Goal: Task Accomplishment & Management: Use online tool/utility

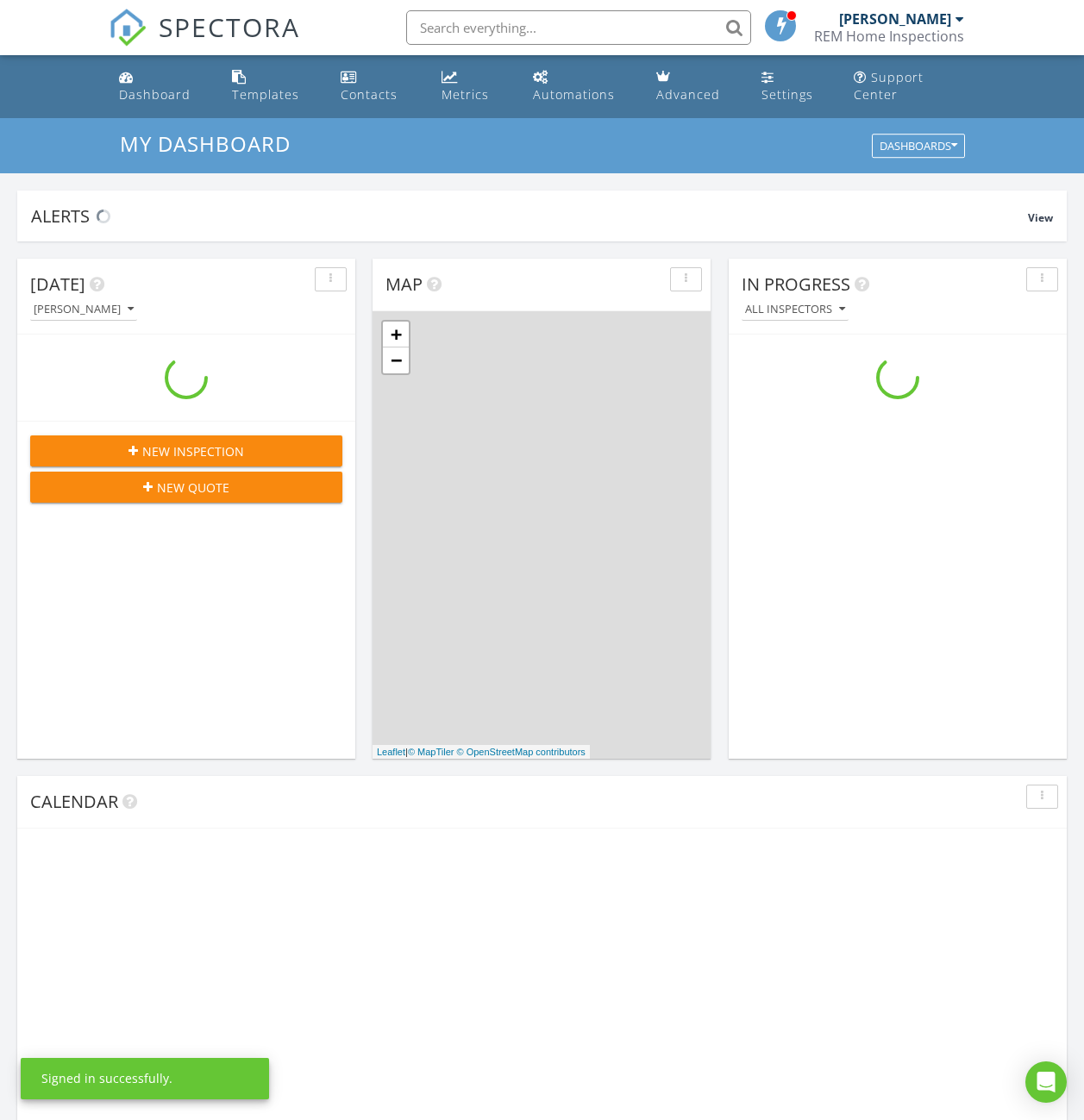
scroll to position [1596, 1111]
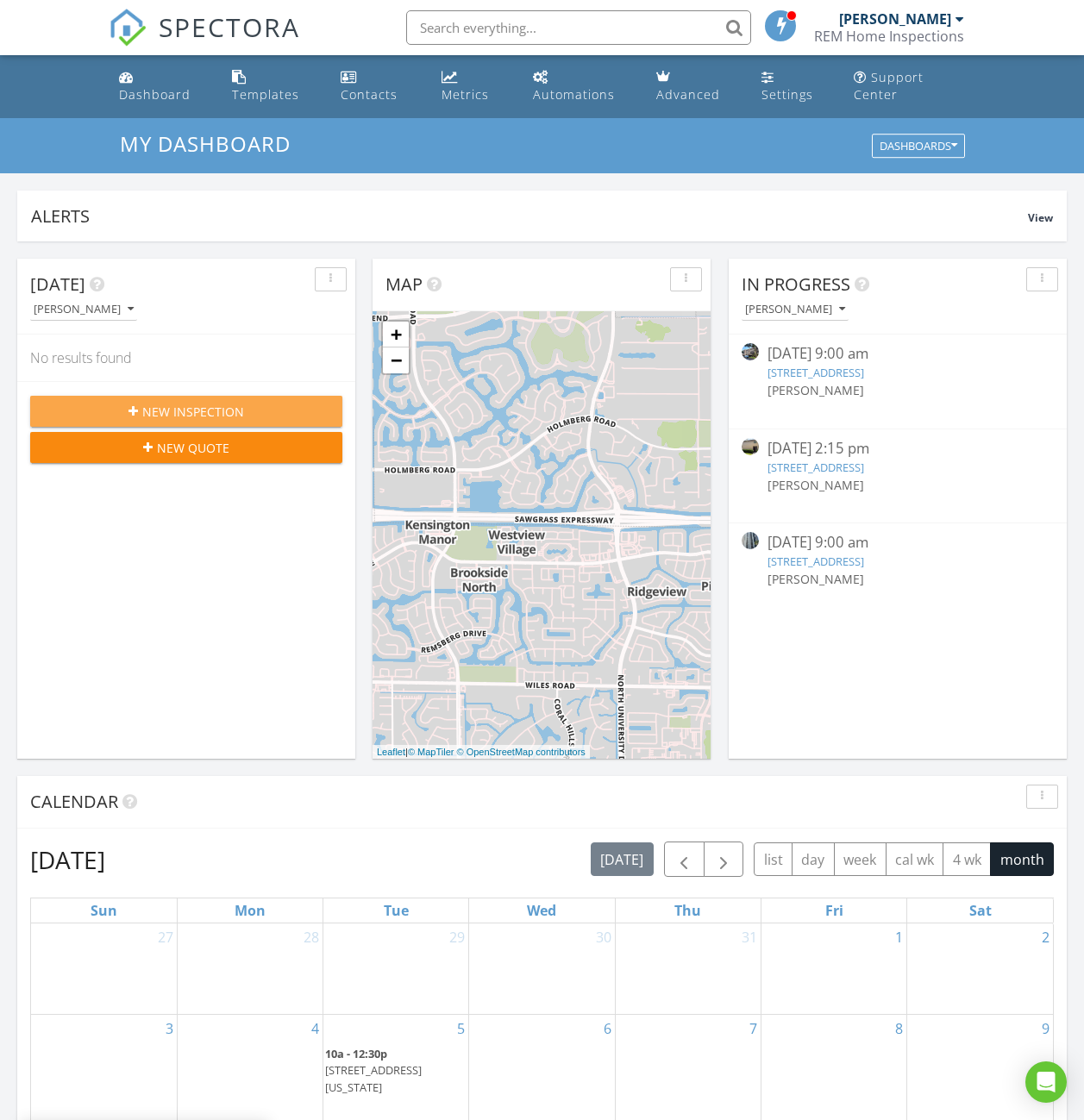
click at [134, 397] on button "New Inspection" at bounding box center [187, 411] width 312 height 31
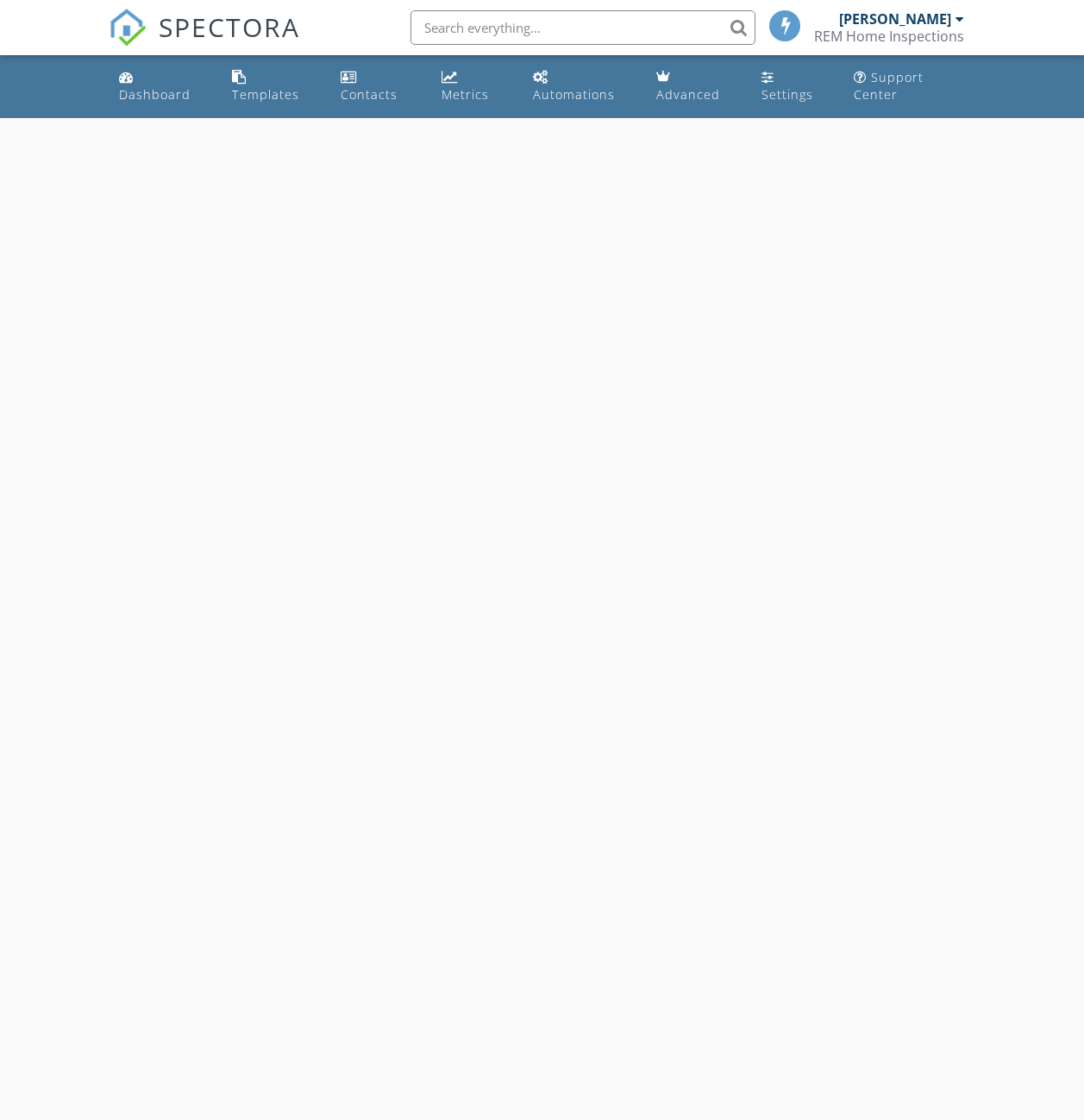
select select "7"
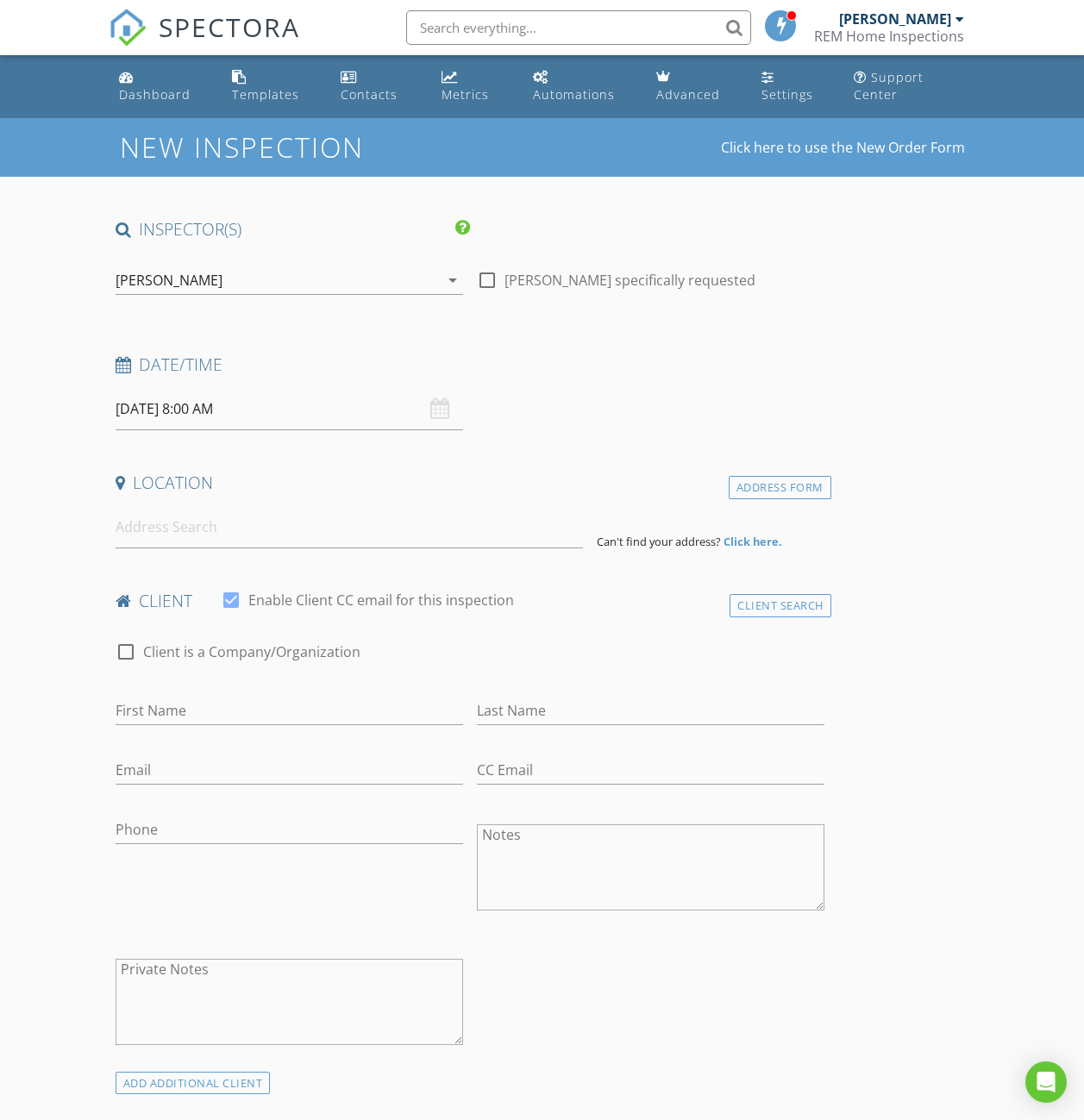
click at [204, 419] on input "08/28/2025 8:00 AM" at bounding box center [289, 409] width 347 height 42
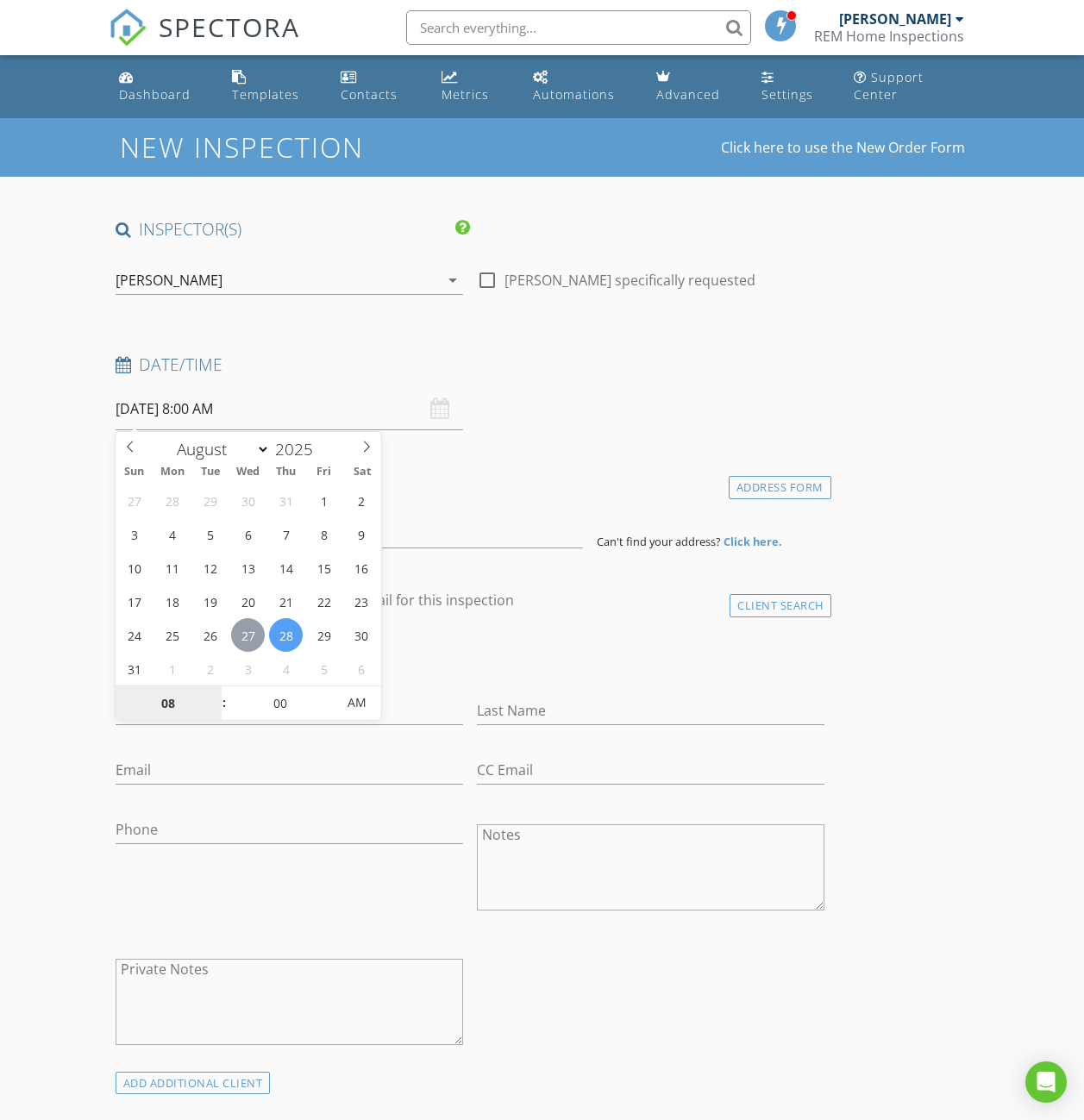
type input "08/27/2025 8:00 AM"
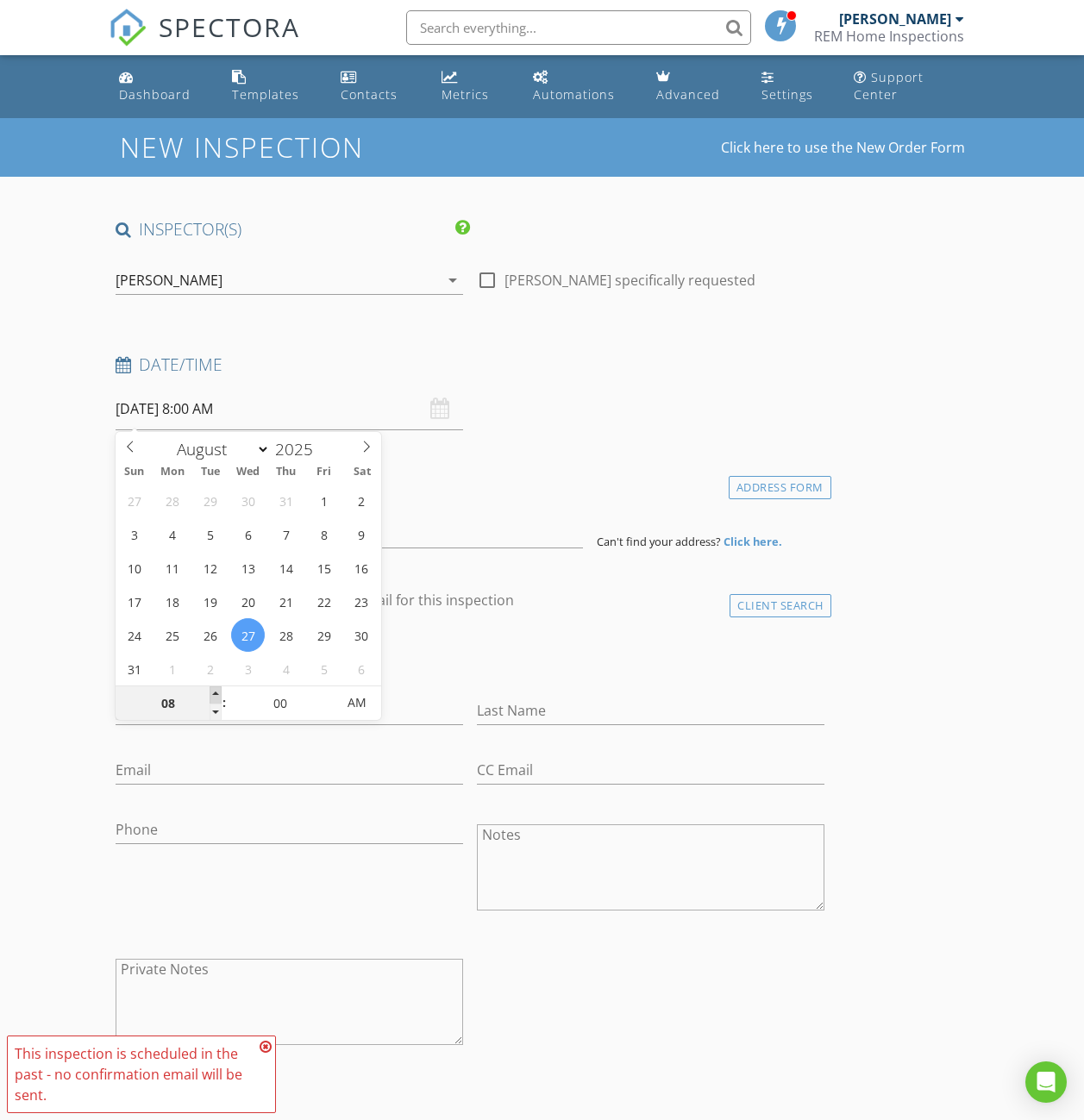
type input "09"
type input "08/27/2025 9:00 AM"
click at [217, 692] on span at bounding box center [215, 695] width 12 height 17
type input "10"
type input "08/27/2025 10:00 AM"
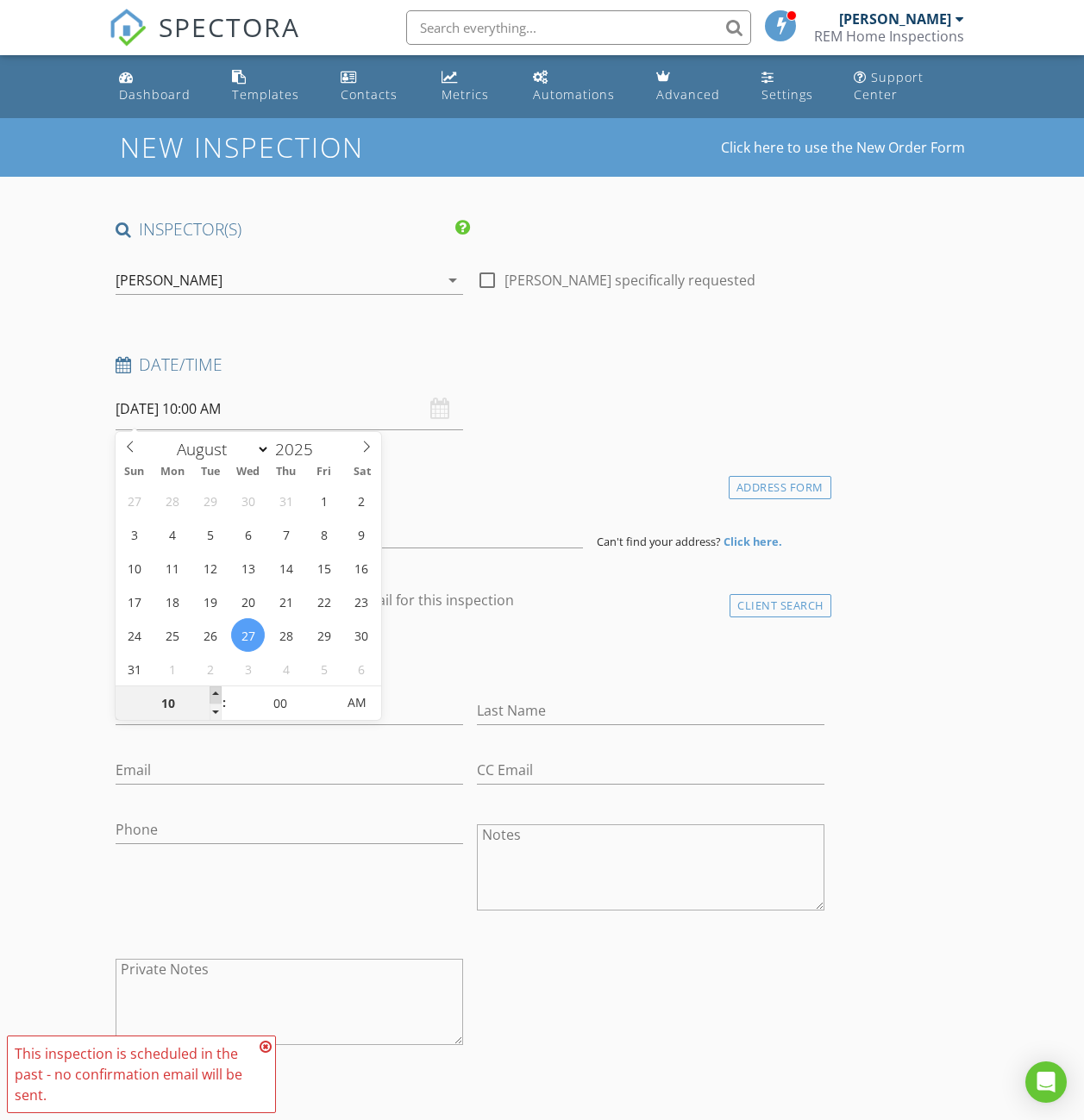
click at [217, 692] on span at bounding box center [215, 695] width 12 height 17
type input "11"
type input "08/27/2025 11:00 AM"
click at [217, 692] on span at bounding box center [215, 695] width 12 height 17
type input "12"
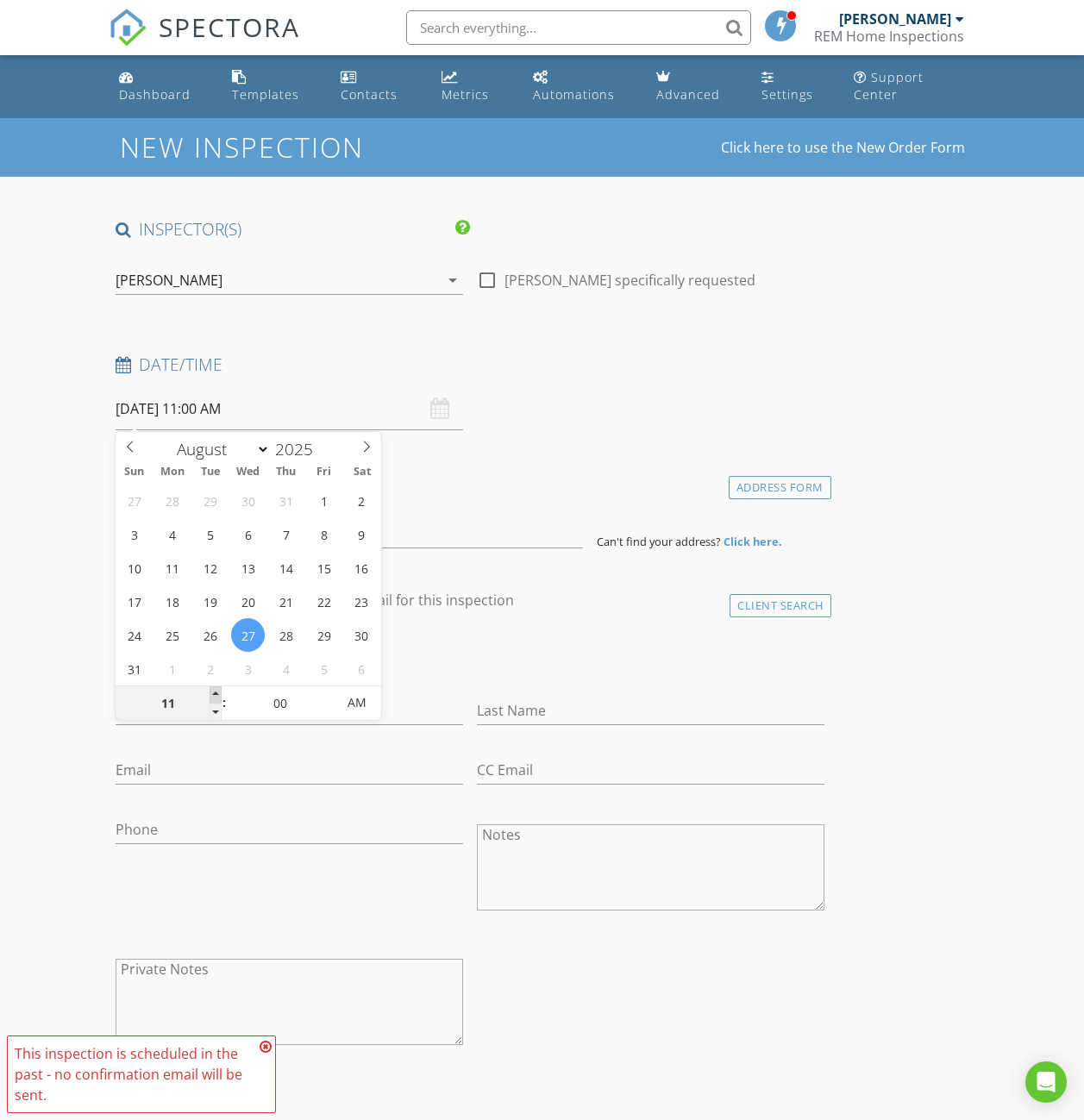
type input "08/27/2025 12:00 PM"
click at [217, 692] on span at bounding box center [215, 695] width 12 height 17
click at [535, 379] on div "Date/Time" at bounding box center [470, 371] width 722 height 34
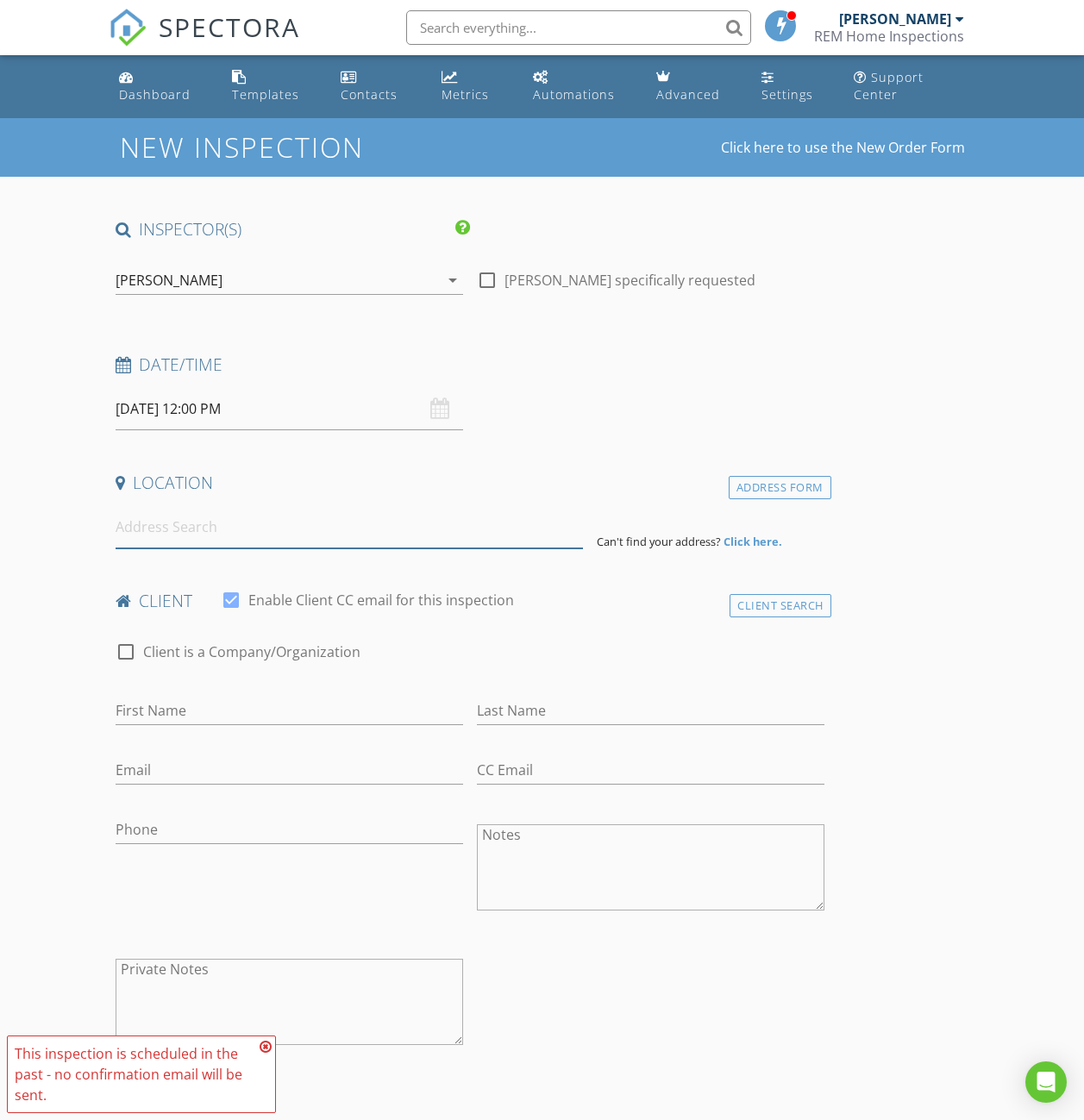
click at [175, 538] on input at bounding box center [349, 527] width 468 height 42
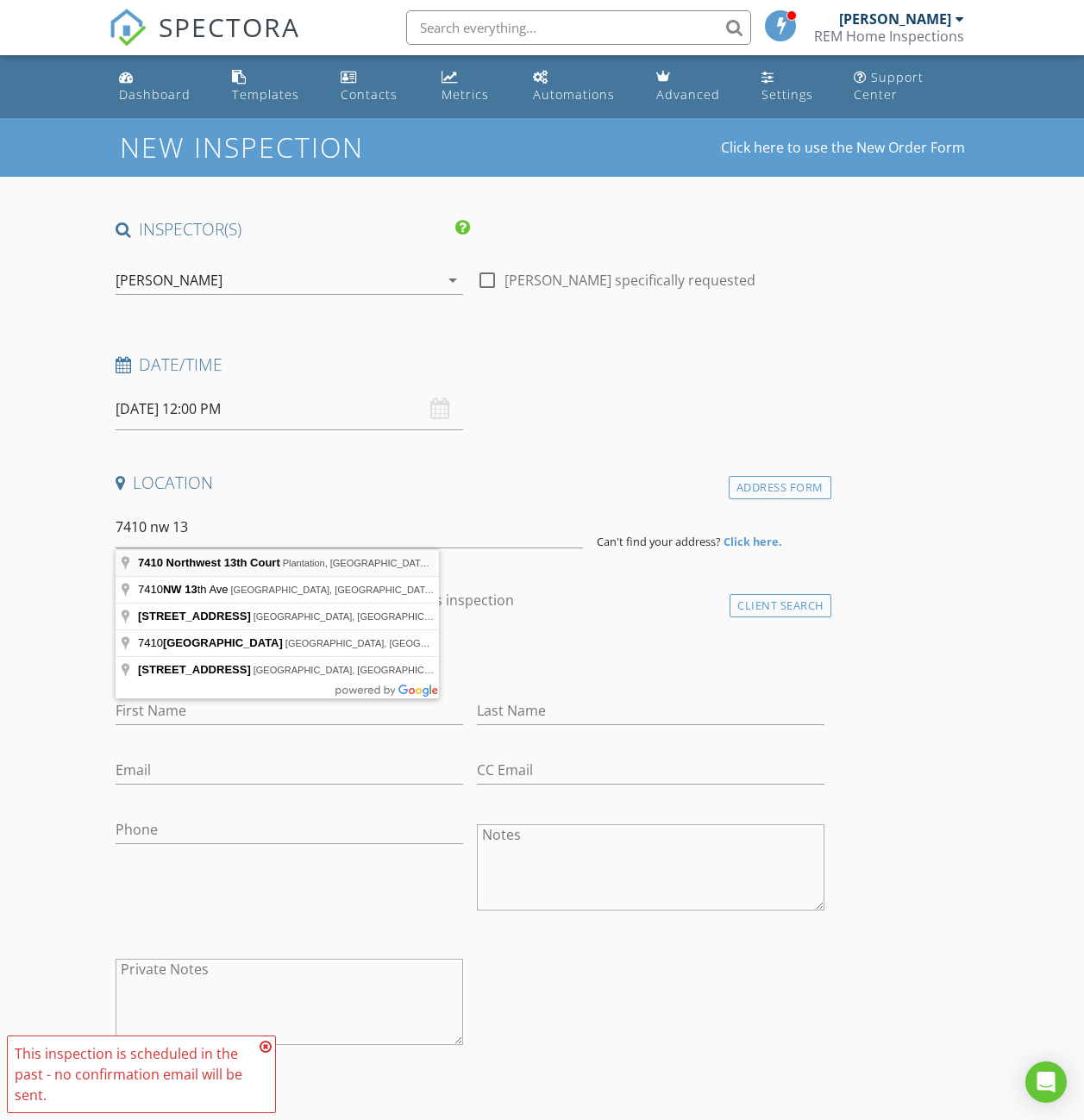
type input "7410 Northwest 13th Court, Plantation, FL, USA"
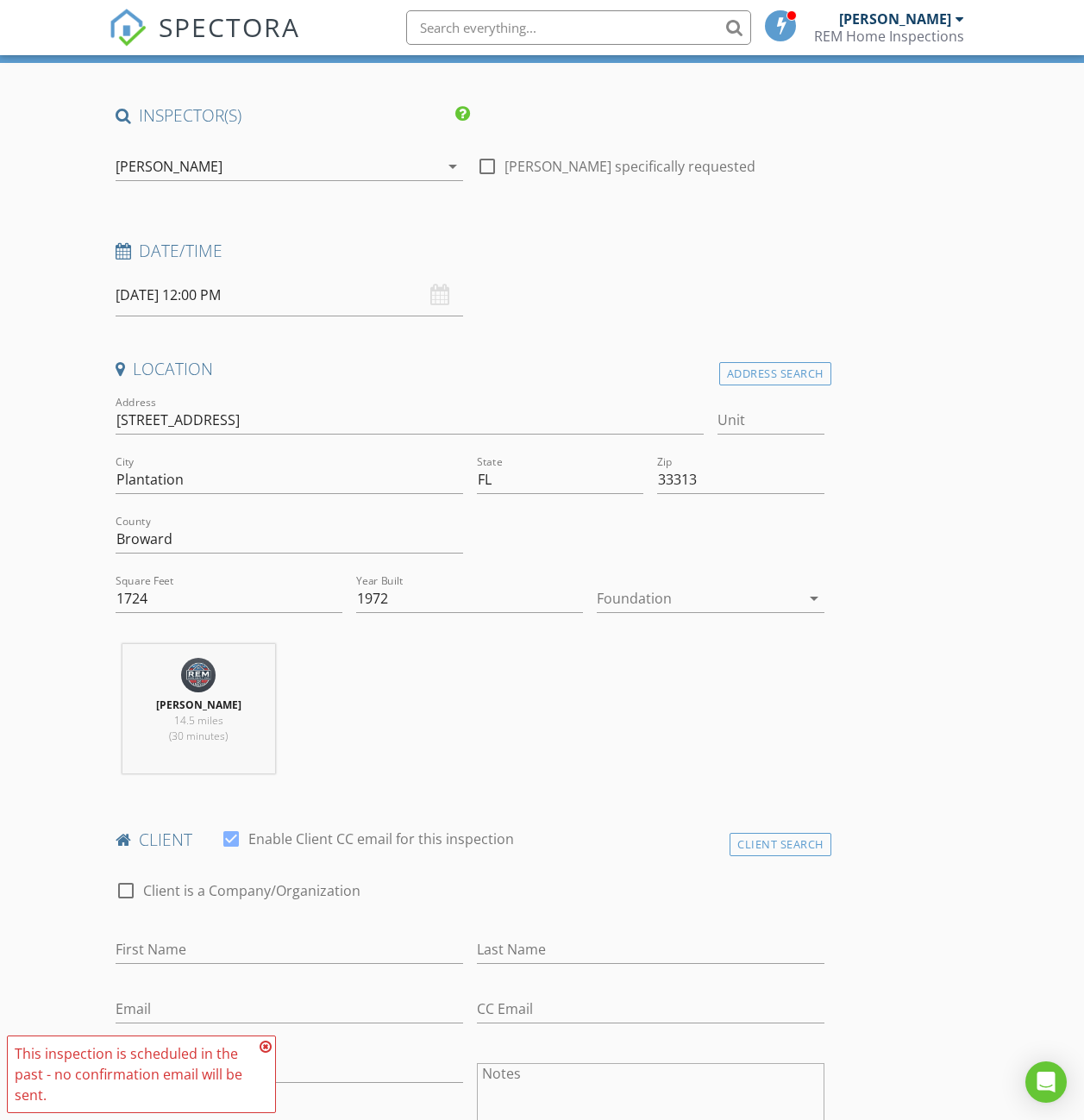
scroll to position [115, 0]
drag, startPoint x: 240, startPoint y: 851, endPoint x: 441, endPoint y: 807, distance: 205.8
click at [240, 850] on div at bounding box center [231, 838] width 30 height 30
checkbox input "false"
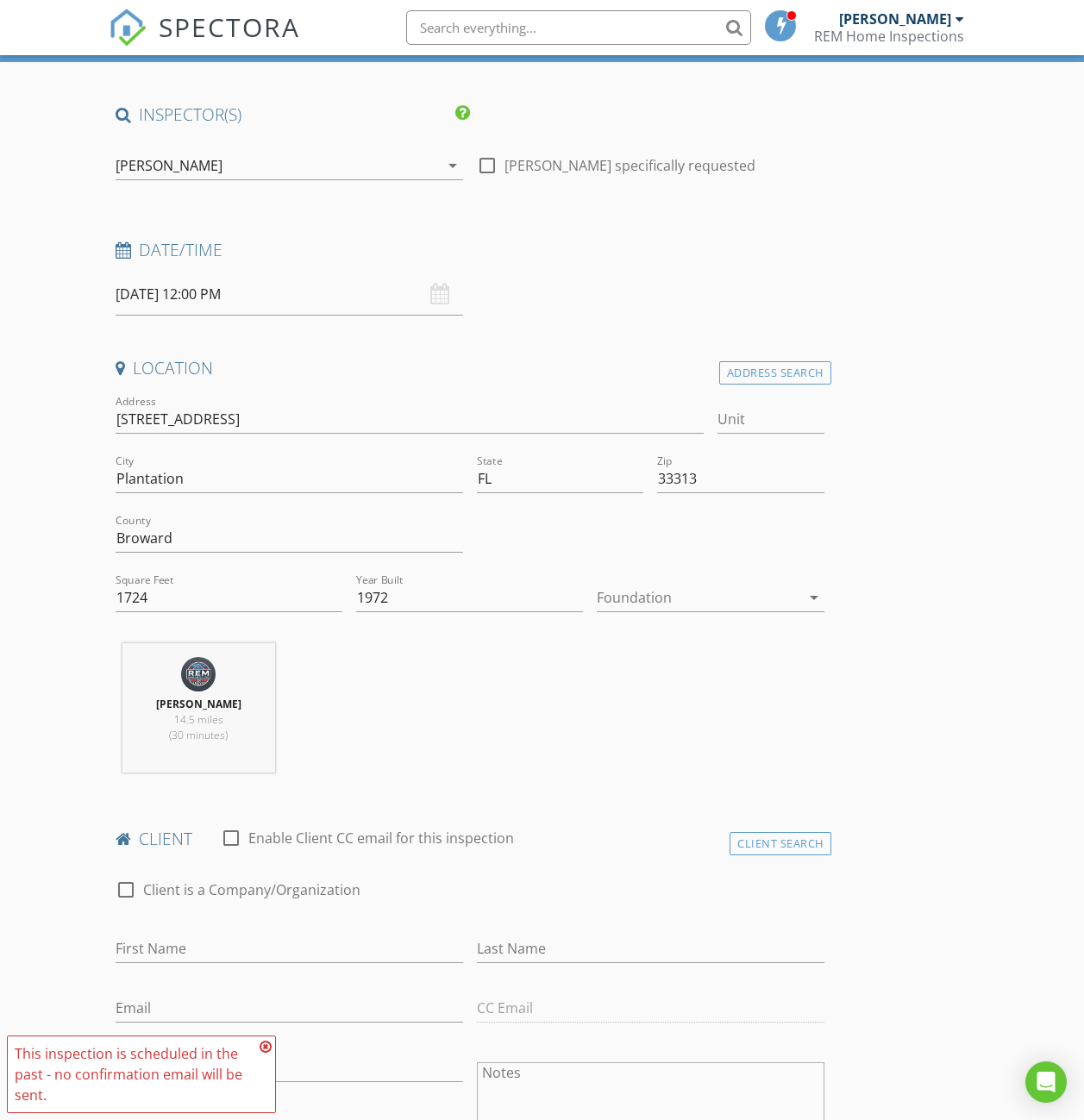
click at [597, 602] on div at bounding box center [698, 597] width 203 height 28
click at [498, 677] on div "Slab" at bounding box center [530, 688] width 127 height 21
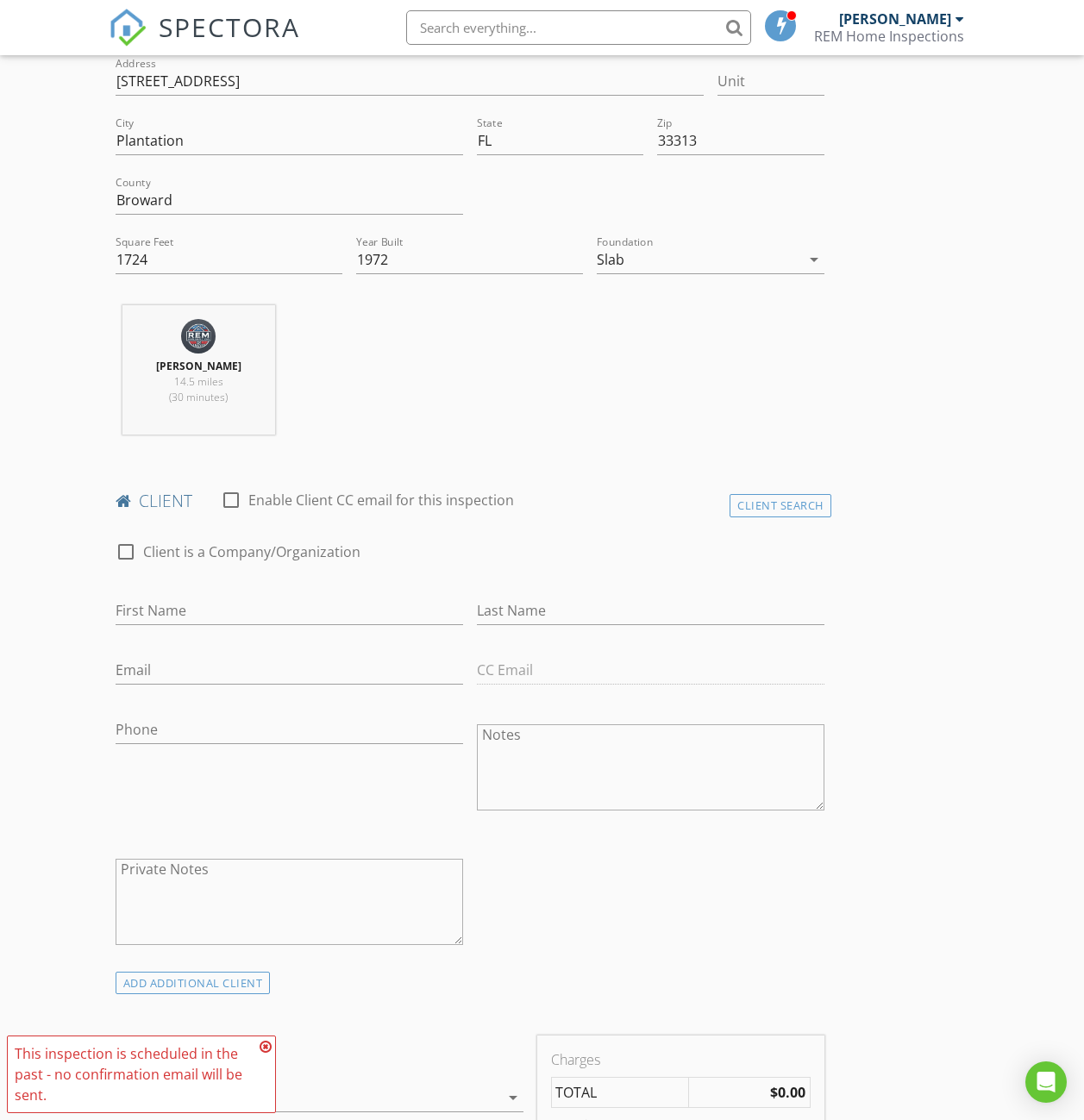
scroll to position [459, 0]
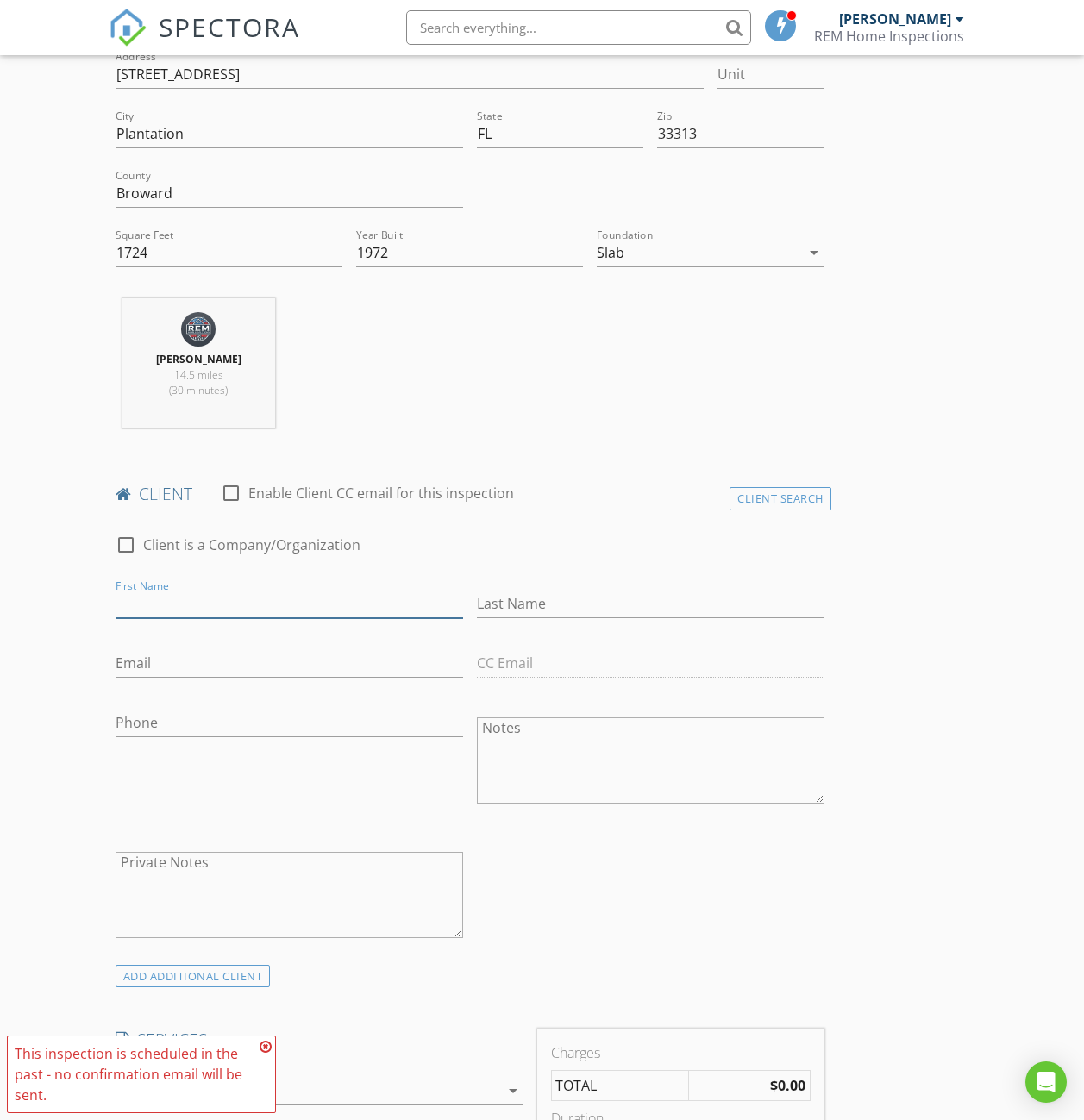
click at [214, 618] on input "First Name" at bounding box center [289, 604] width 347 height 29
click at [191, 611] on input "First Name" at bounding box center [289, 604] width 347 height 29
type input "Darrick M"
click at [476, 608] on input "Last Name" at bounding box center [650, 604] width 347 height 29
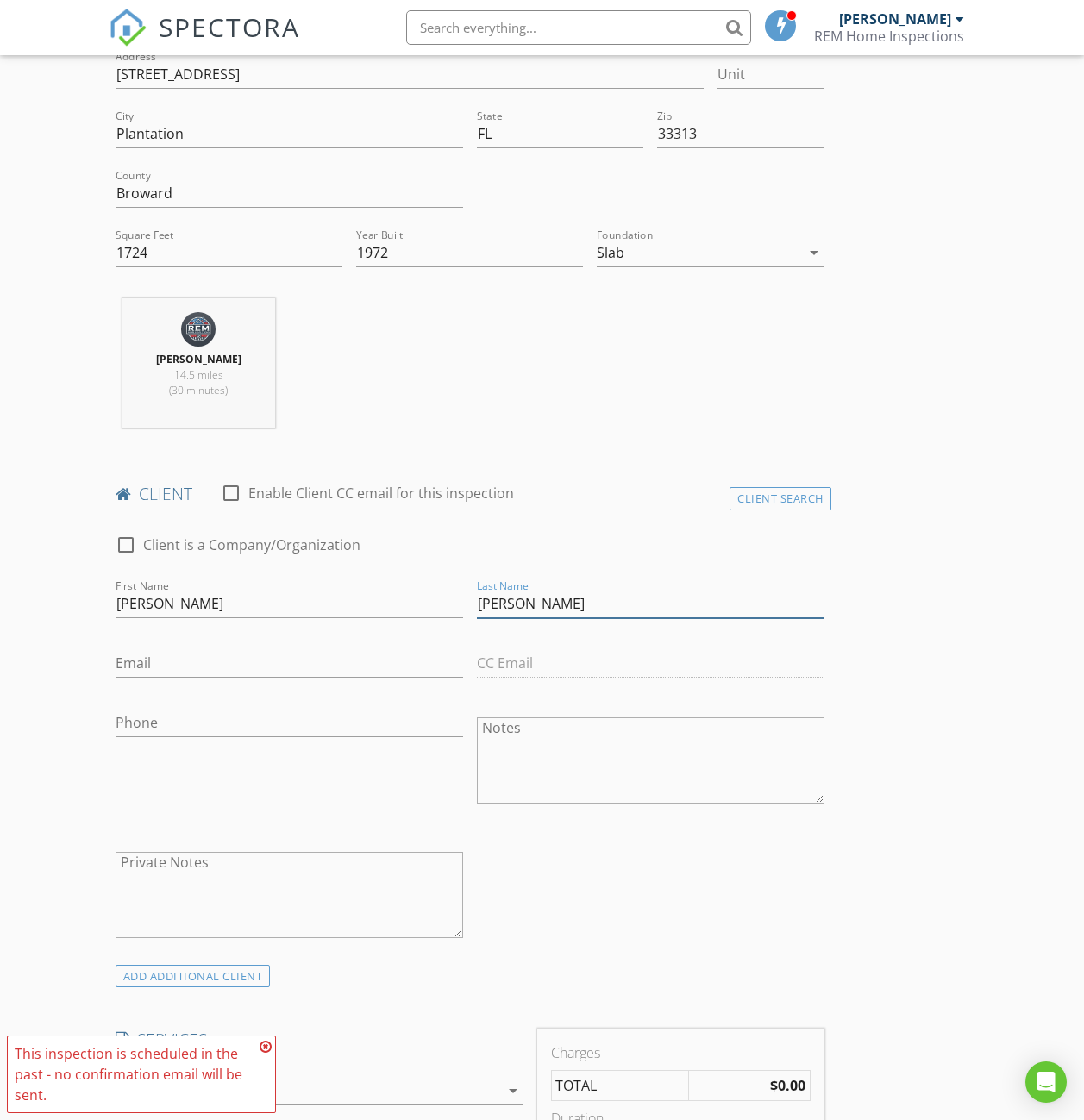
type input "[PERSON_NAME]"
click at [175, 678] on input "Email" at bounding box center [289, 664] width 347 height 29
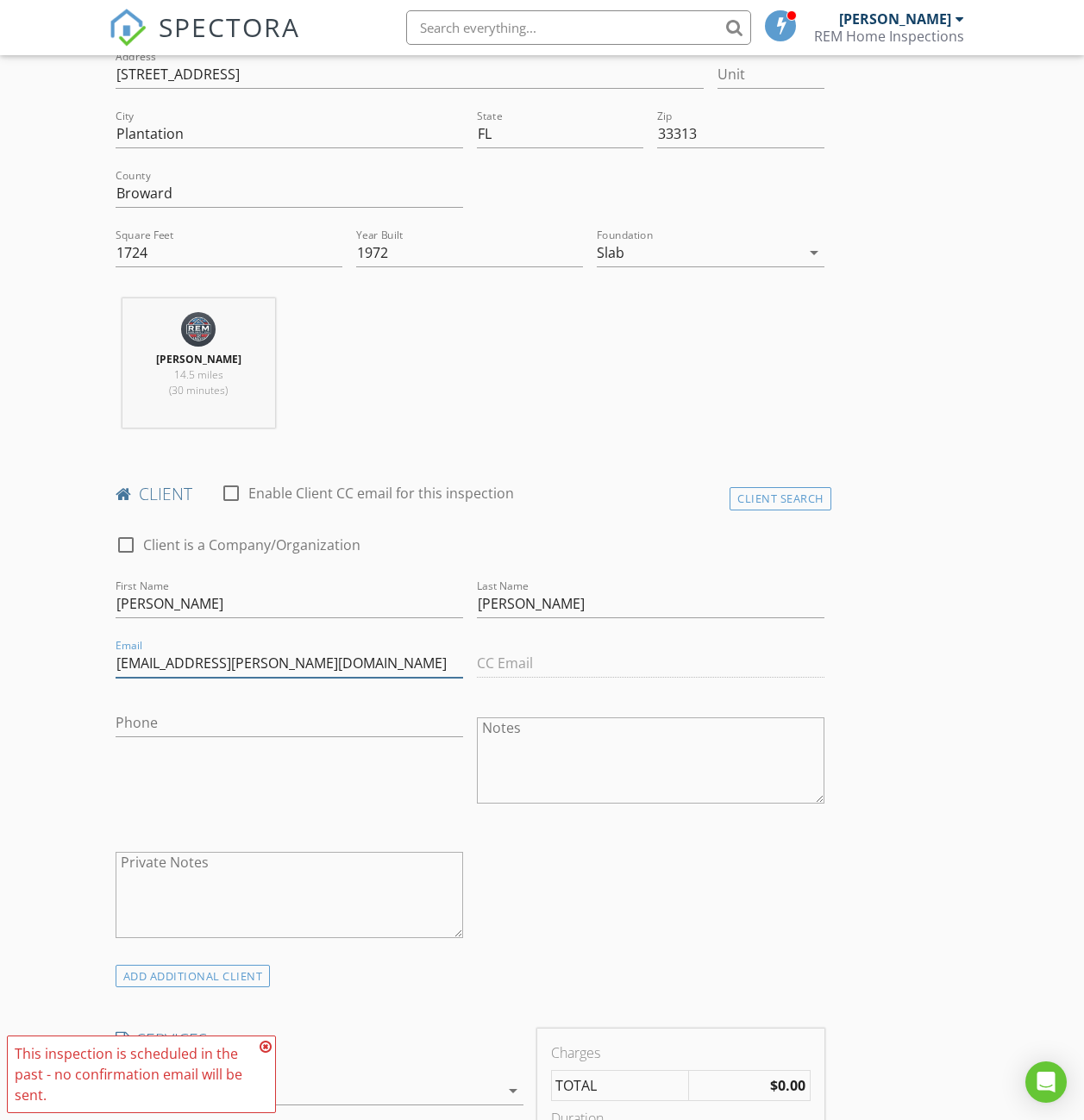
type input "[EMAIL_ADDRESS][PERSON_NAME][DOMAIN_NAME]"
click at [183, 735] on input "Phone" at bounding box center [289, 723] width 347 height 29
type input "[PHONE_NUMBER]"
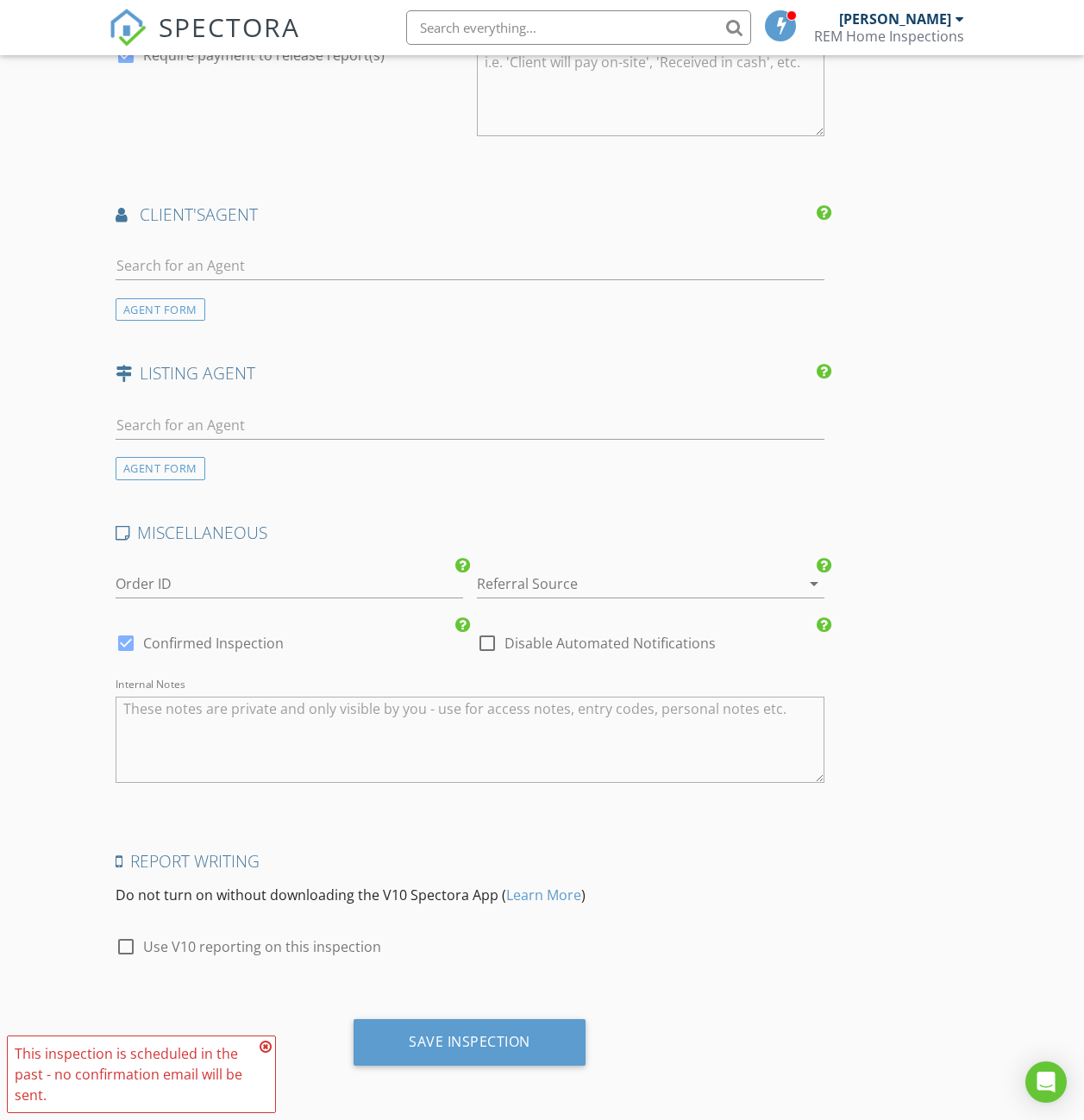
scroll to position [1981, 0]
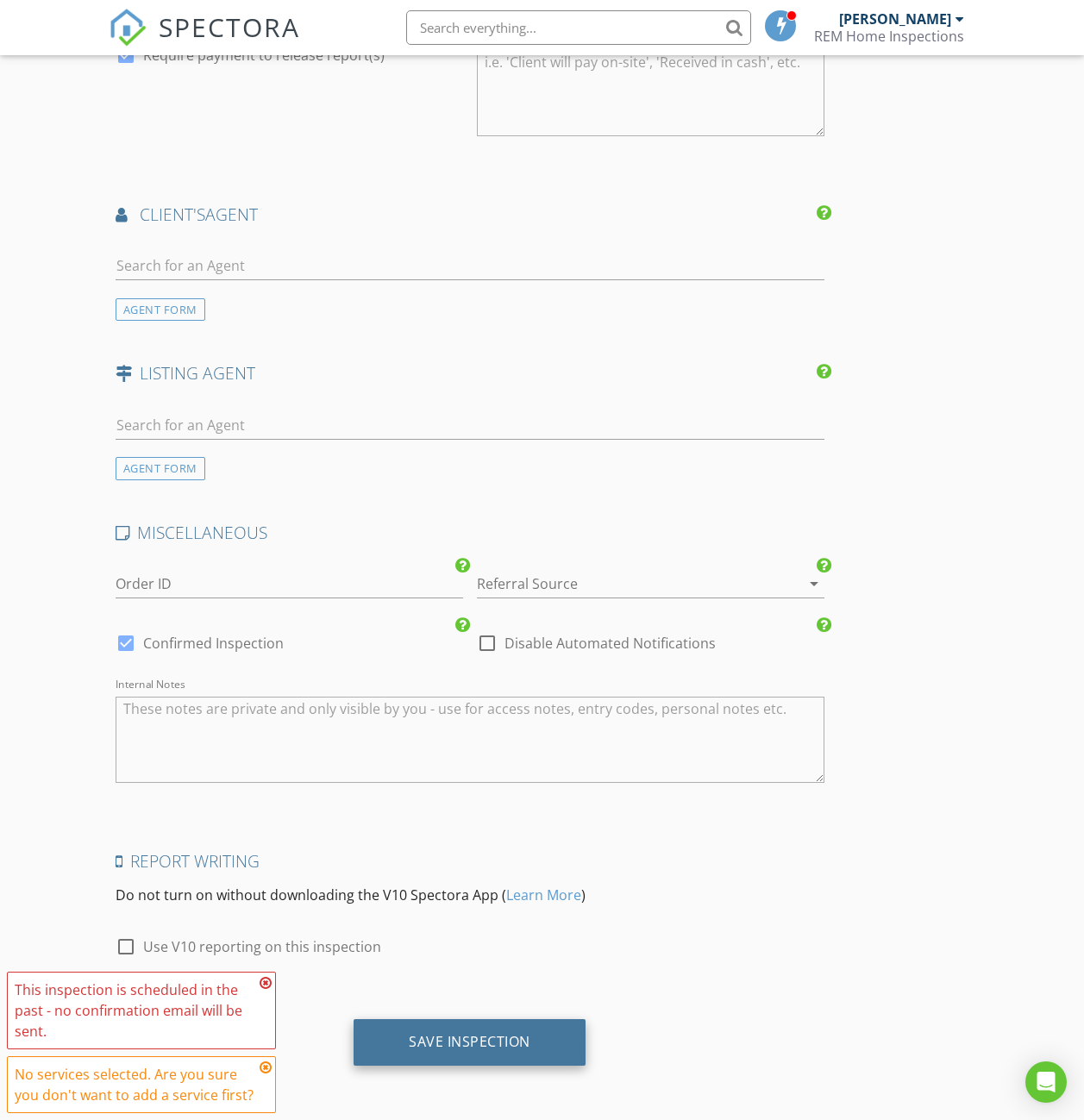
click at [372, 1055] on div "Save Inspection" at bounding box center [470, 1042] width 232 height 47
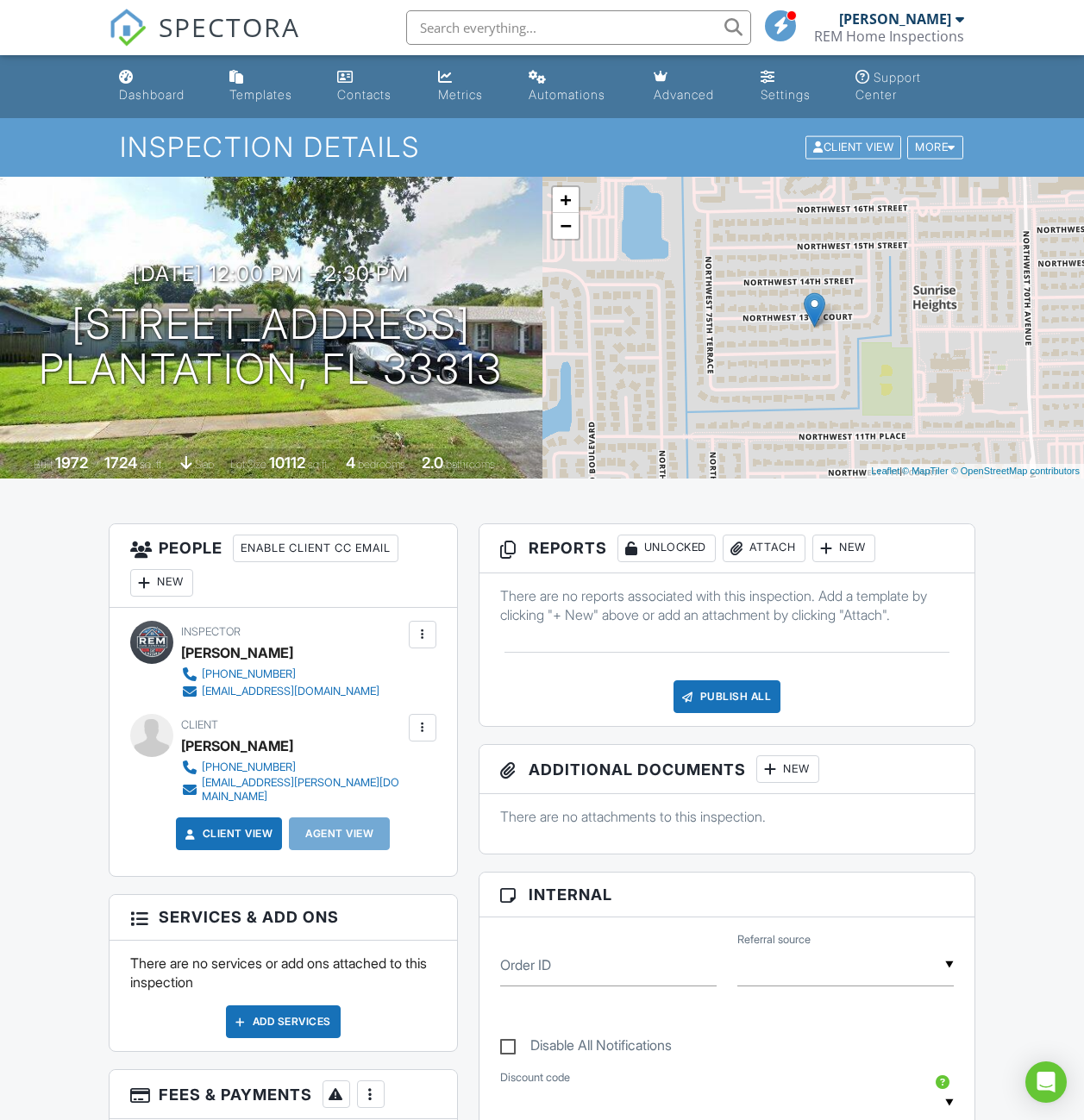
click at [415, 640] on div at bounding box center [423, 634] width 17 height 17
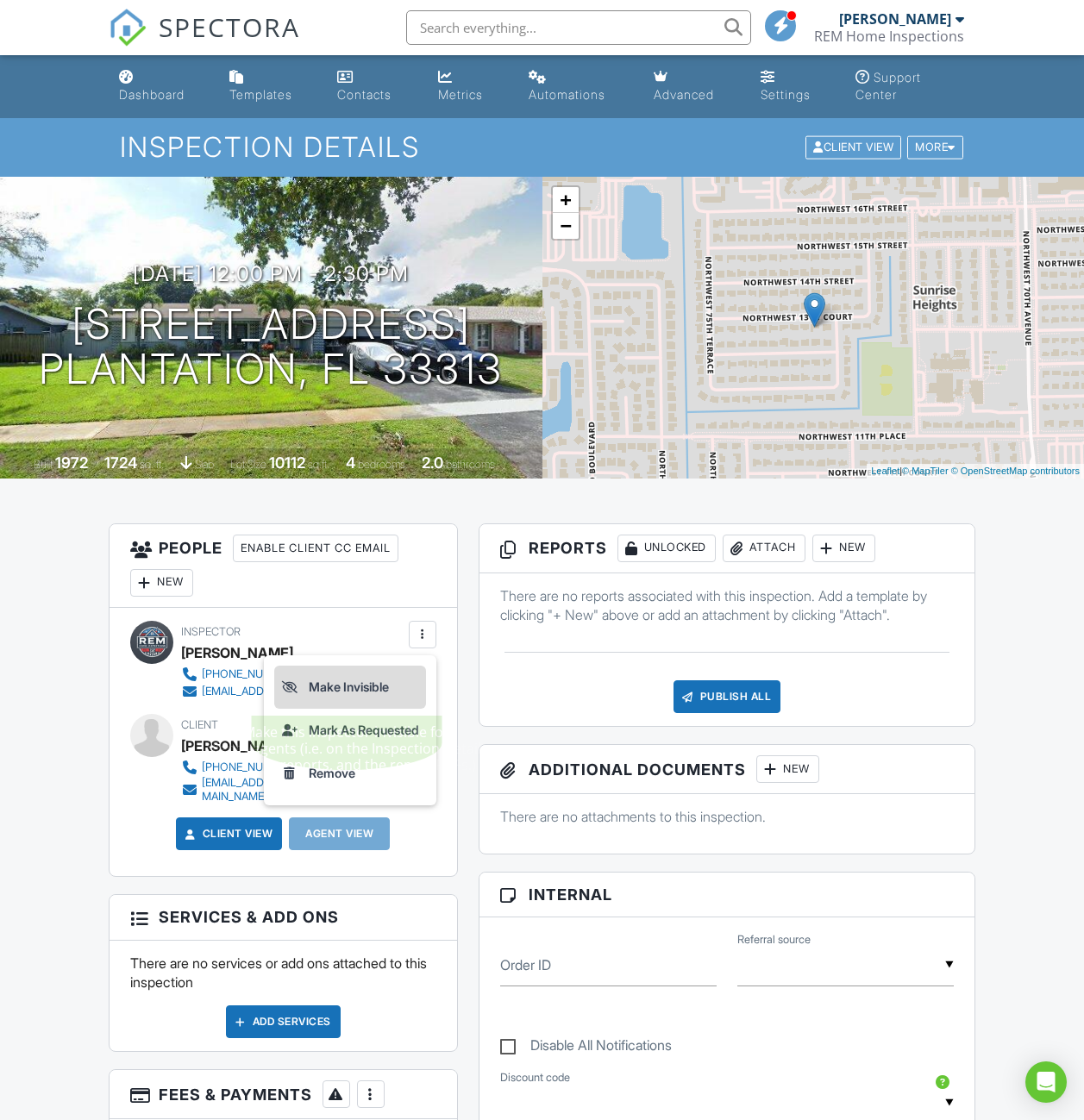
click at [343, 678] on li "Make Invisible" at bounding box center [350, 687] width 152 height 43
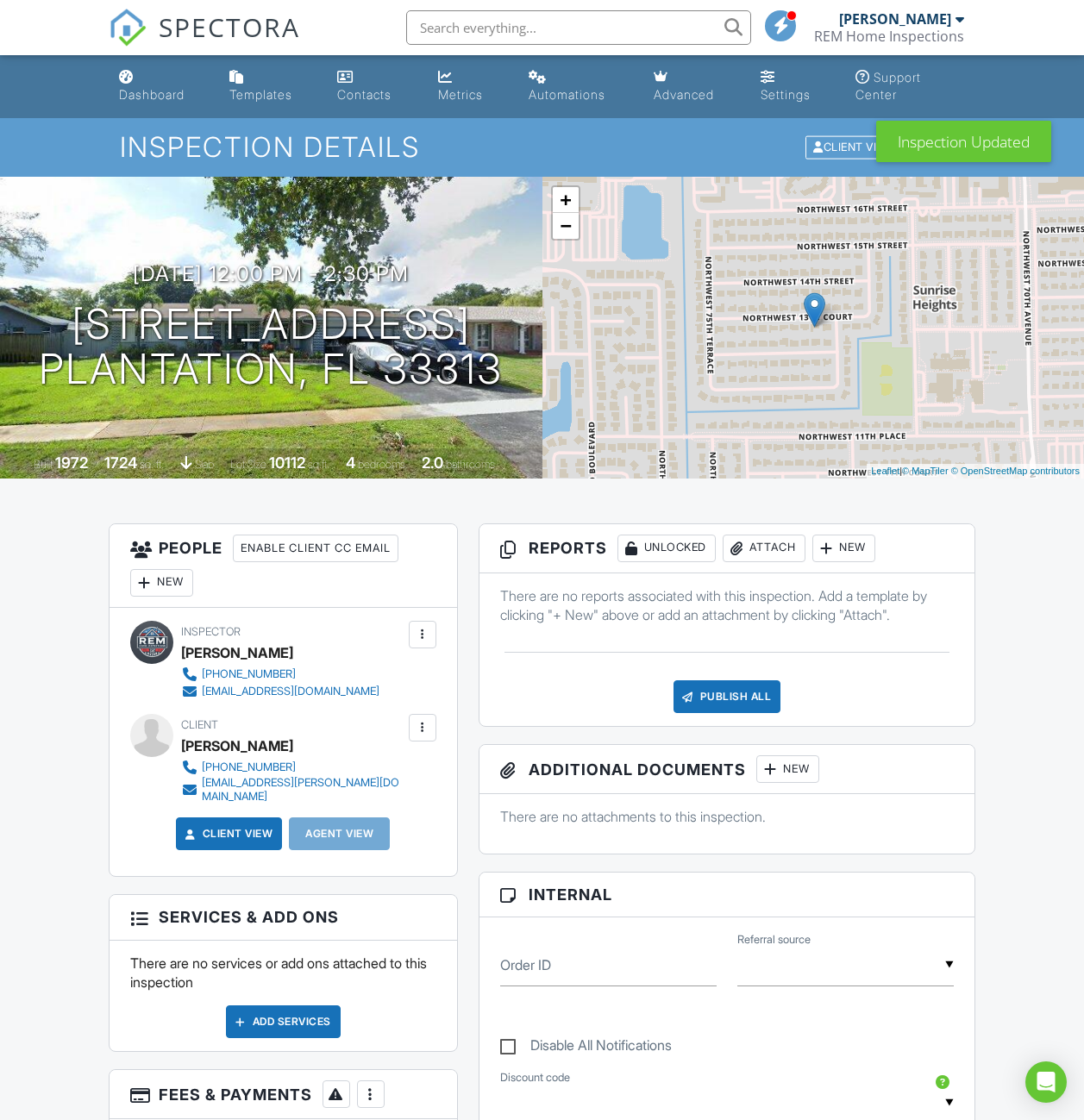
click at [251, 82] on link "Templates" at bounding box center [270, 86] width 94 height 49
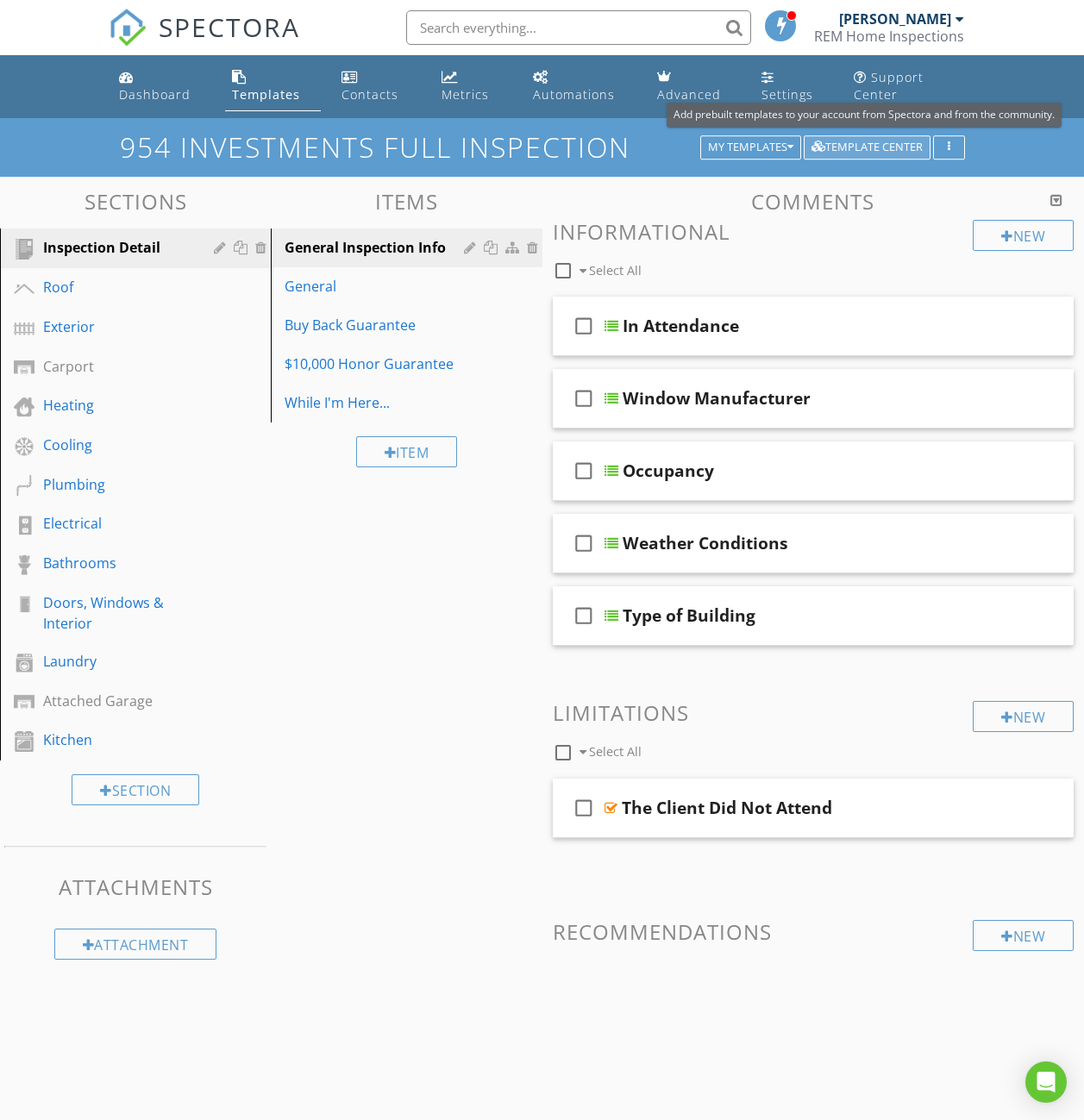
click at [857, 152] on div "Template Center" at bounding box center [867, 147] width 111 height 12
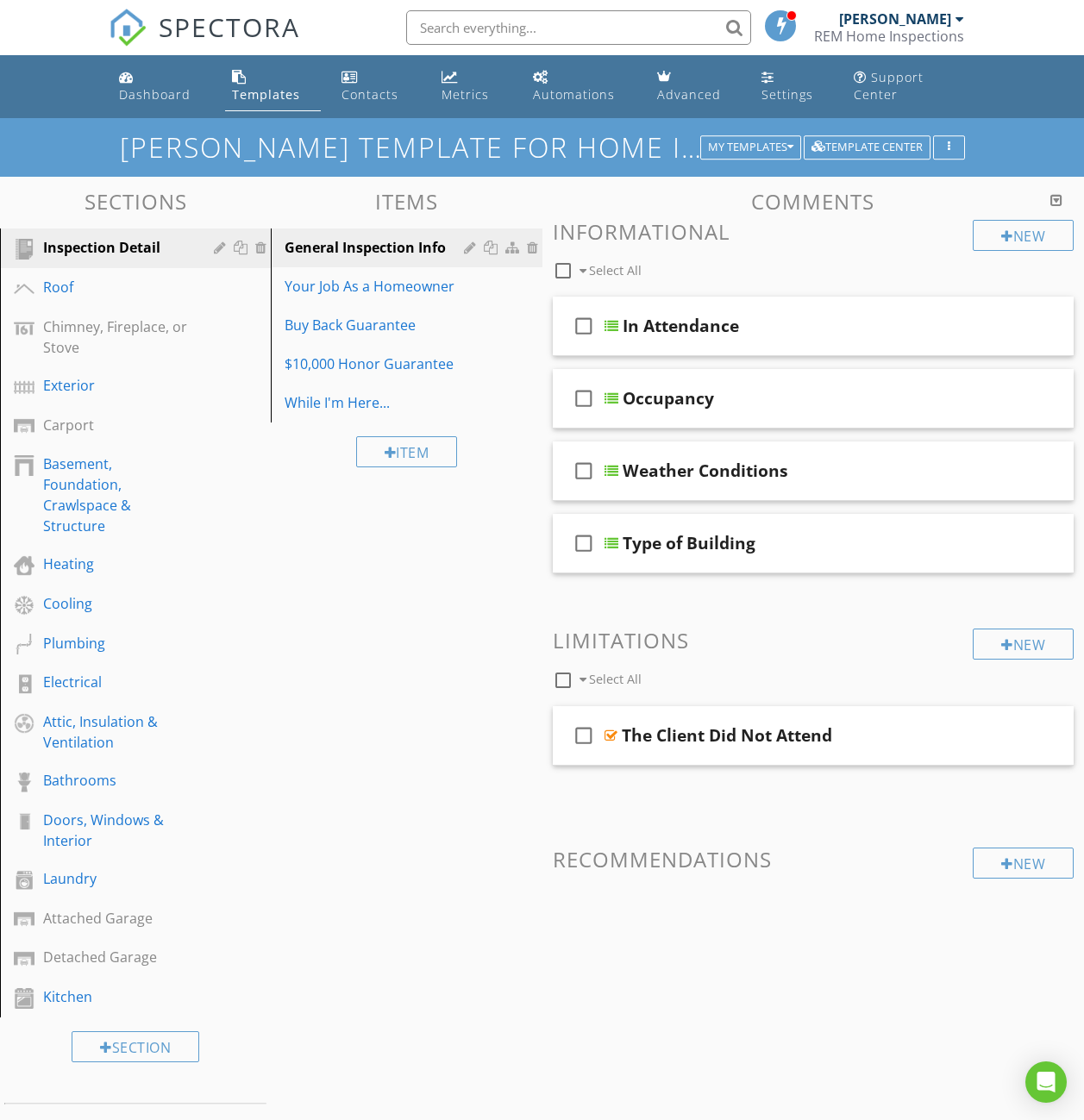
click at [651, 143] on h1 "[PERSON_NAME] Template for Home Inspections" at bounding box center [542, 147] width 845 height 31
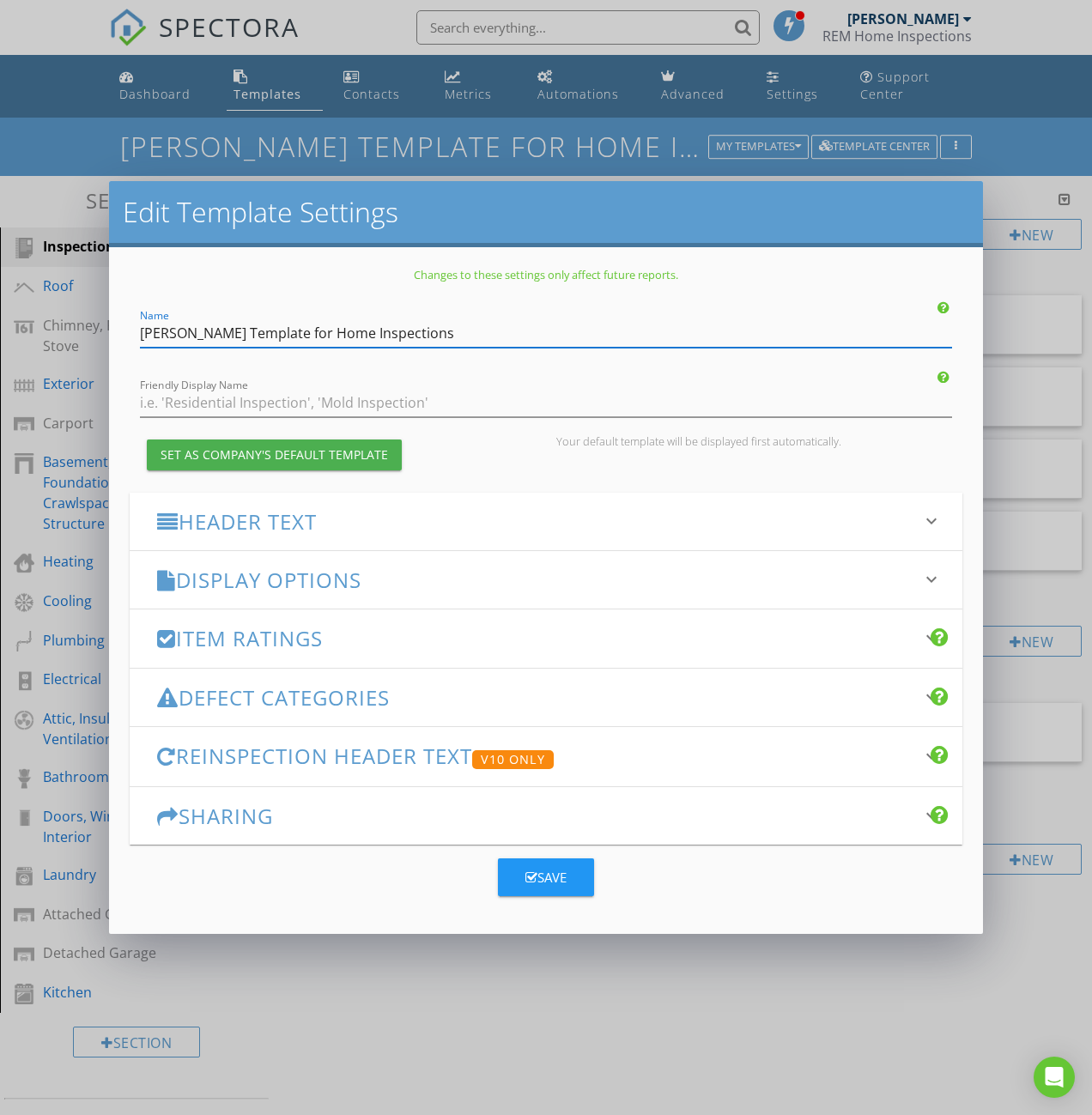
click at [486, 336] on input "[PERSON_NAME] Template for Home Inspections" at bounding box center [546, 333] width 812 height 29
click at [486, 336] on input "Ben Gromicko's Template for Home Inspections" at bounding box center [546, 333] width 812 height 29
click at [486, 336] on input "[PERSON_NAME] Template for Home Inspections" at bounding box center [546, 333] width 812 height 29
type input "[PERSON_NAME] Full Inspection"
click at [545, 886] on div "Save" at bounding box center [546, 877] width 41 height 20
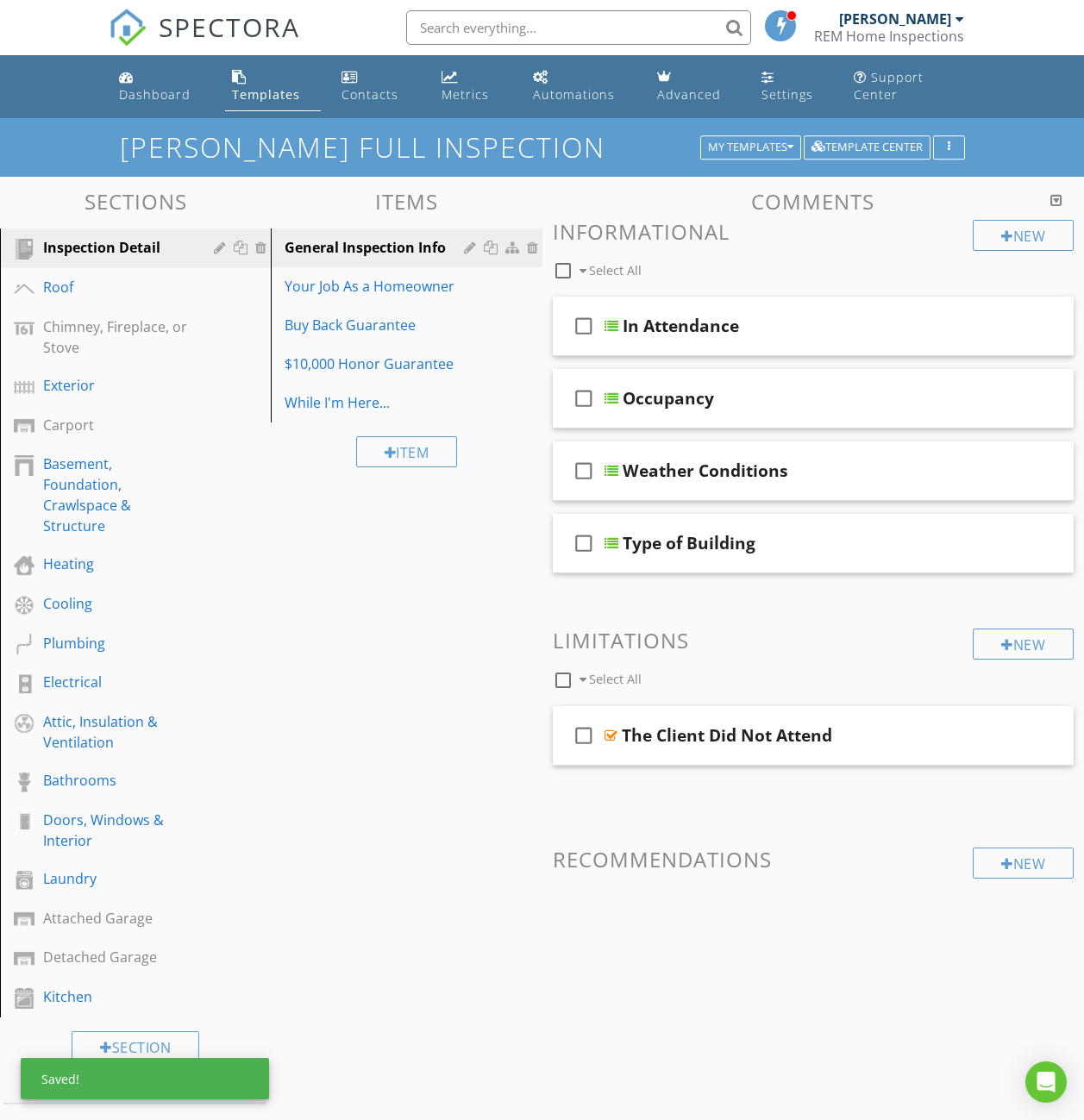
click at [565, 177] on div "Sections Inspection Detail Roof Chimney, Fireplace, or Stove Exterior Carport B…" at bounding box center [542, 703] width 1084 height 1053
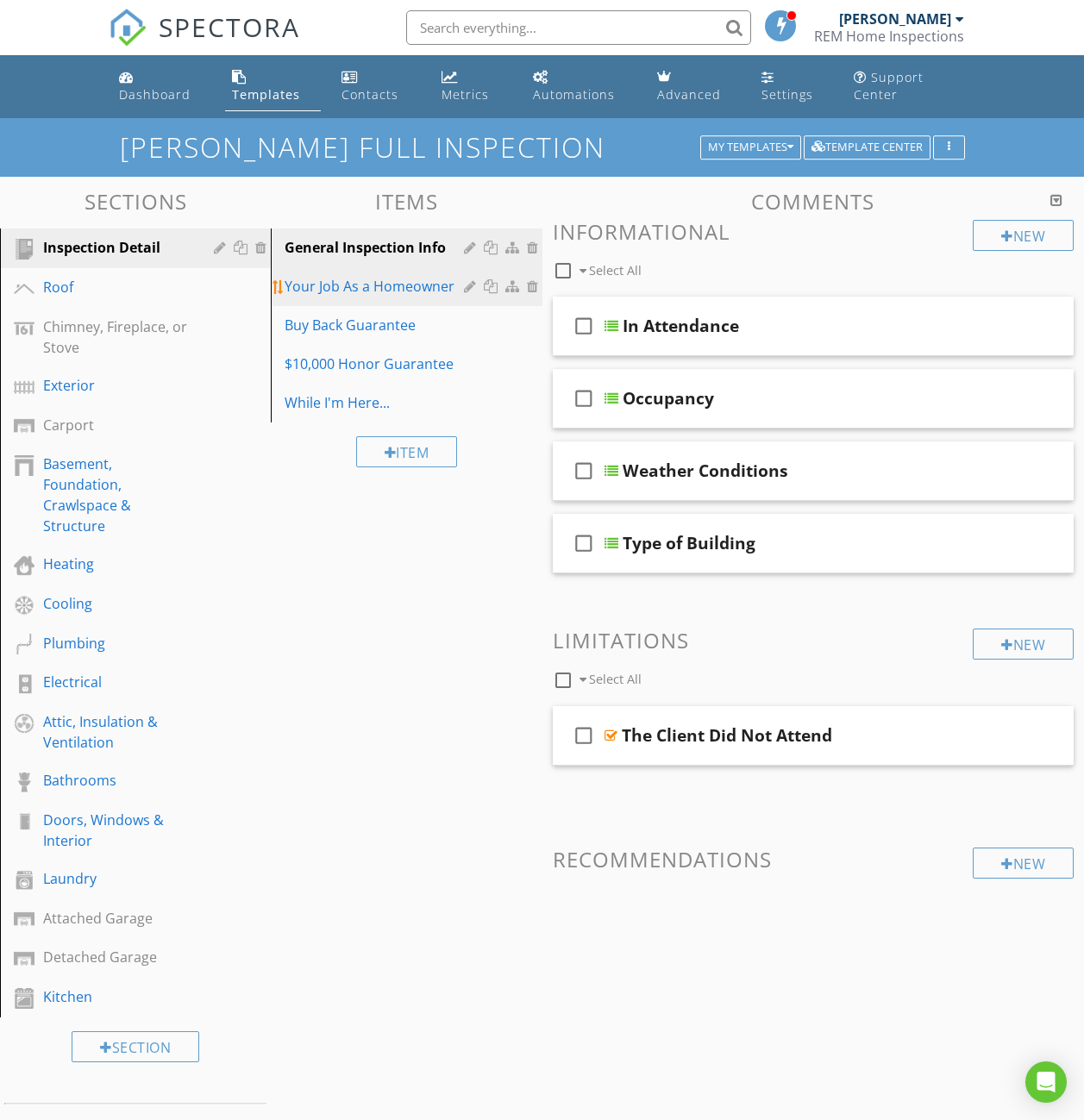
click at [529, 286] on div at bounding box center [535, 286] width 15 height 13
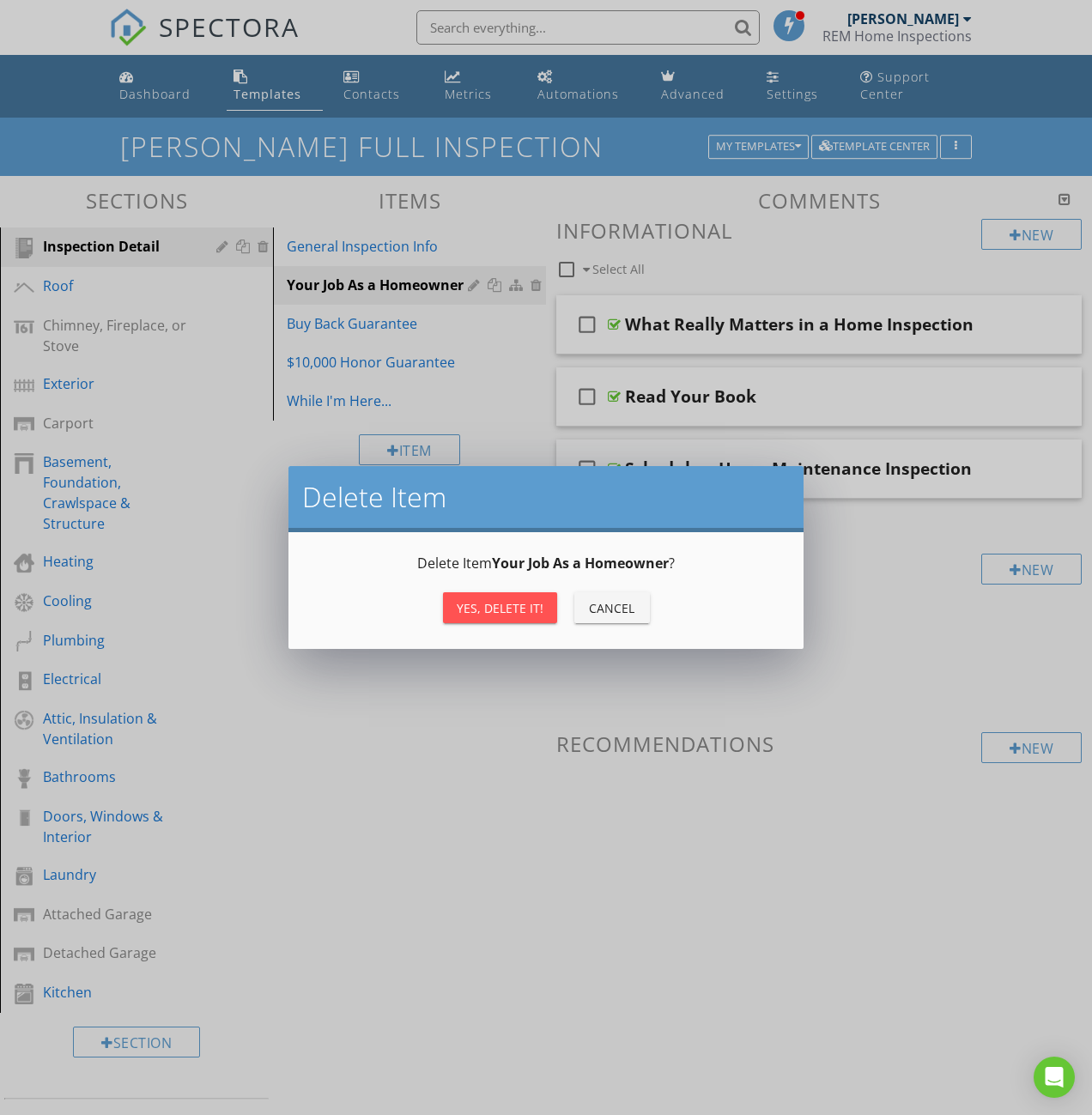
click at [501, 612] on div "Yes, Delete it!" at bounding box center [500, 607] width 87 height 18
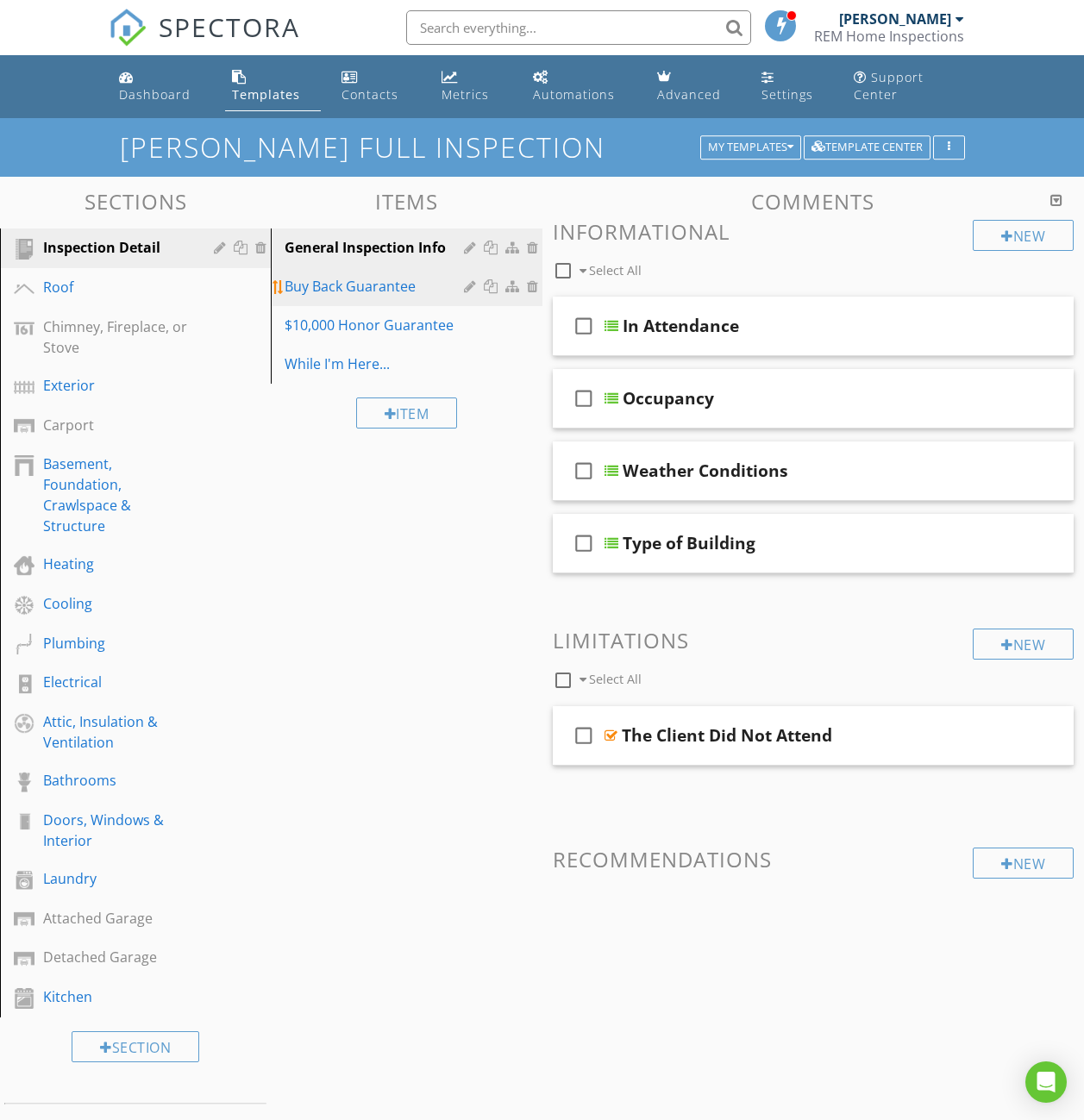
click at [536, 284] on div at bounding box center [535, 286] width 15 height 13
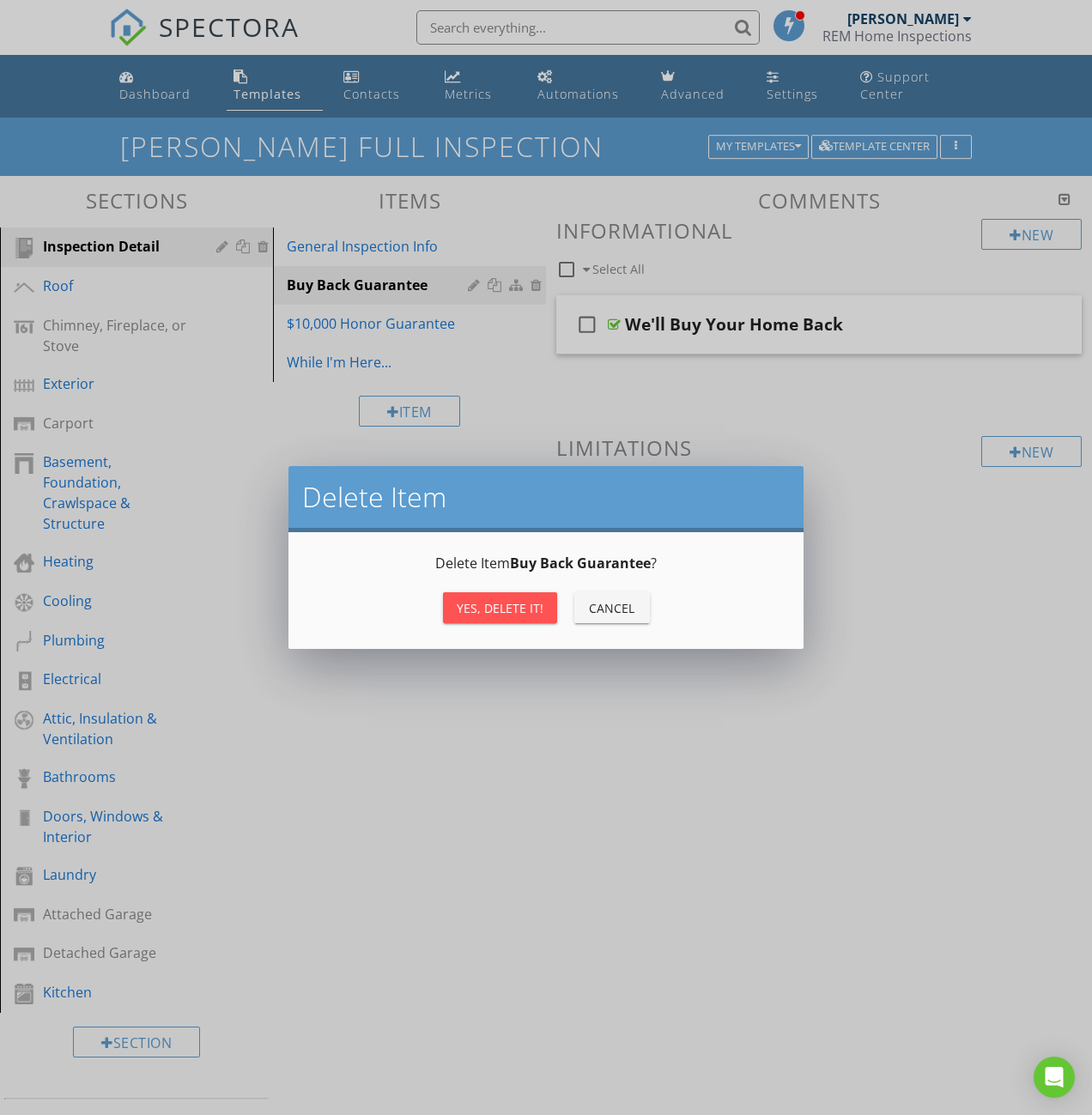
click at [505, 603] on div "Yes, Delete it!" at bounding box center [500, 607] width 87 height 18
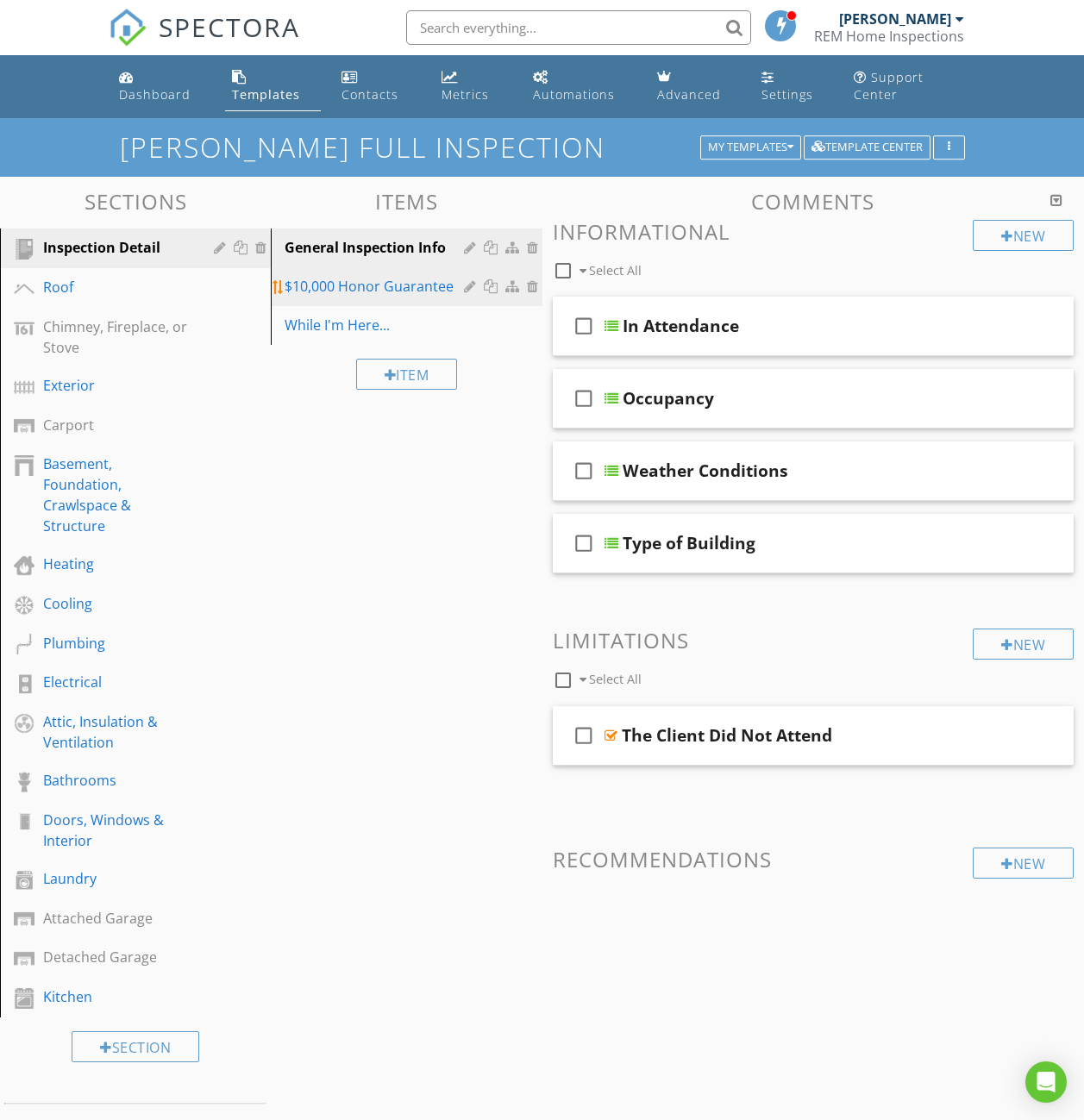
click at [528, 282] on div at bounding box center [535, 286] width 15 height 13
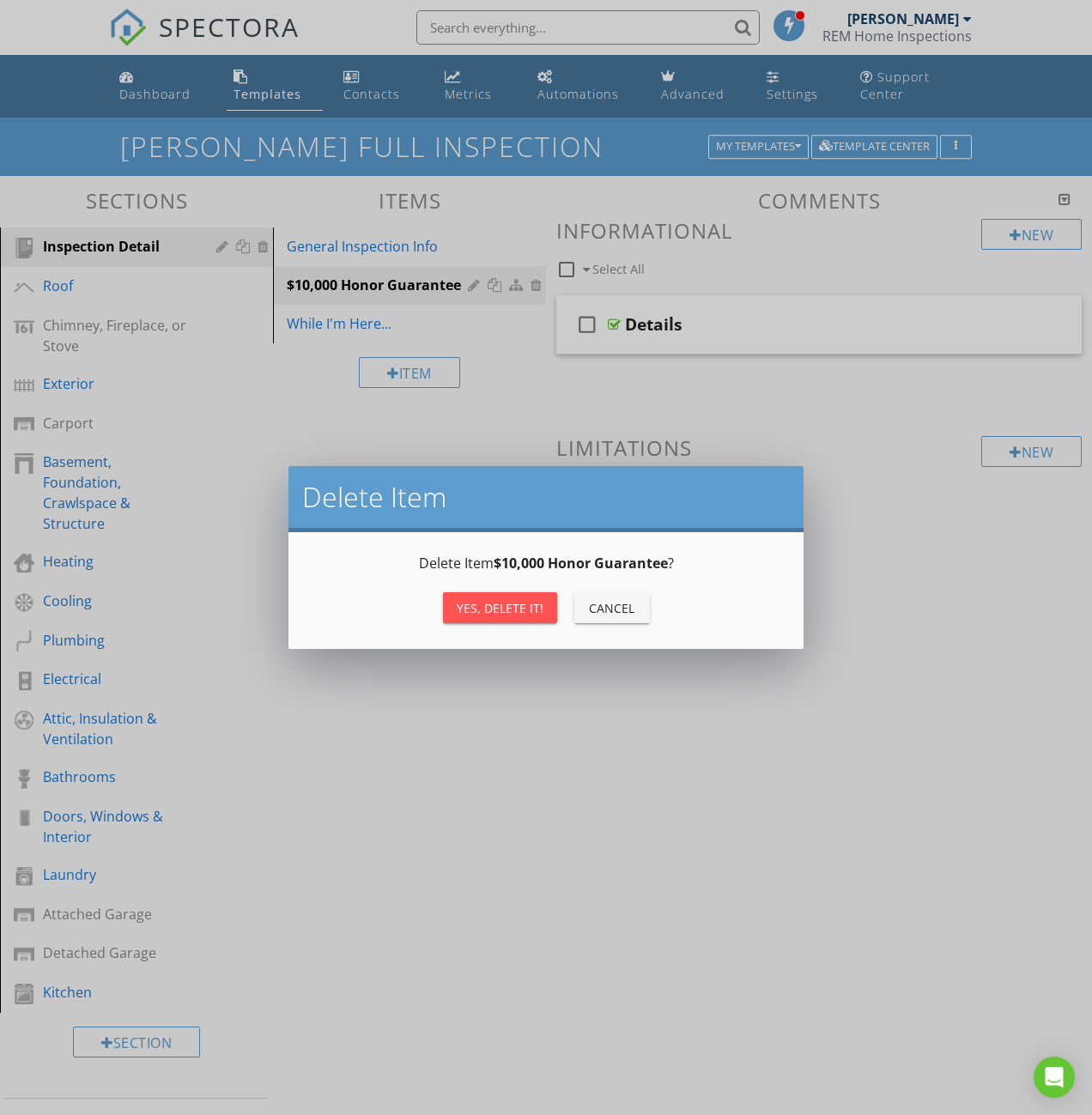
click at [502, 600] on div "Yes, Delete it!" at bounding box center [500, 607] width 87 height 18
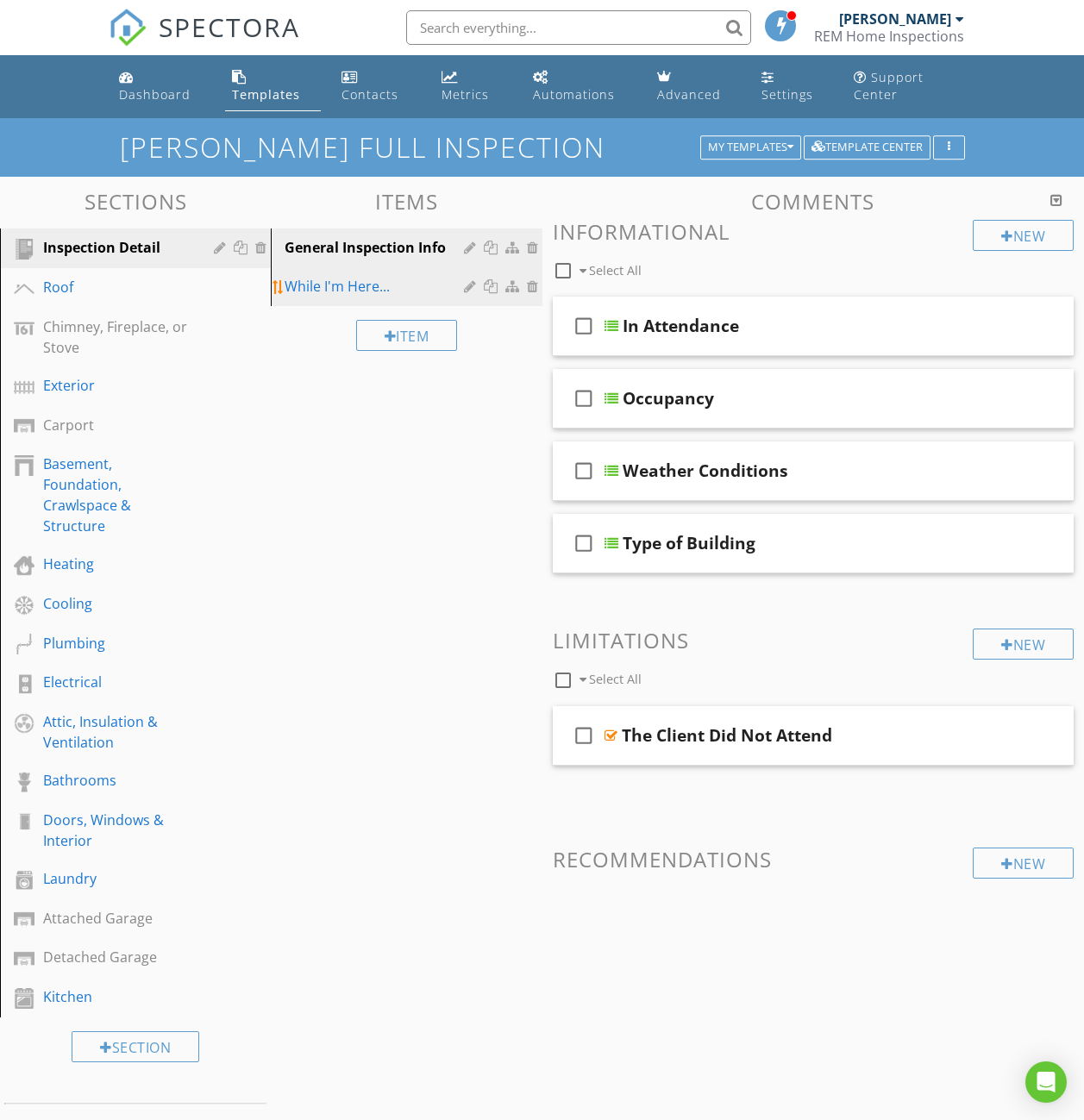
click at [534, 286] on div at bounding box center [535, 286] width 15 height 13
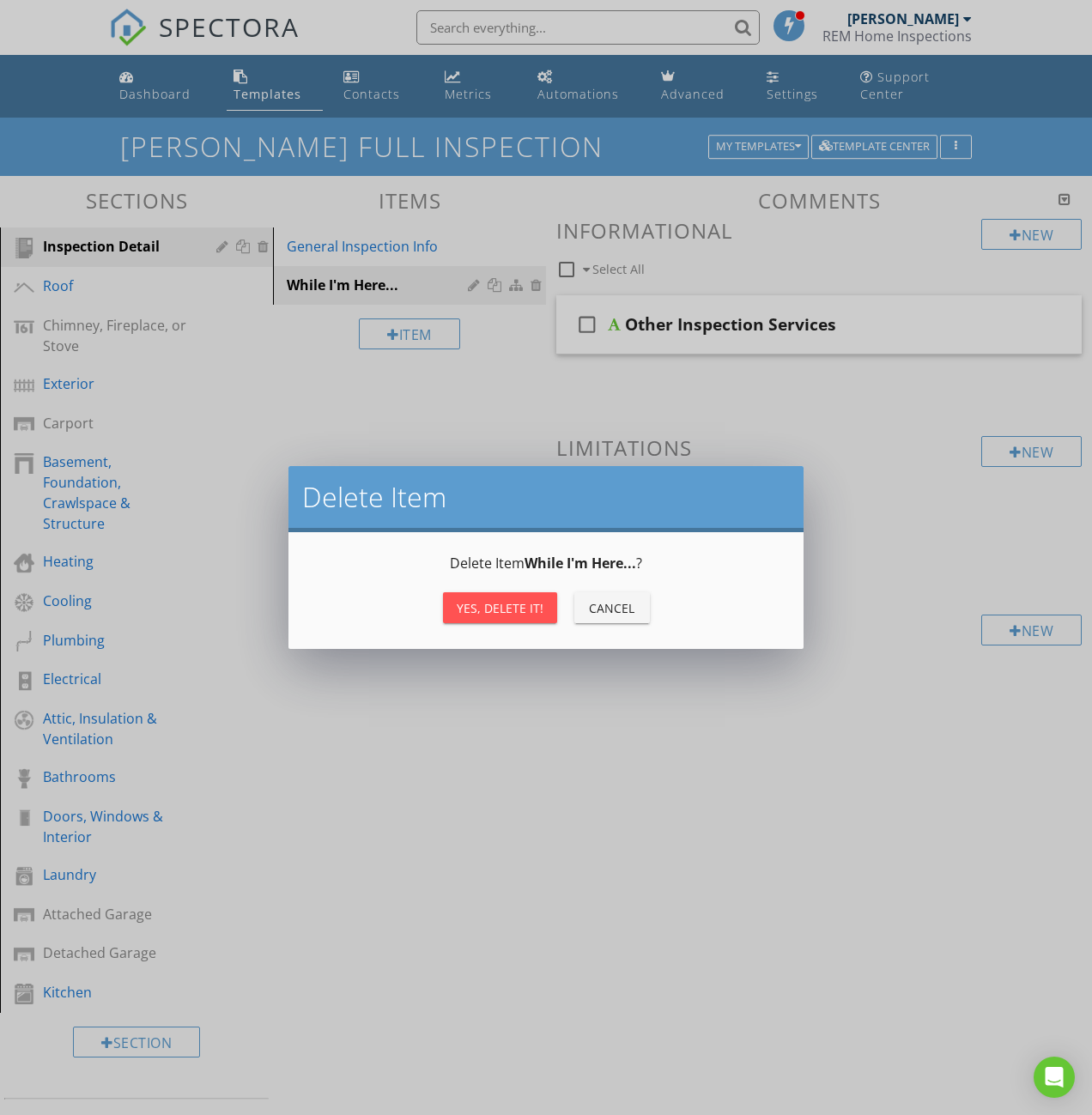
click at [492, 615] on div "Yes, Delete it!" at bounding box center [500, 607] width 87 height 18
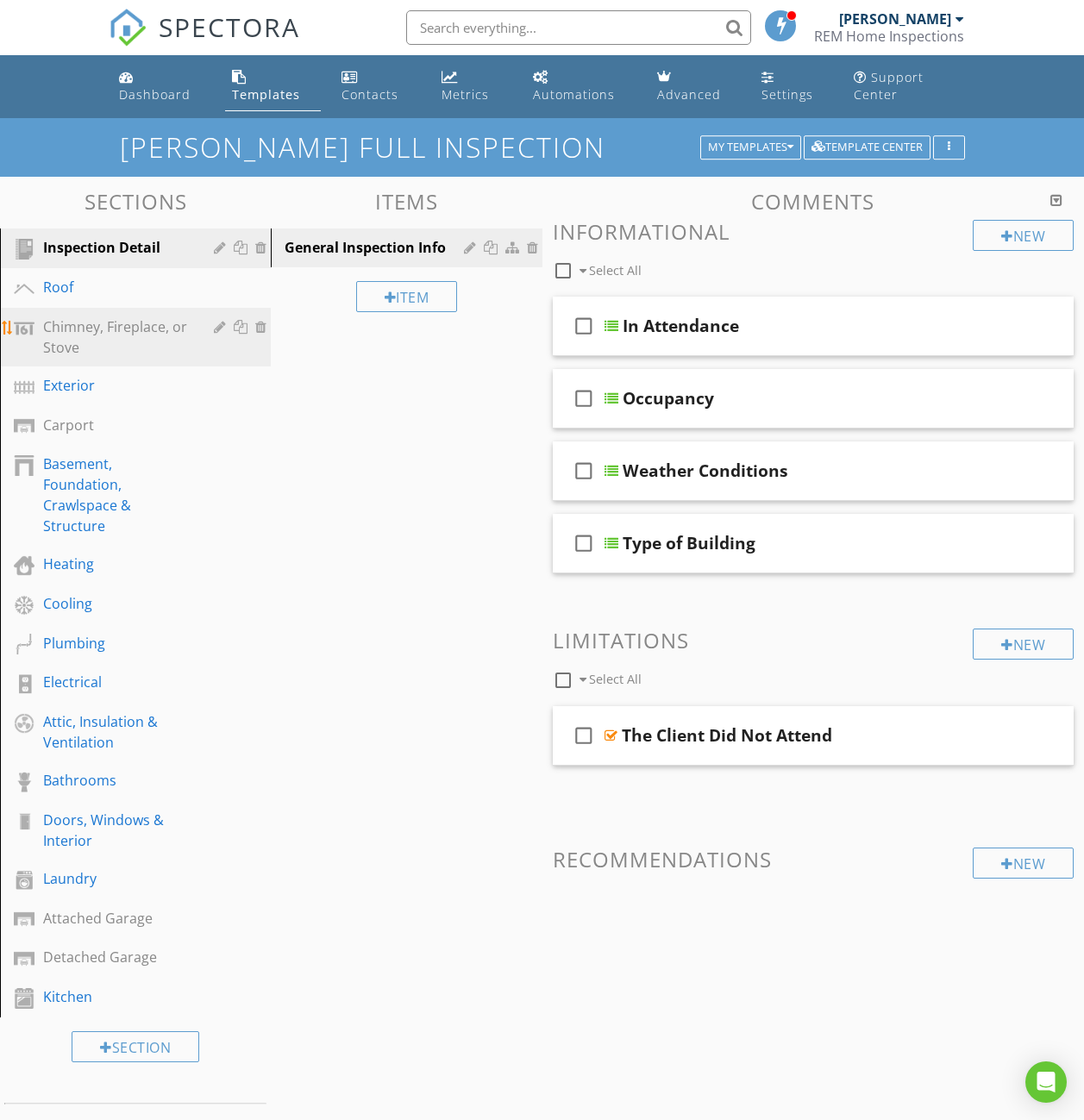
click at [265, 326] on div at bounding box center [263, 326] width 15 height 13
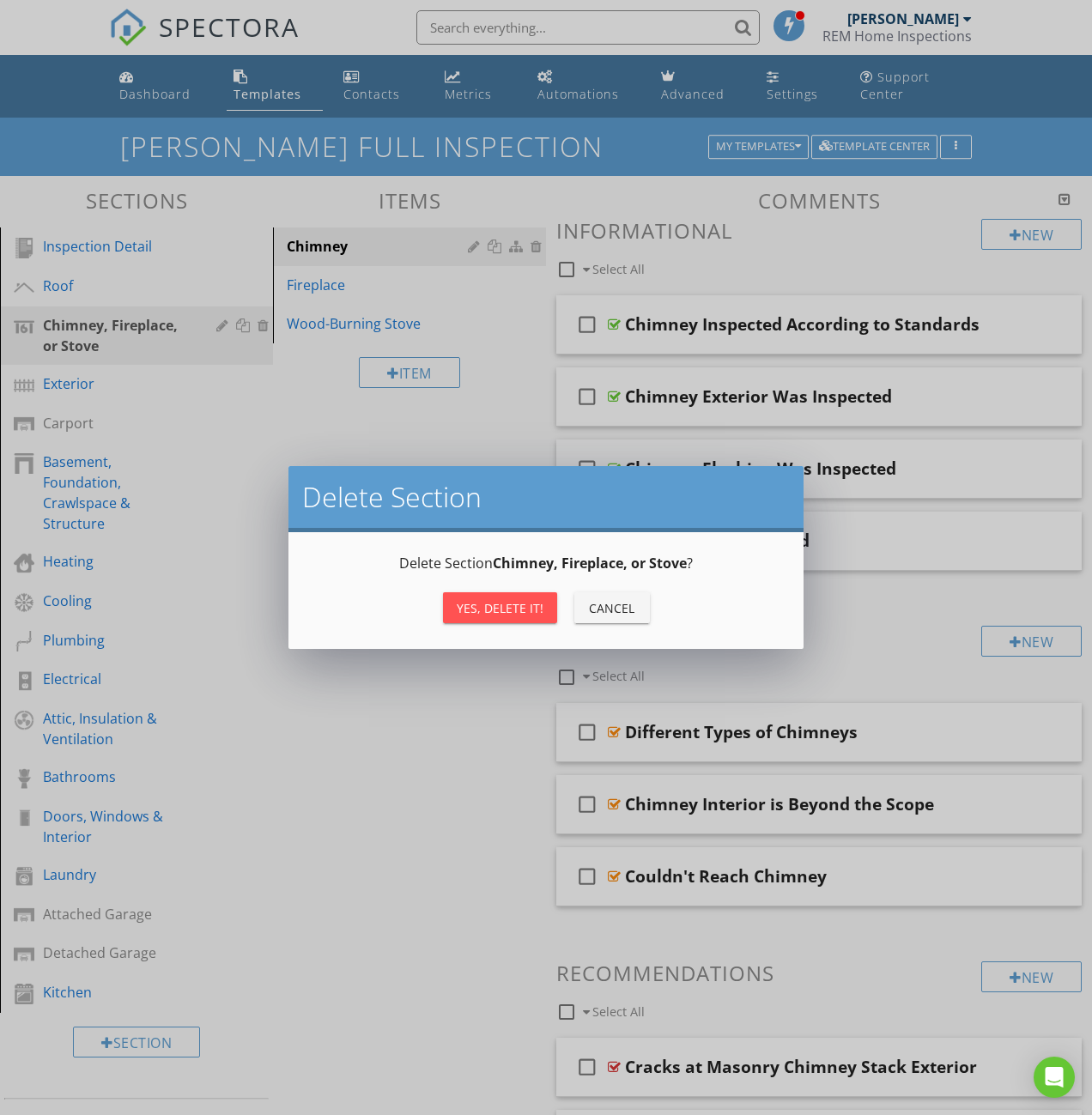
click at [496, 615] on div "Yes, Delete it!" at bounding box center [500, 607] width 87 height 18
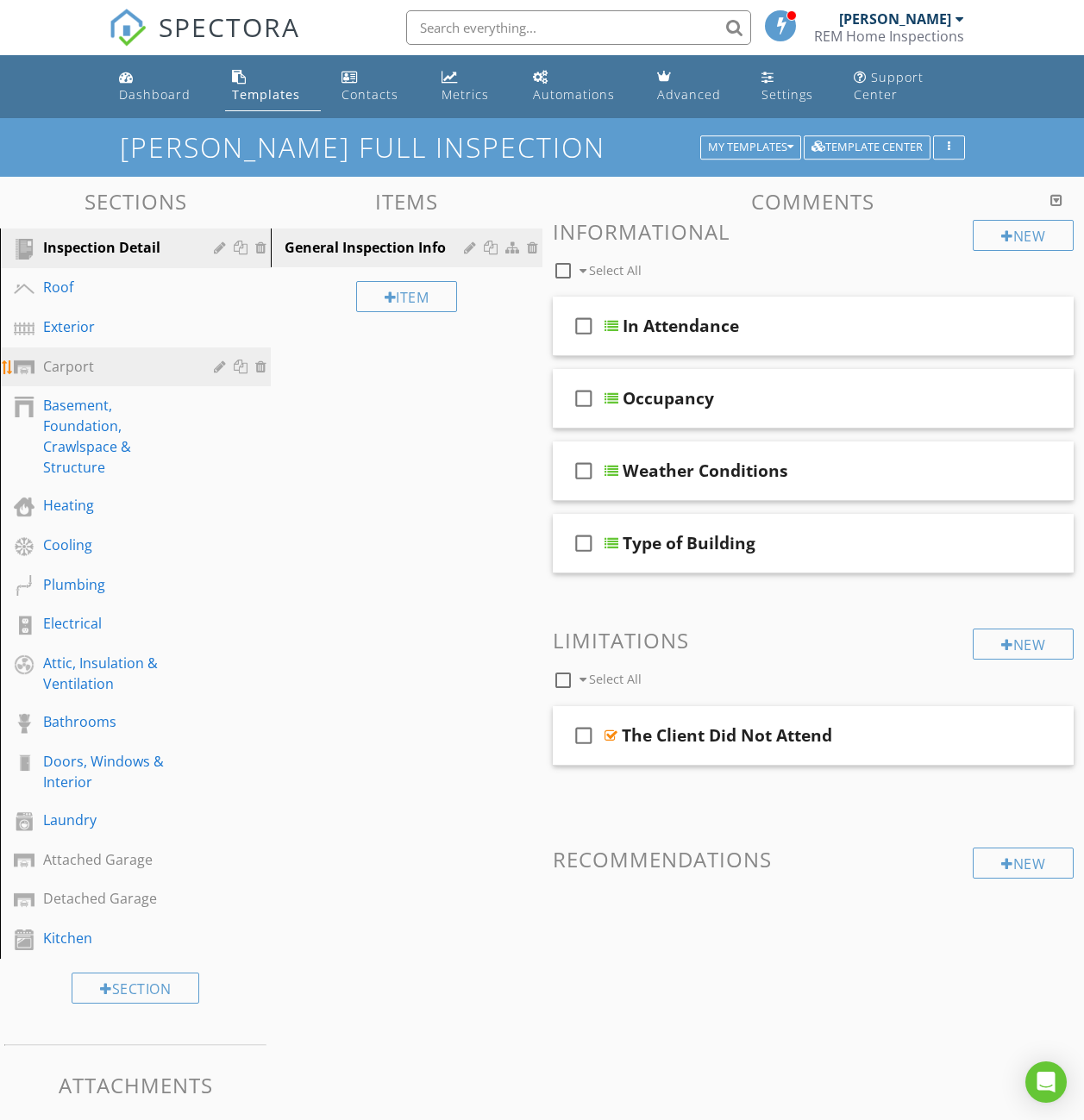
click at [261, 358] on div at bounding box center [242, 366] width 56 height 21
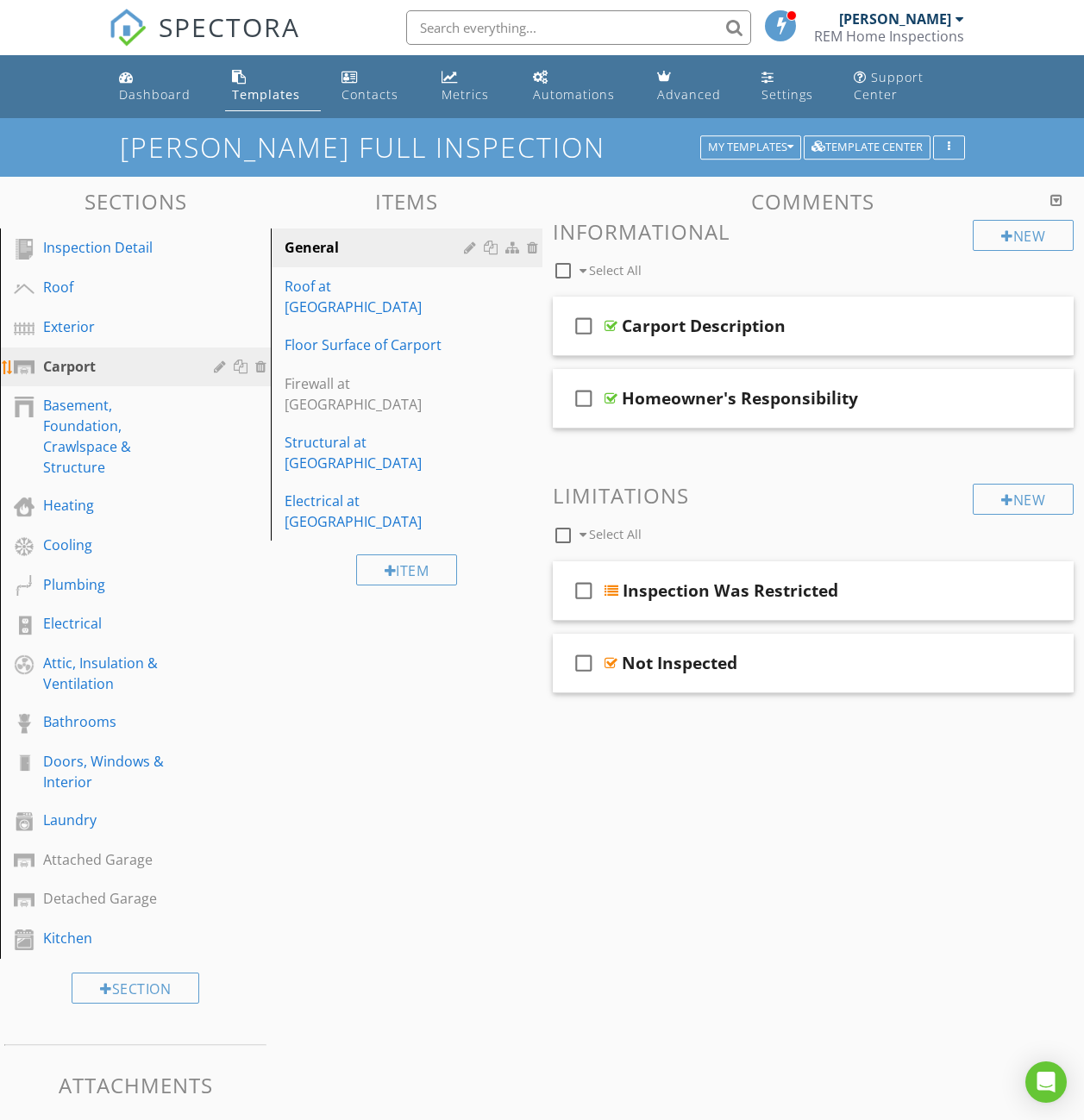
click at [261, 367] on div at bounding box center [263, 366] width 15 height 13
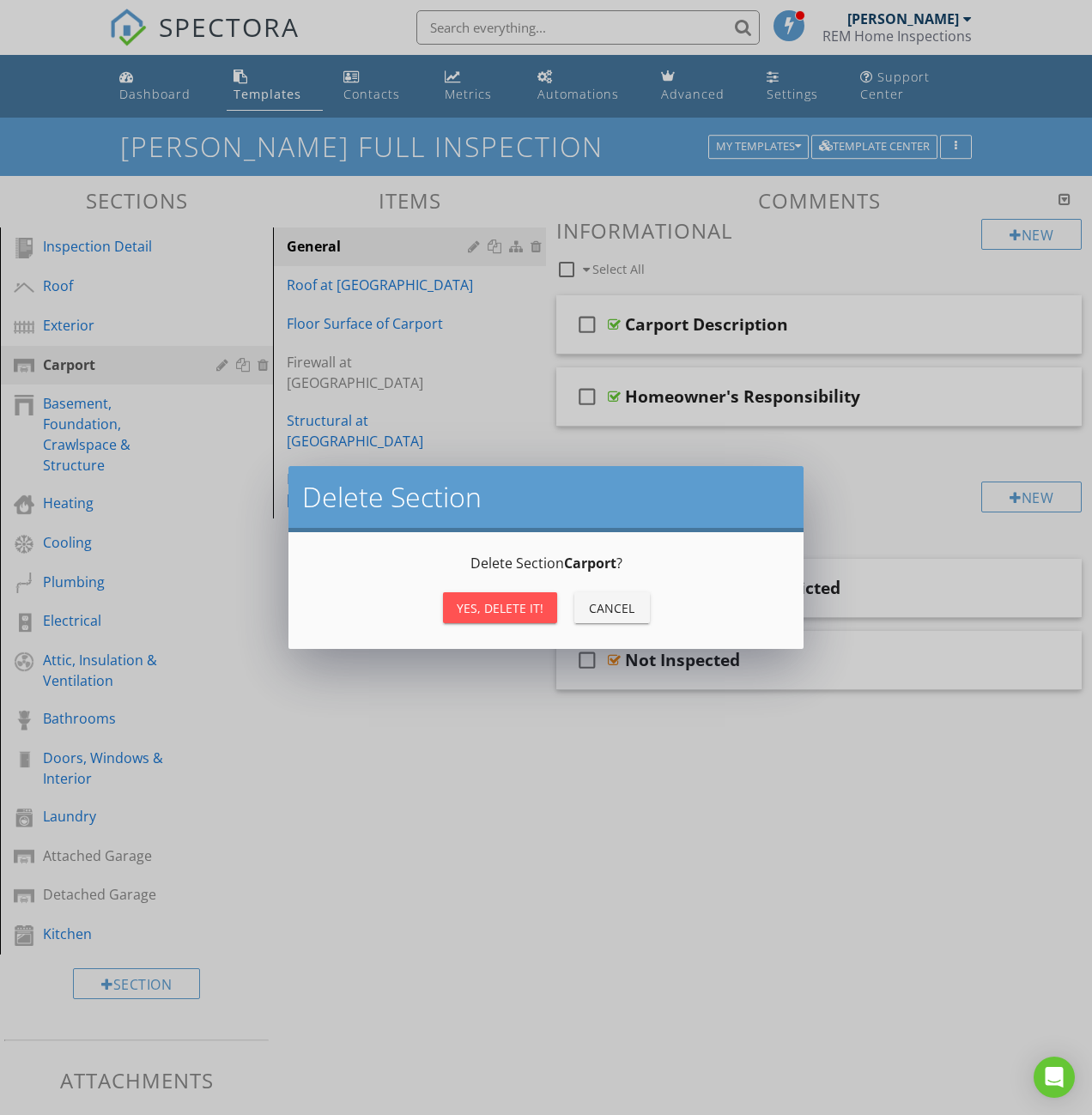
click at [477, 609] on div "Yes, Delete it!" at bounding box center [500, 607] width 87 height 18
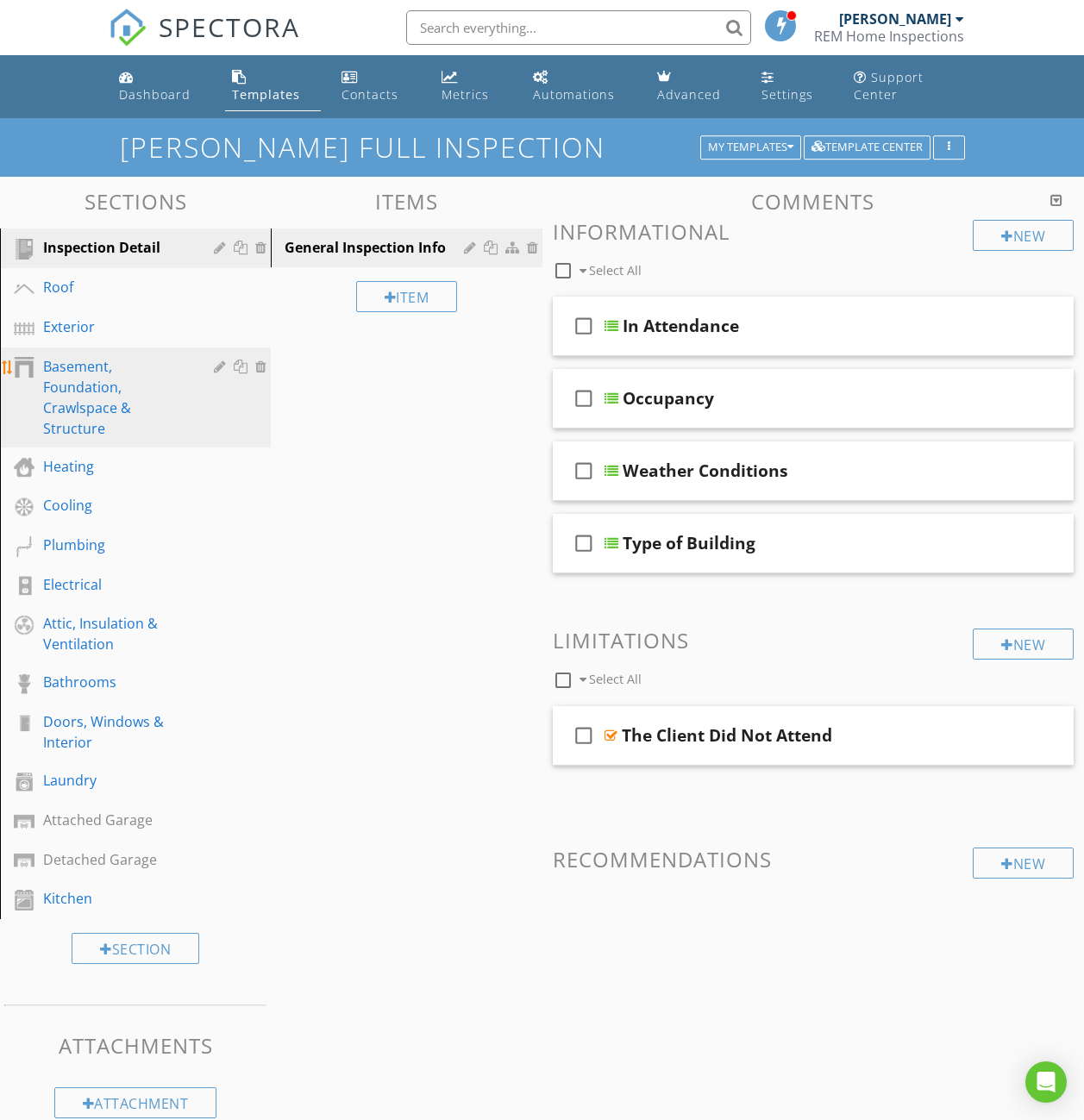
click at [265, 366] on div at bounding box center [263, 366] width 15 height 13
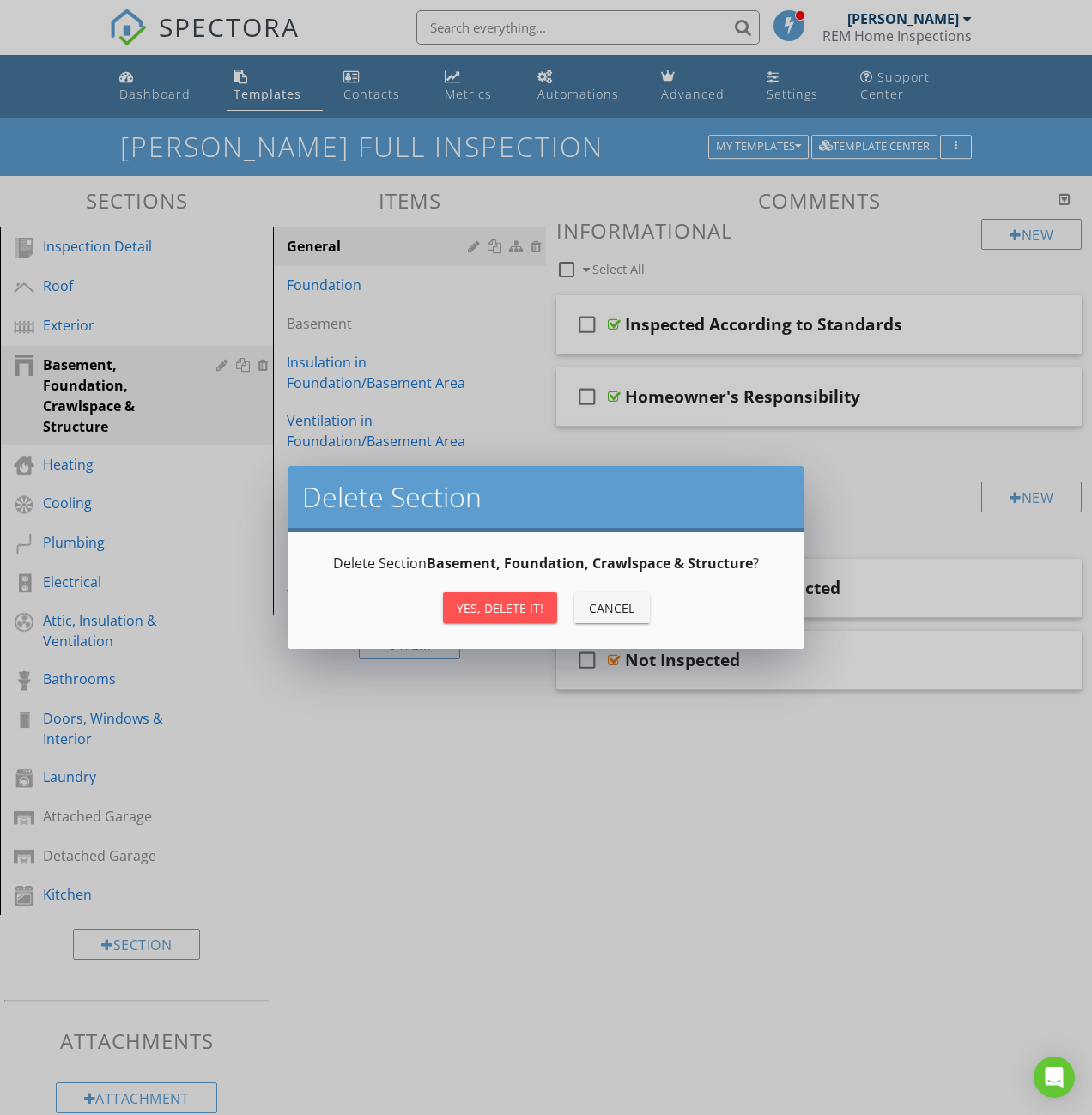
click at [480, 599] on div "Yes, Delete it!" at bounding box center [500, 607] width 87 height 18
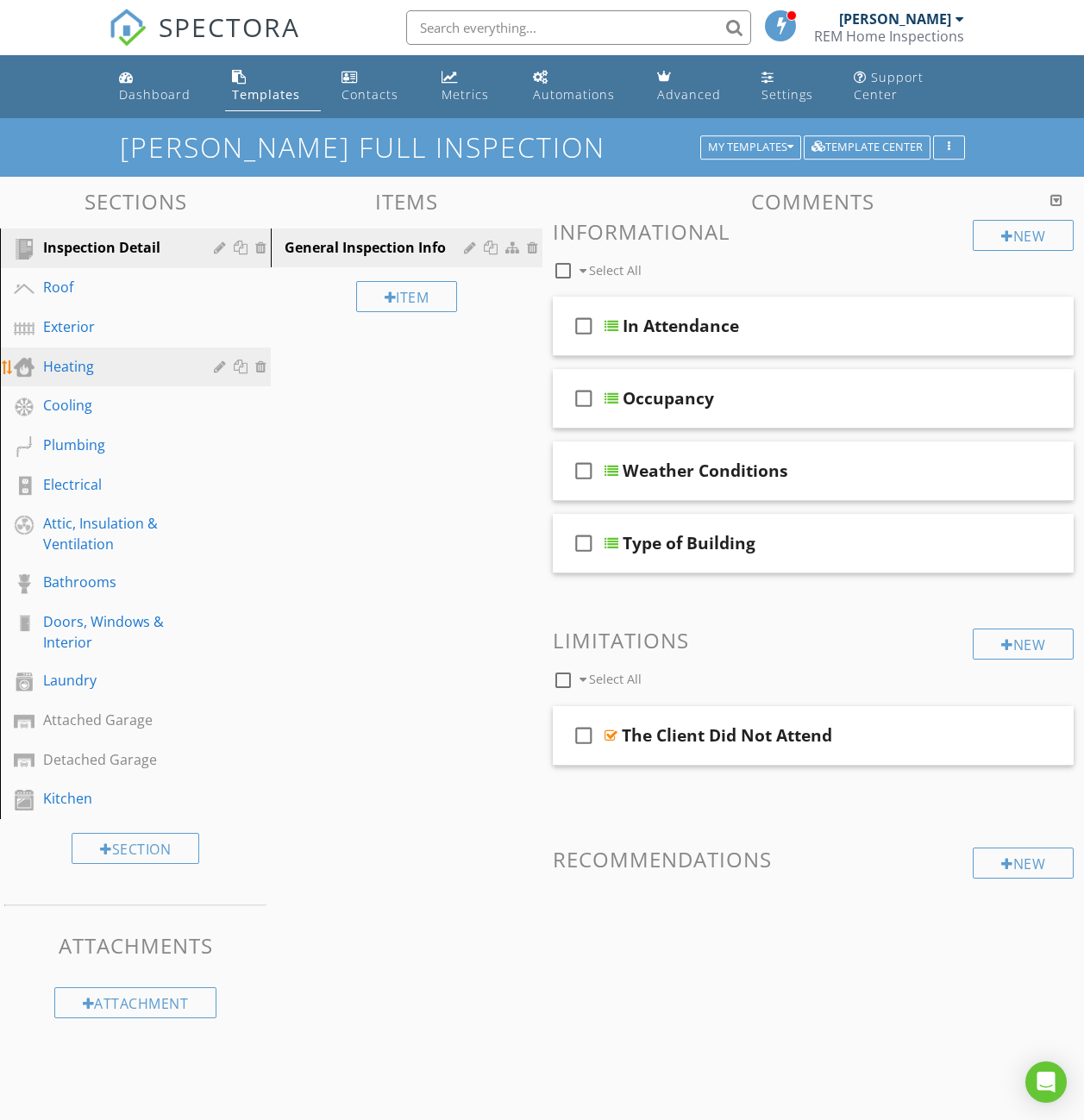
click at [264, 372] on div at bounding box center [263, 366] width 15 height 13
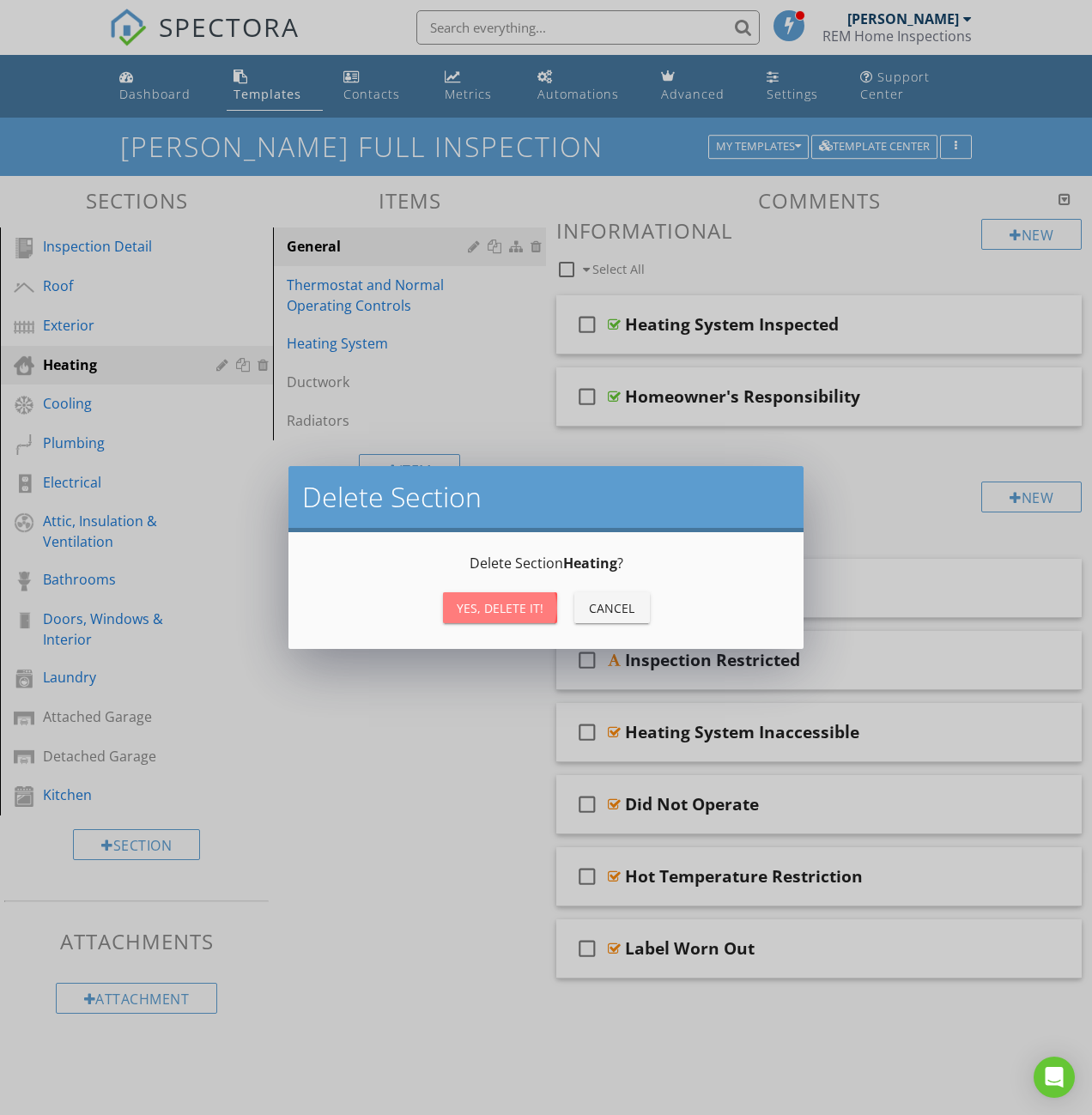
click at [518, 606] on div "Yes, Delete it!" at bounding box center [500, 607] width 87 height 18
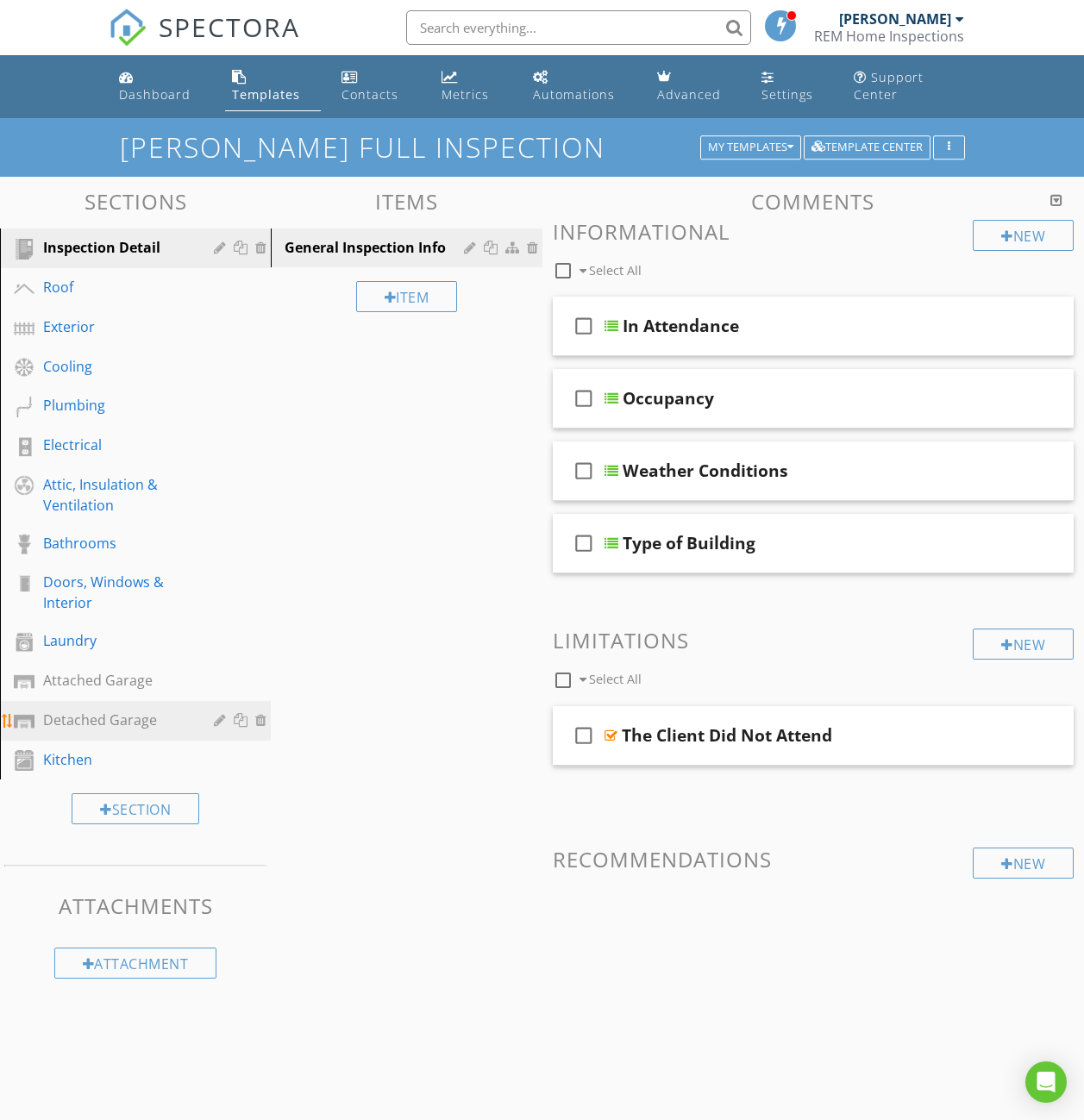
click at [261, 717] on div at bounding box center [263, 719] width 15 height 13
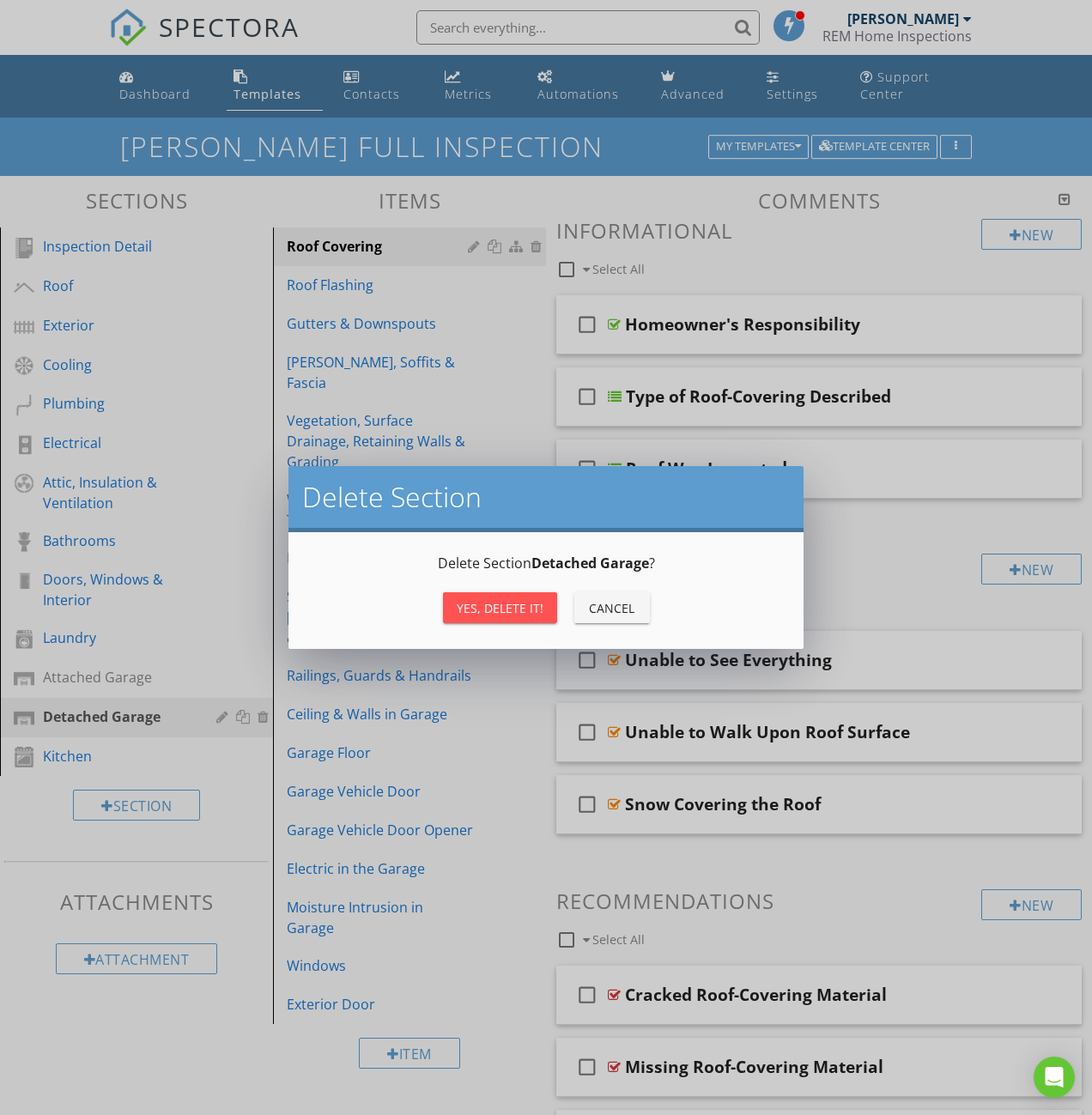
click at [499, 611] on div "Yes, Delete it!" at bounding box center [500, 607] width 87 height 18
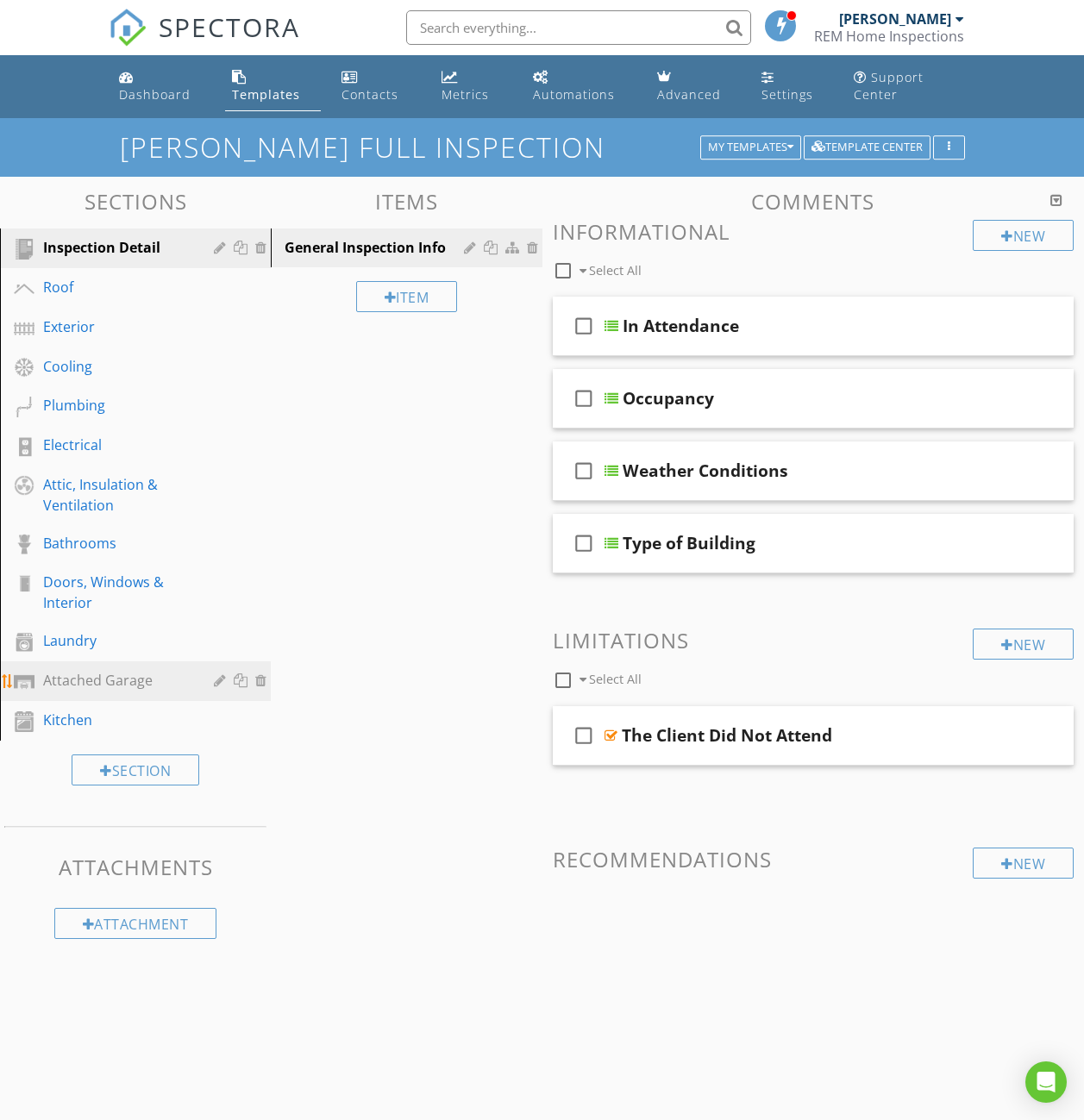
click at [261, 685] on div at bounding box center [263, 680] width 15 height 13
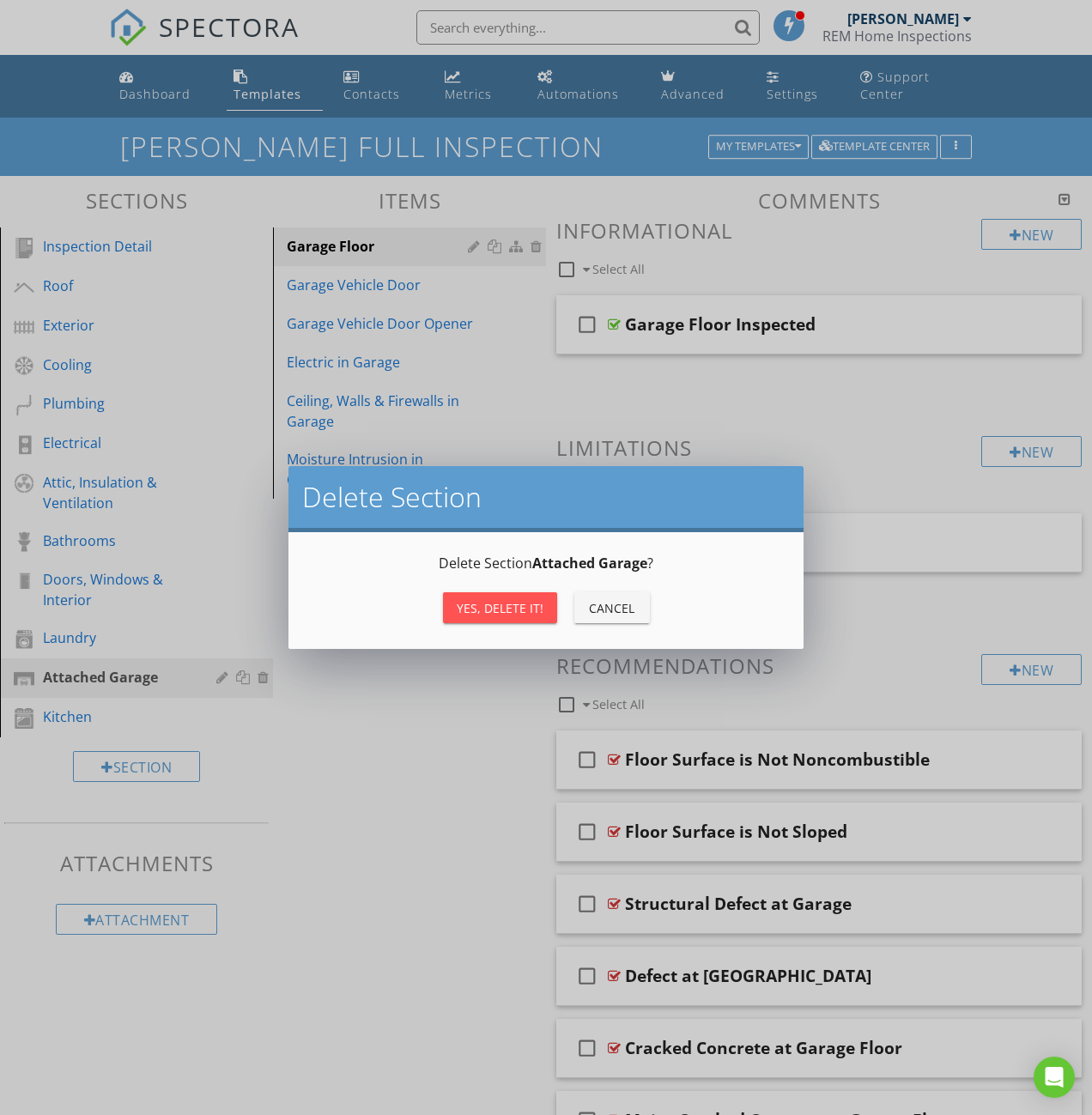
click at [500, 595] on button "Yes, Delete it!" at bounding box center [500, 607] width 114 height 30
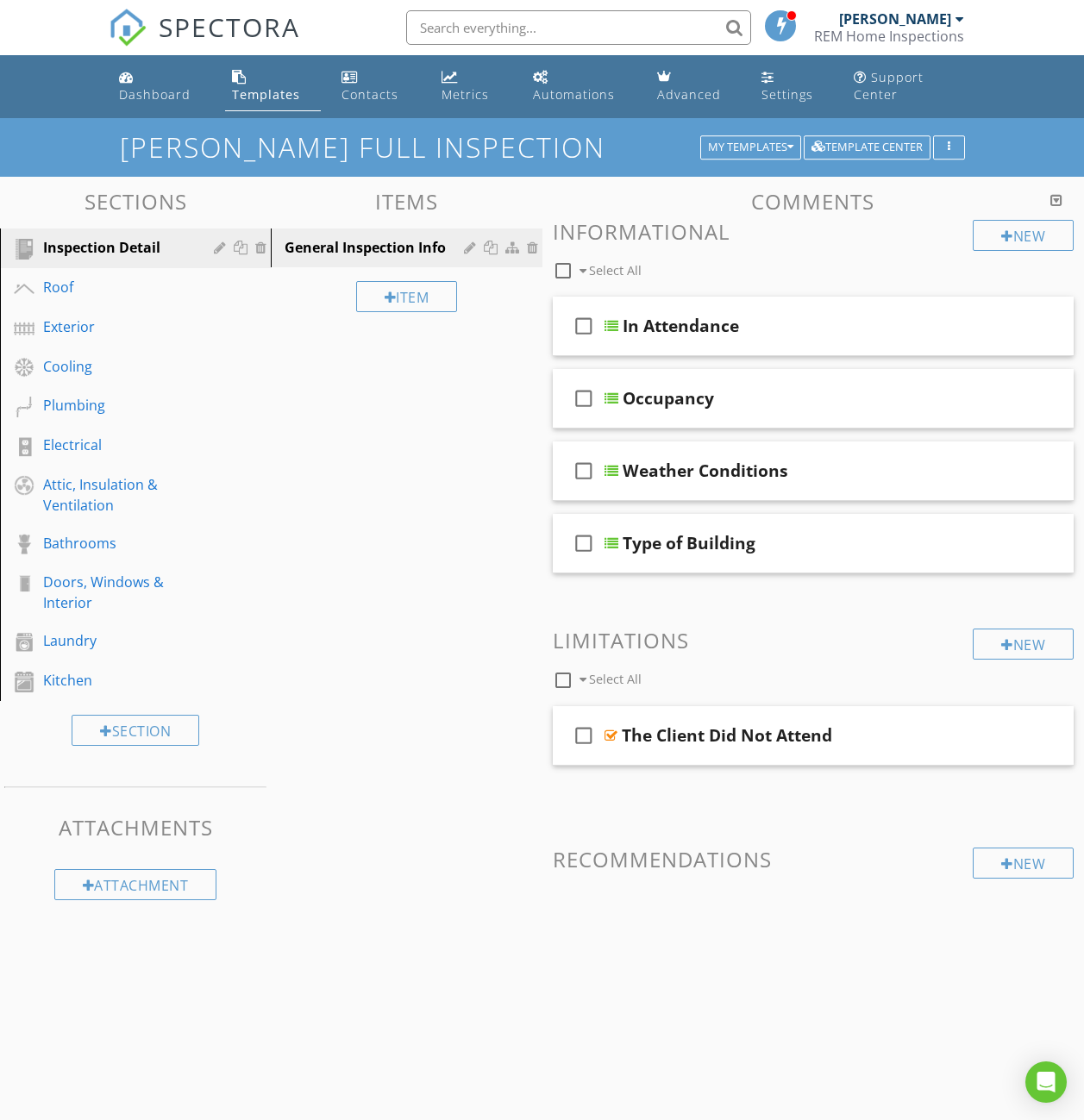
click at [544, 185] on div "Sections Inspection Detail Roof Exterior Cooling Plumbing Electrical Attic, Ins…" at bounding box center [542, 602] width 1084 height 850
click at [188, 98] on div "Dashboard" at bounding box center [154, 94] width 72 height 16
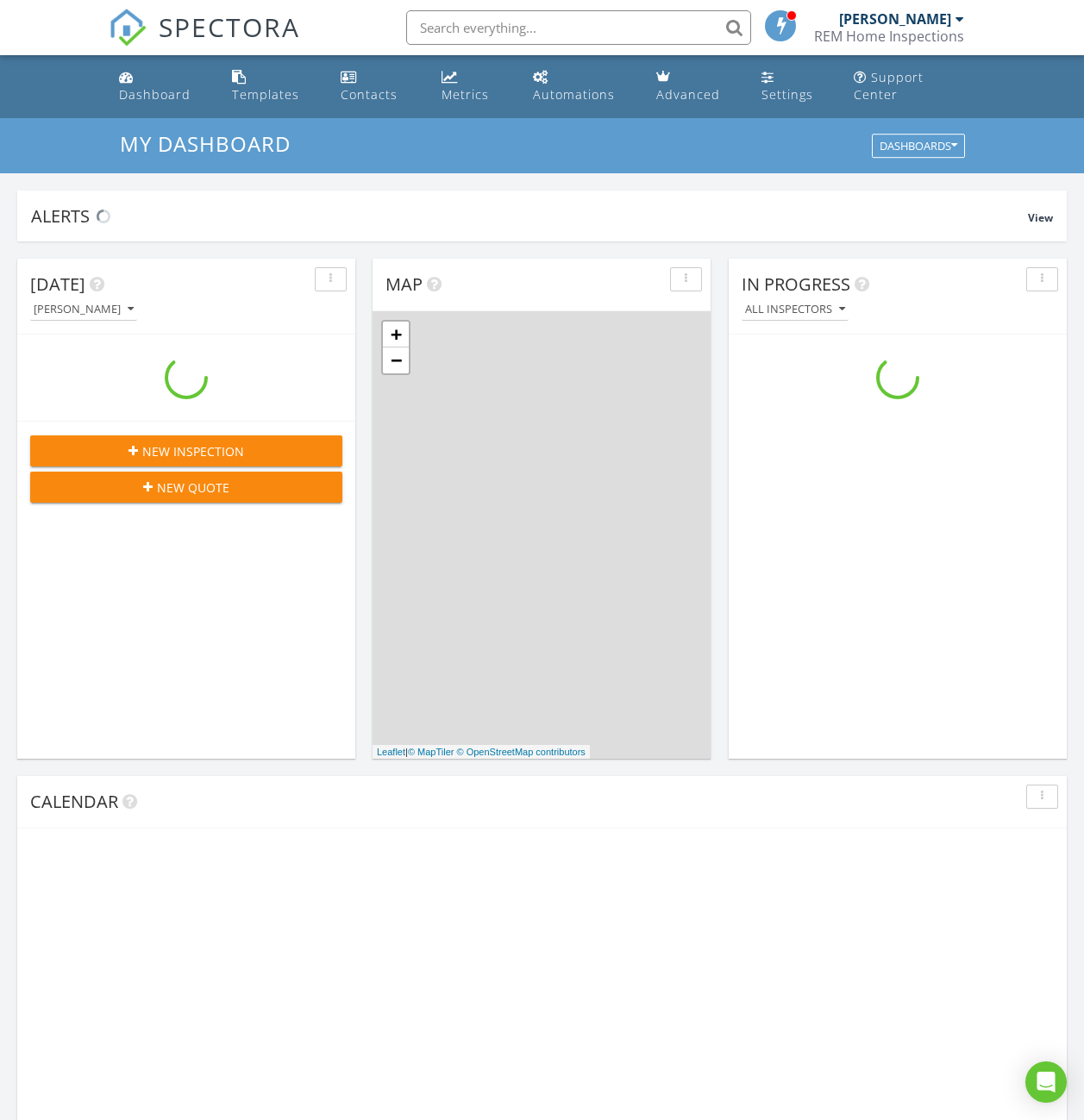
scroll to position [1596, 1111]
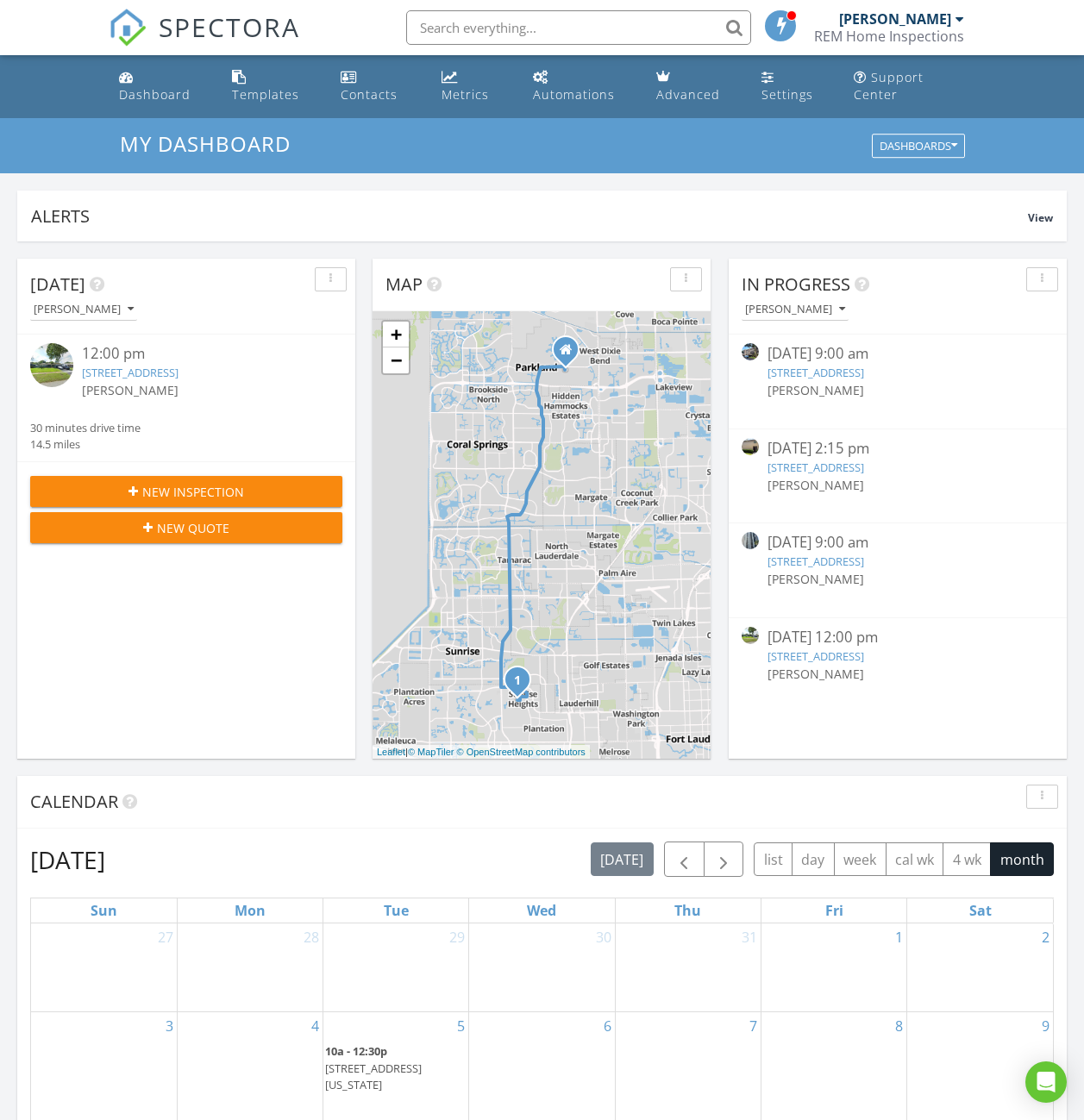
click at [245, 389] on div "[PERSON_NAME]" at bounding box center [199, 389] width 234 height 18
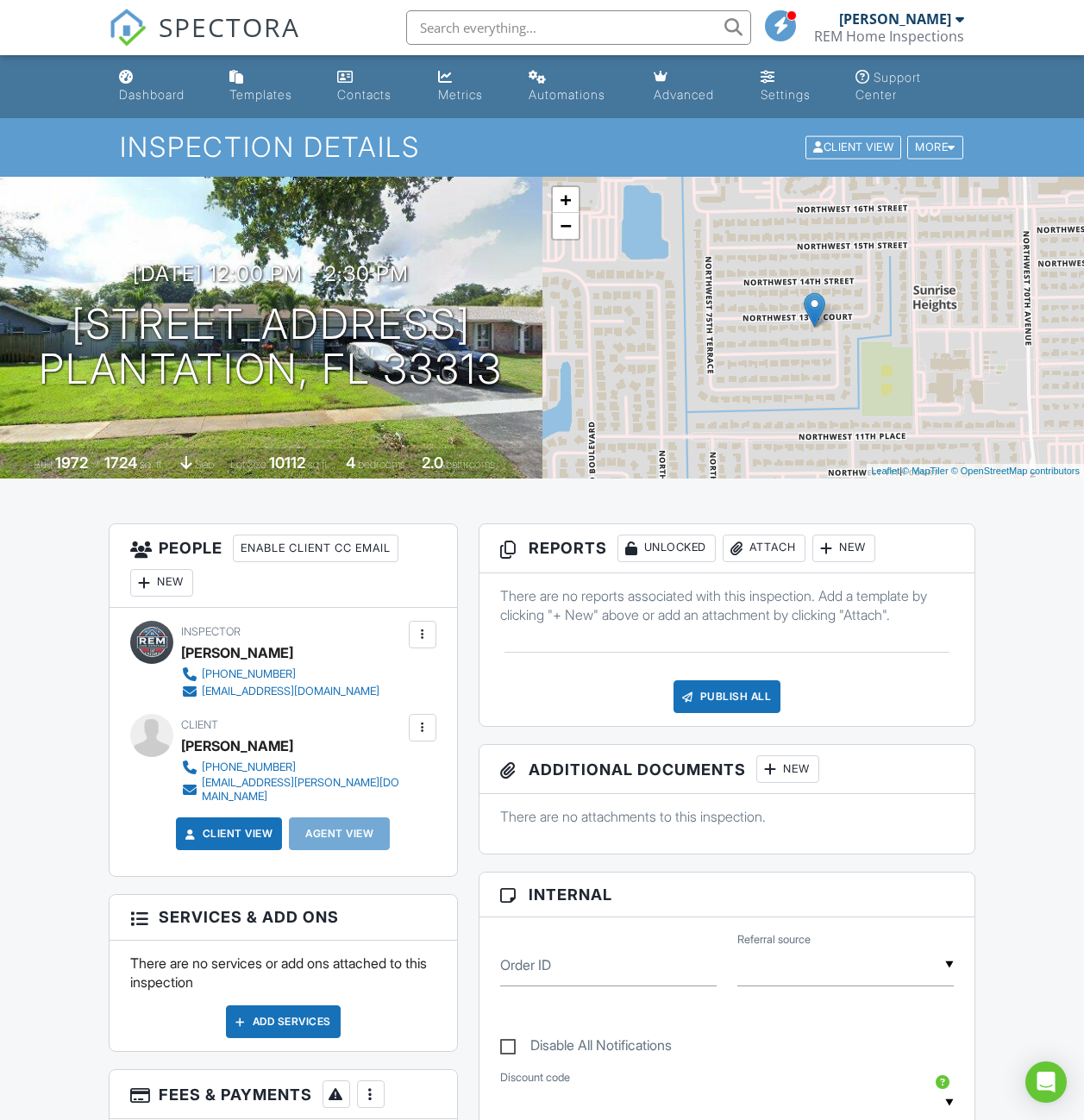
click at [862, 546] on div "New" at bounding box center [844, 548] width 63 height 28
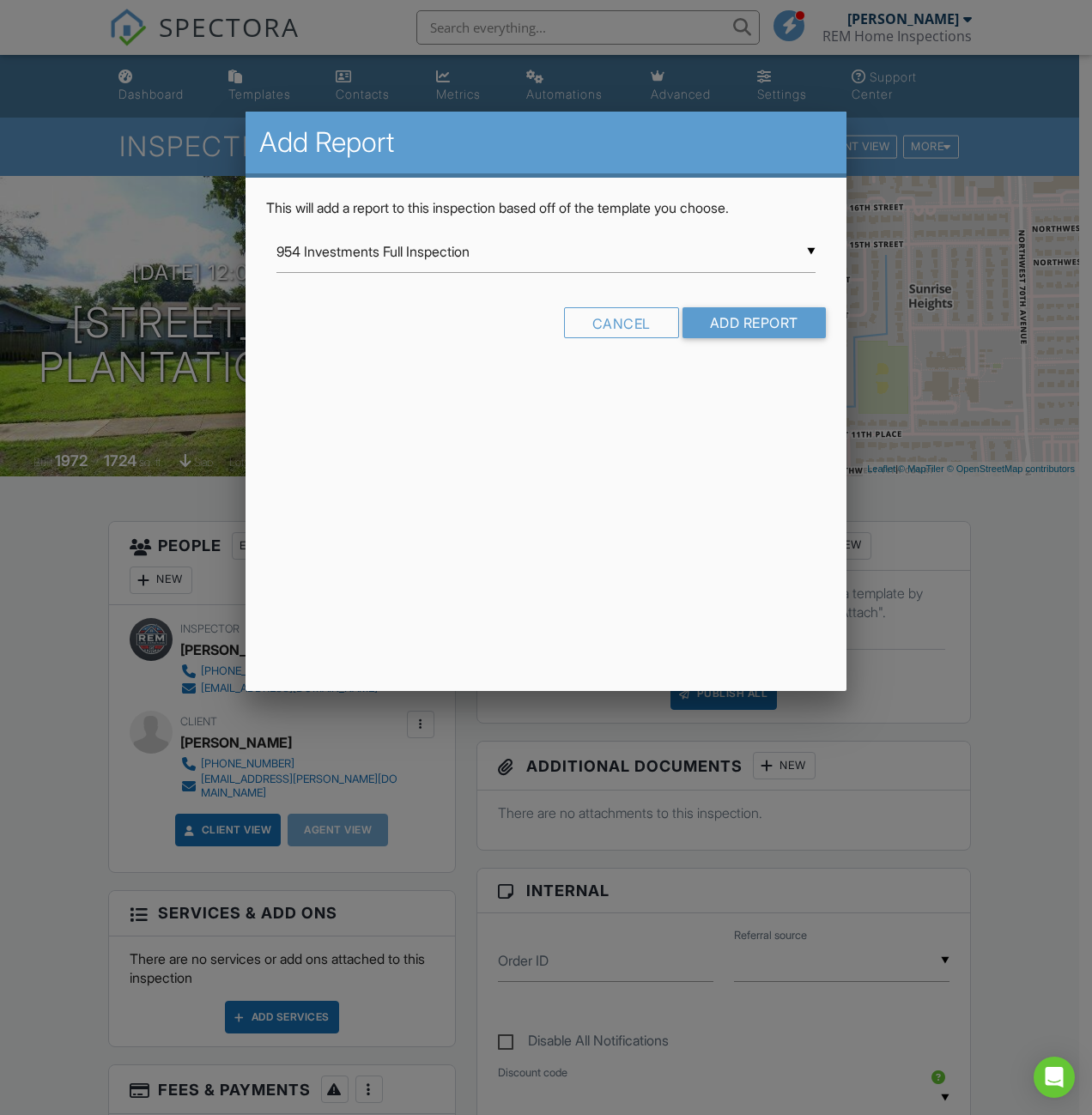
click at [713, 256] on div "▼ 954 Investments Full Inspection 954 Investments Full Inspection [PERSON_NAME]…" at bounding box center [546, 251] width 539 height 42
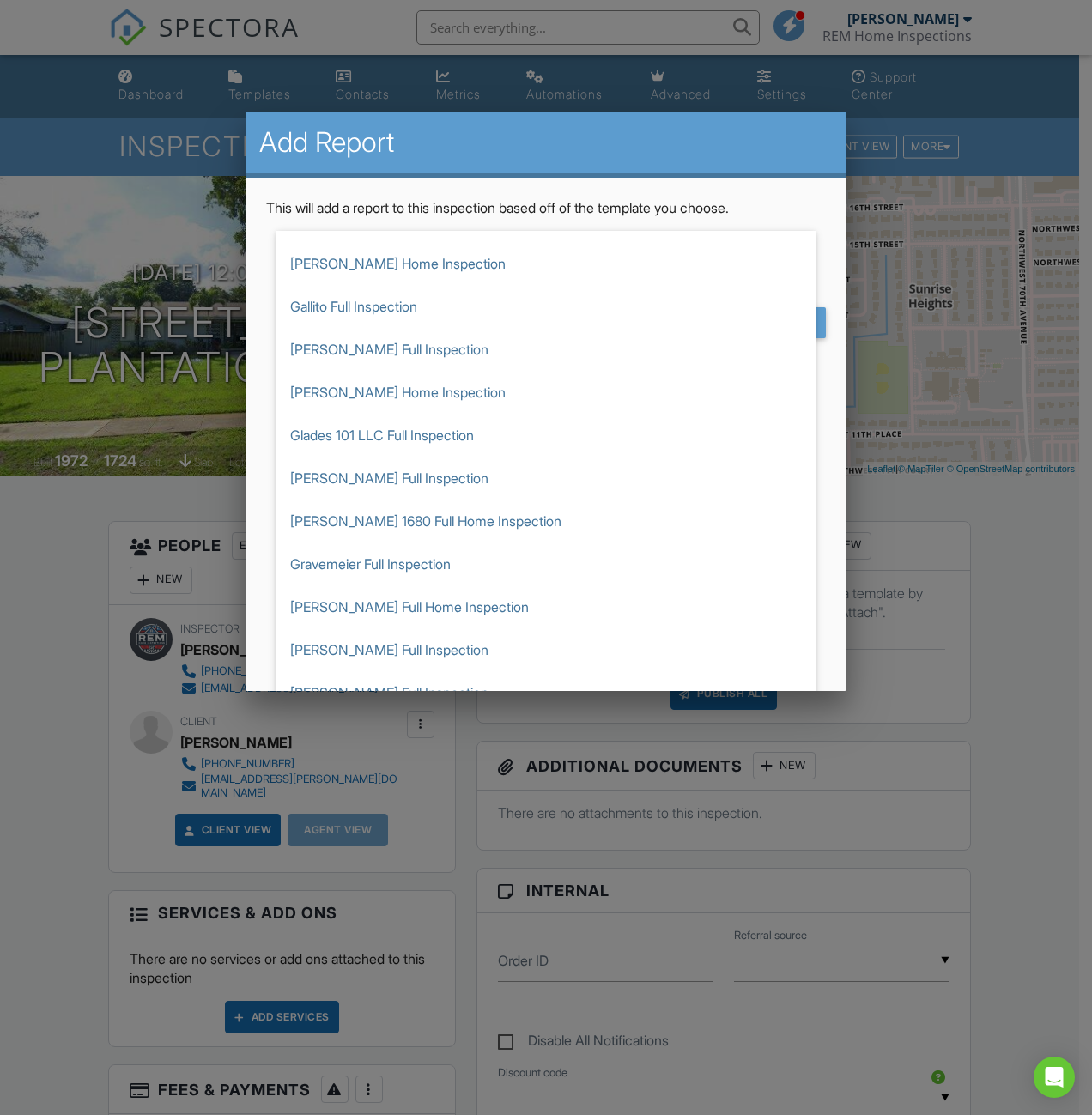
scroll to position [1259, 0]
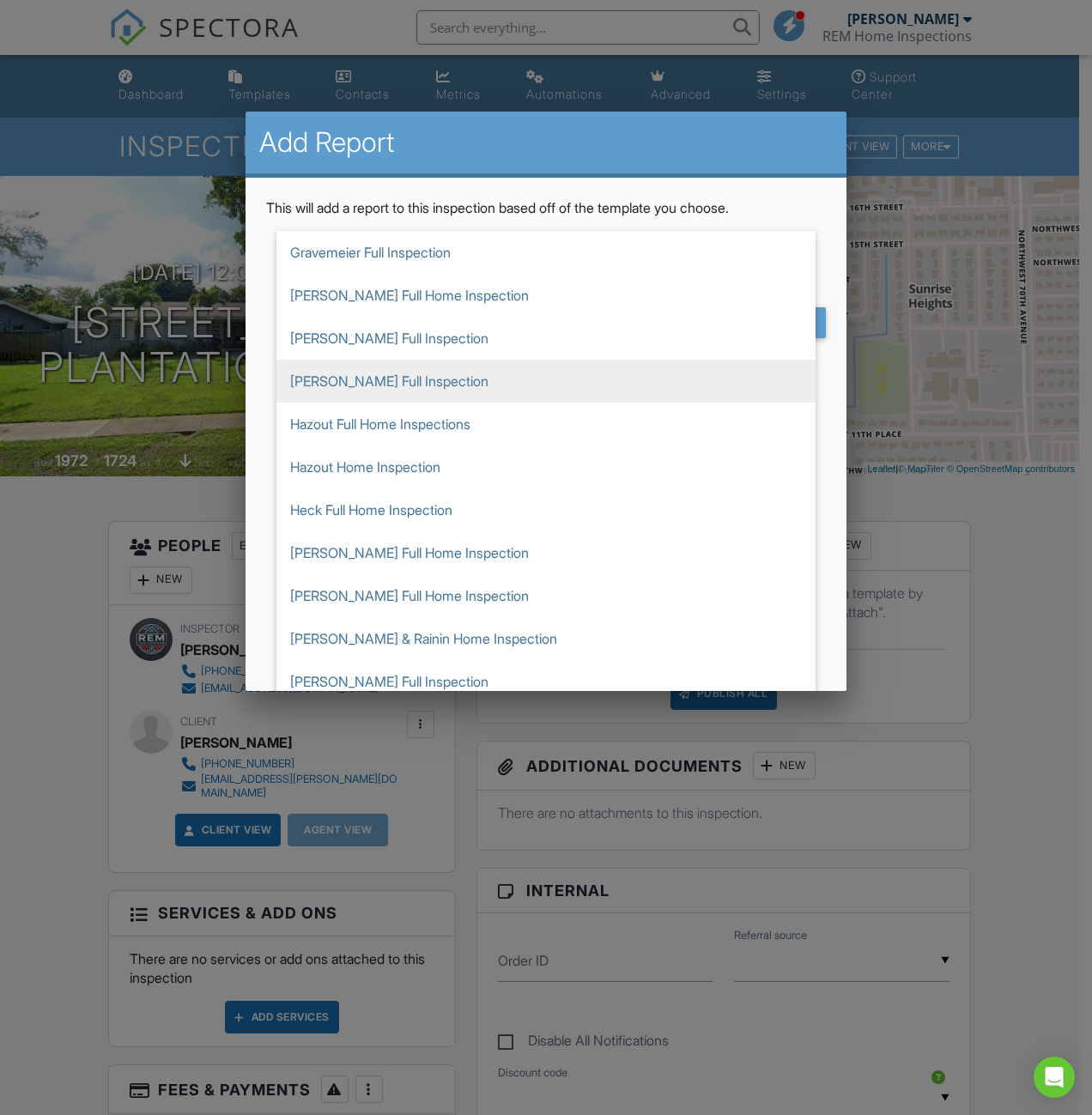
click at [407, 386] on span "[PERSON_NAME] Full Inspection" at bounding box center [546, 381] width 539 height 43
type input "[PERSON_NAME] Full Inspection"
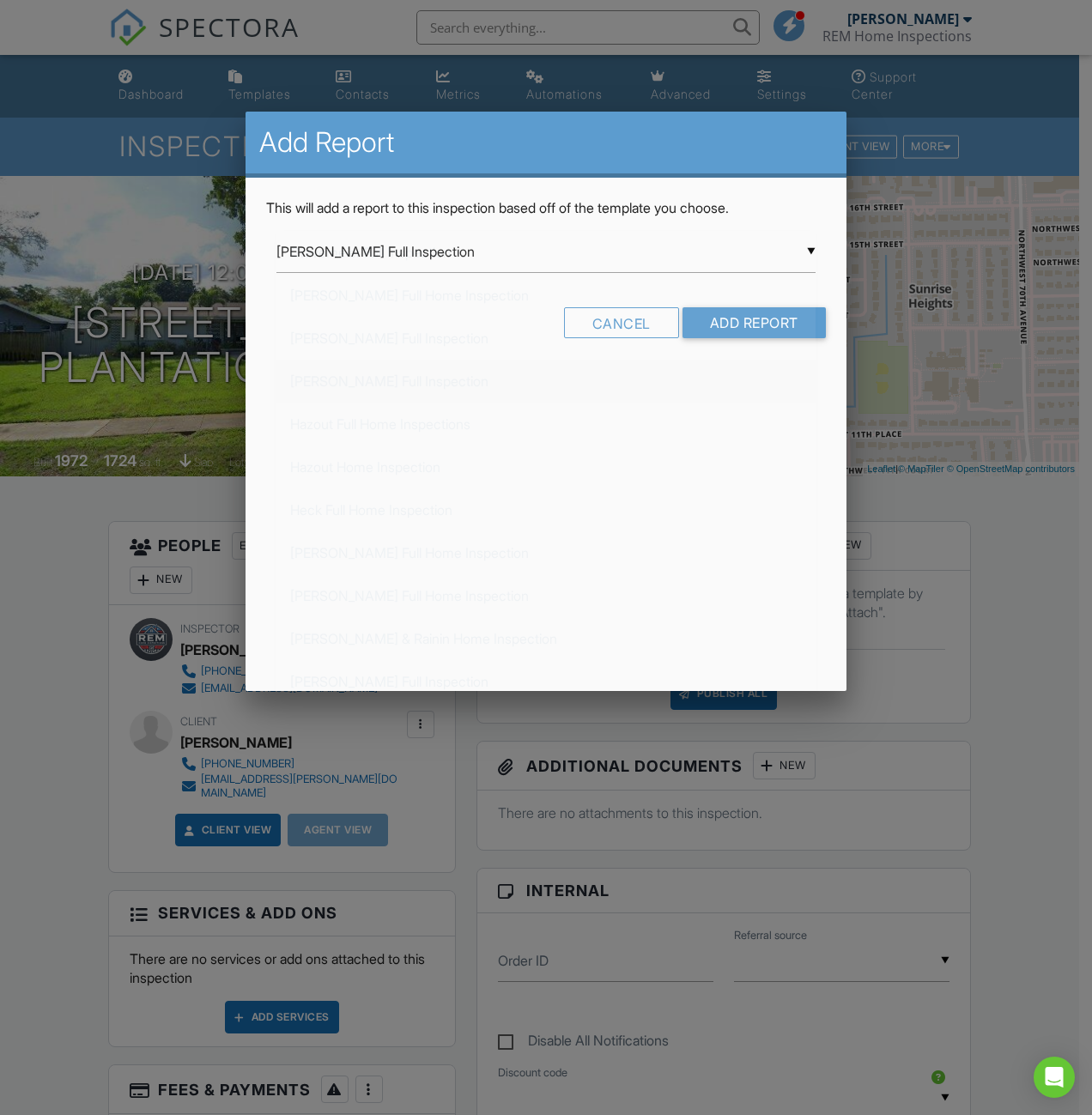
scroll to position [1674, 0]
click at [746, 328] on input "Add Report" at bounding box center [754, 323] width 144 height 30
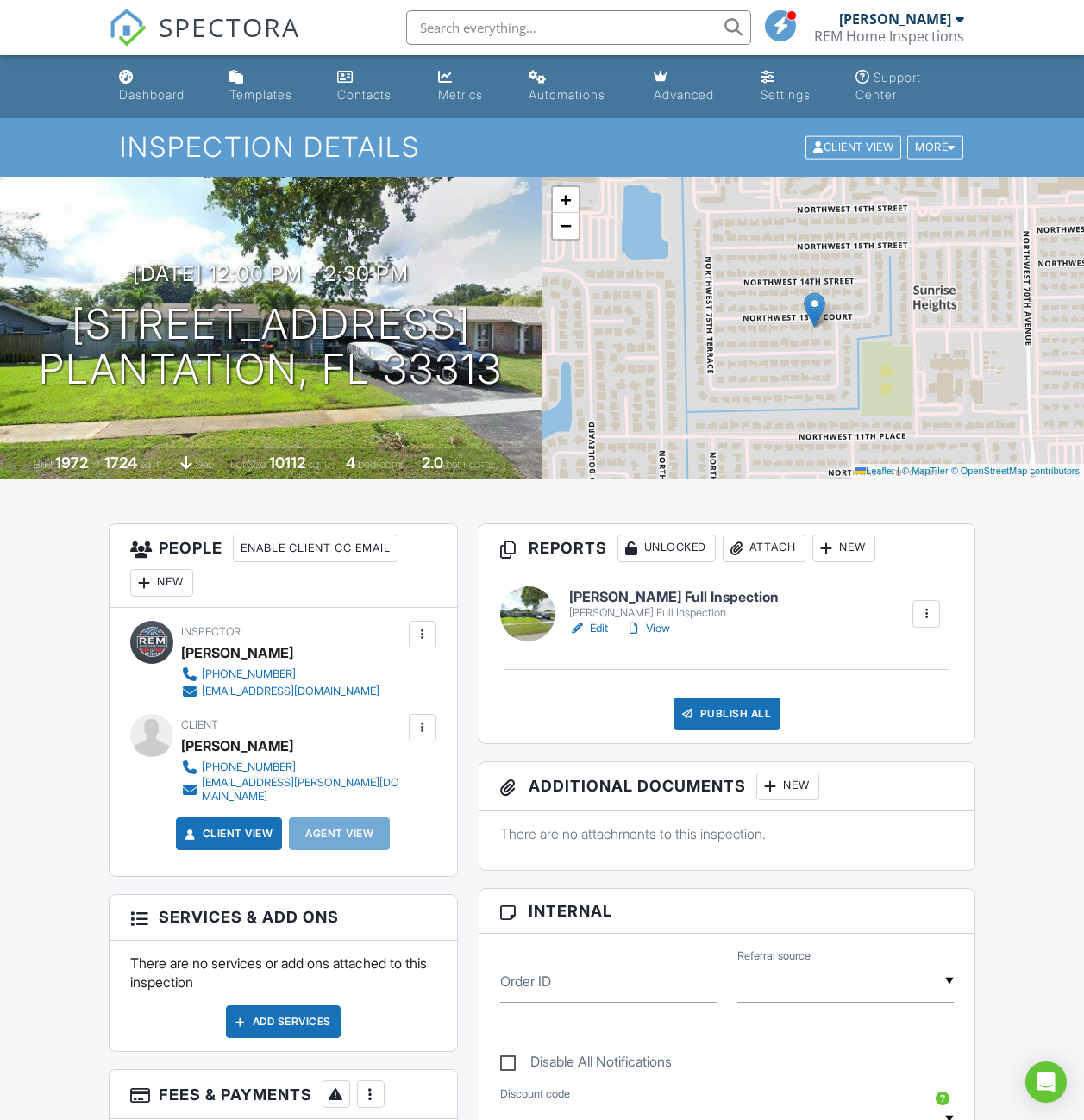
click at [730, 490] on div "Dashboard Templates Contacts Metrics Automations Advanced Settings Support Cent…" at bounding box center [542, 1125] width 1084 height 2140
click at [599, 629] on link "Edit" at bounding box center [588, 628] width 39 height 17
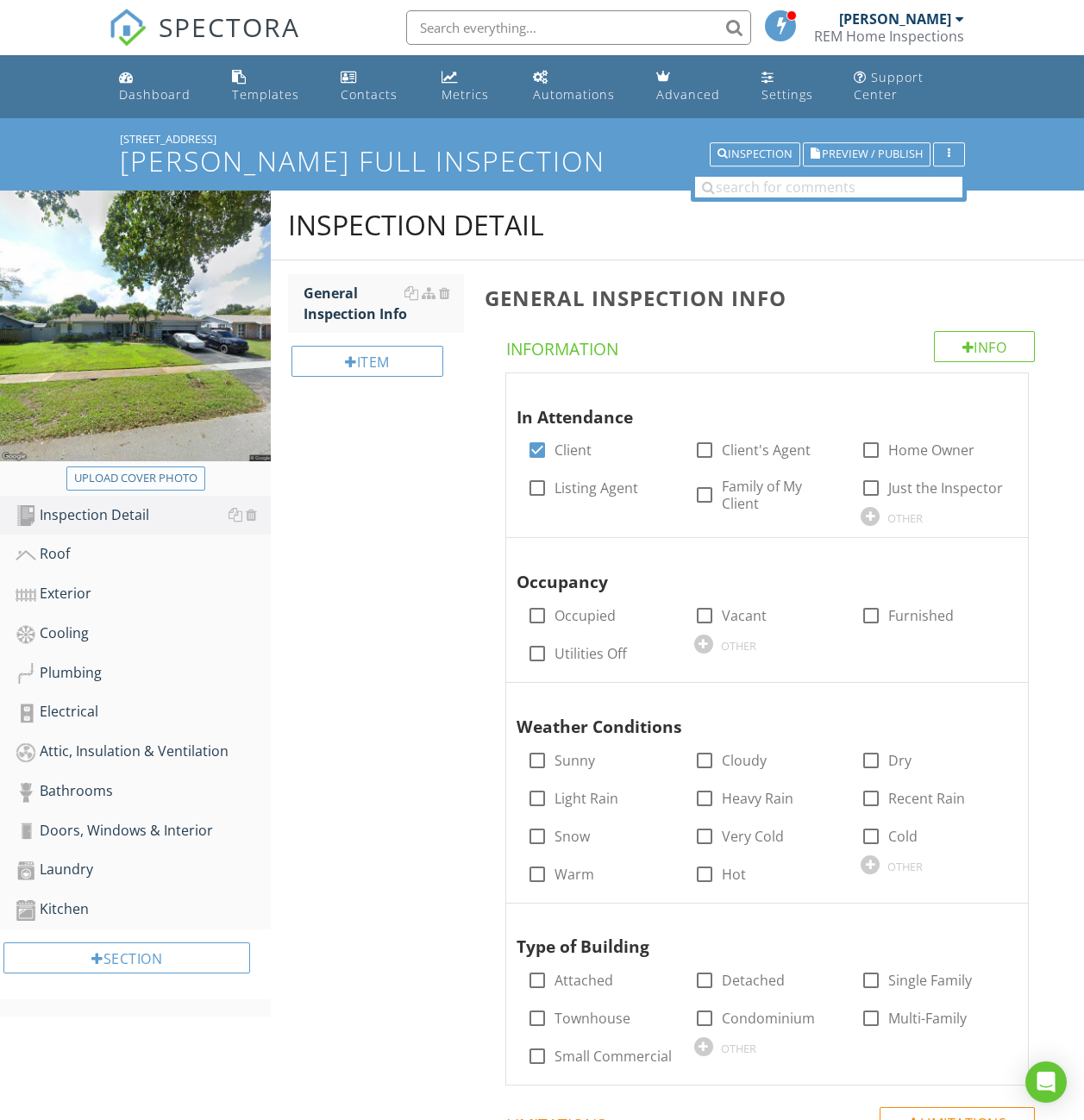
click at [142, 468] on button "Upload cover photo" at bounding box center [135, 478] width 139 height 24
type input "C:\fakepath\IMG_5479.JPG"
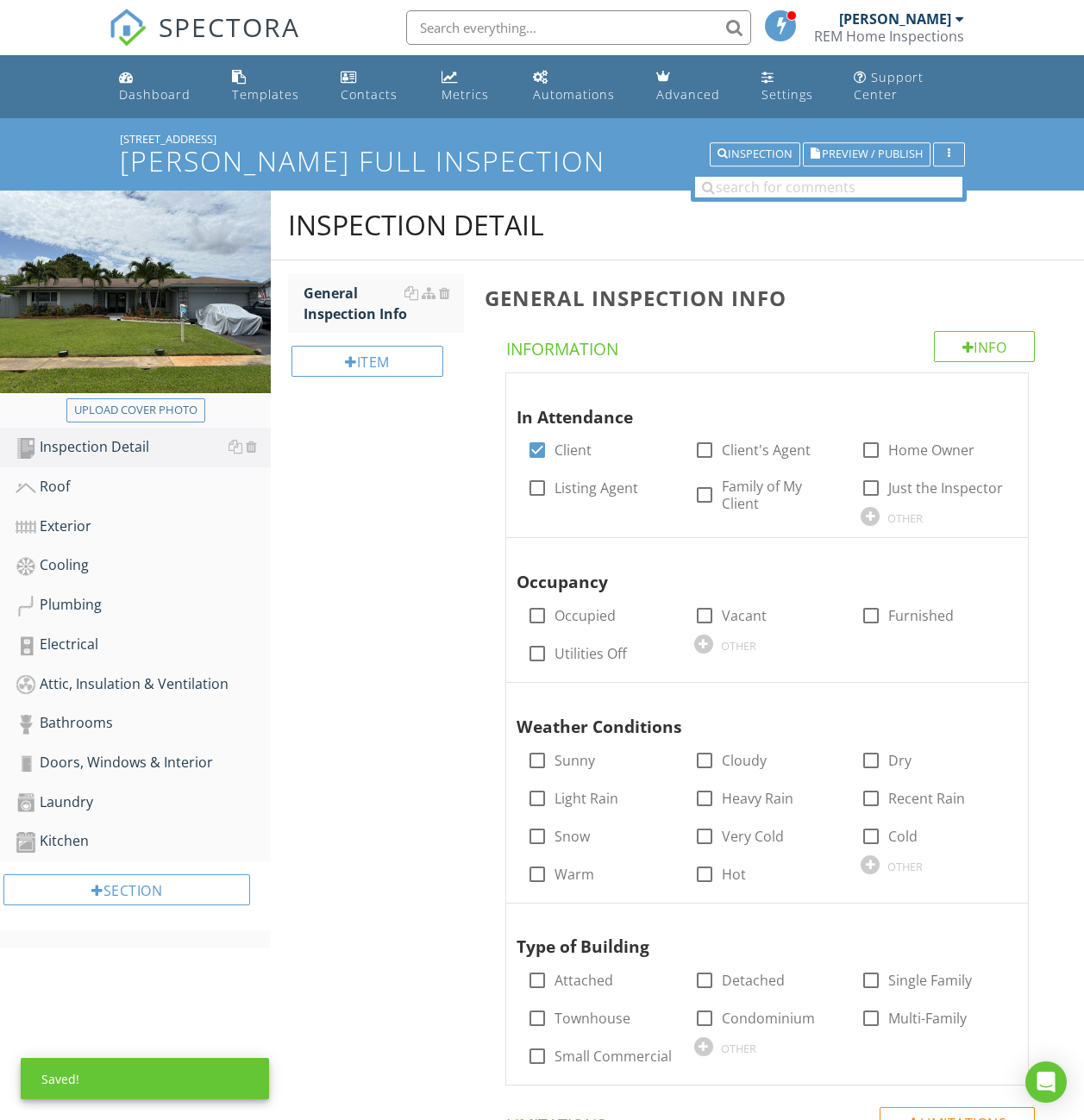
drag, startPoint x: 284, startPoint y: 240, endPoint x: 275, endPoint y: 240, distance: 9.0
click at [275, 240] on div "Inspection Detail" at bounding box center [677, 225] width 813 height 70
click at [628, 214] on h2 "Inspection Detail" at bounding box center [677, 225] width 779 height 34
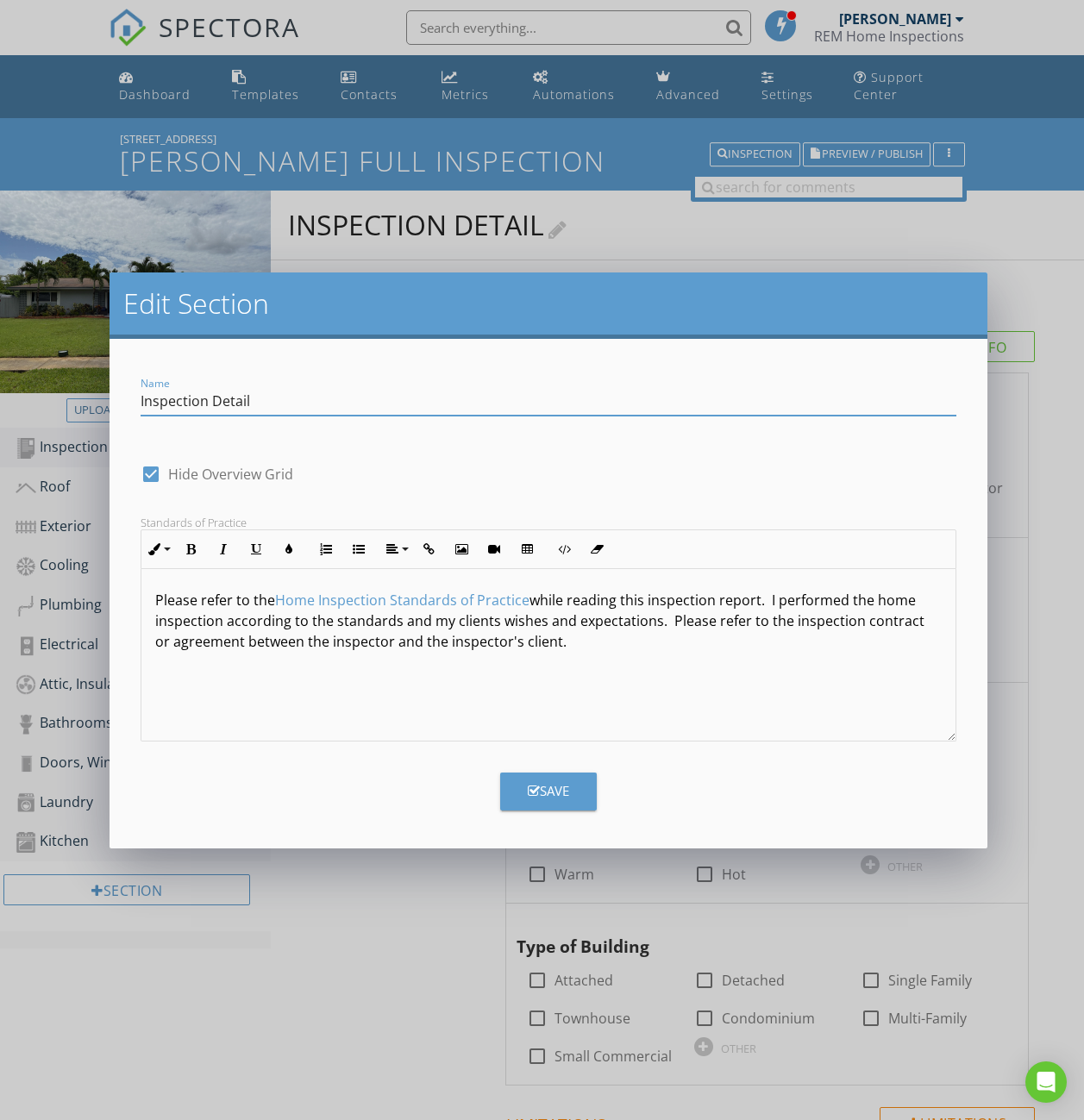
click at [628, 214] on div "Edit Section Name Inspection Detail check_box Hide Overview Grid Standards of P…" at bounding box center [542, 560] width 1084 height 1120
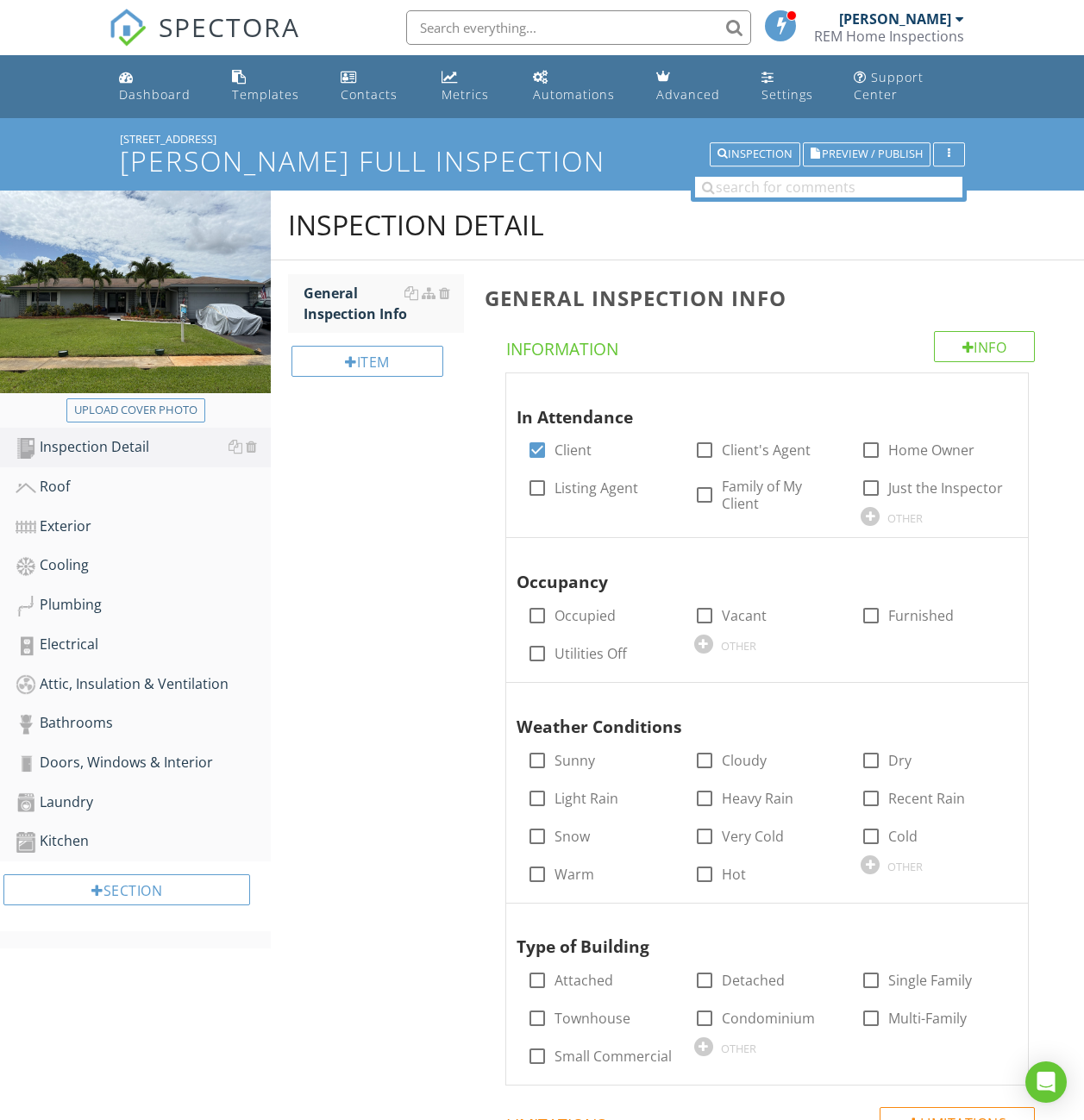
click at [840, 273] on div "General Inspection Info Info Information In Attendance check_box Client check_b…" at bounding box center [779, 822] width 609 height 1124
drag, startPoint x: 796, startPoint y: 361, endPoint x: 771, endPoint y: 354, distance: 26.0
click at [771, 354] on h4 "Information" at bounding box center [770, 345] width 529 height 30
click at [532, 444] on div at bounding box center [537, 450] width 30 height 30
checkbox input "false"
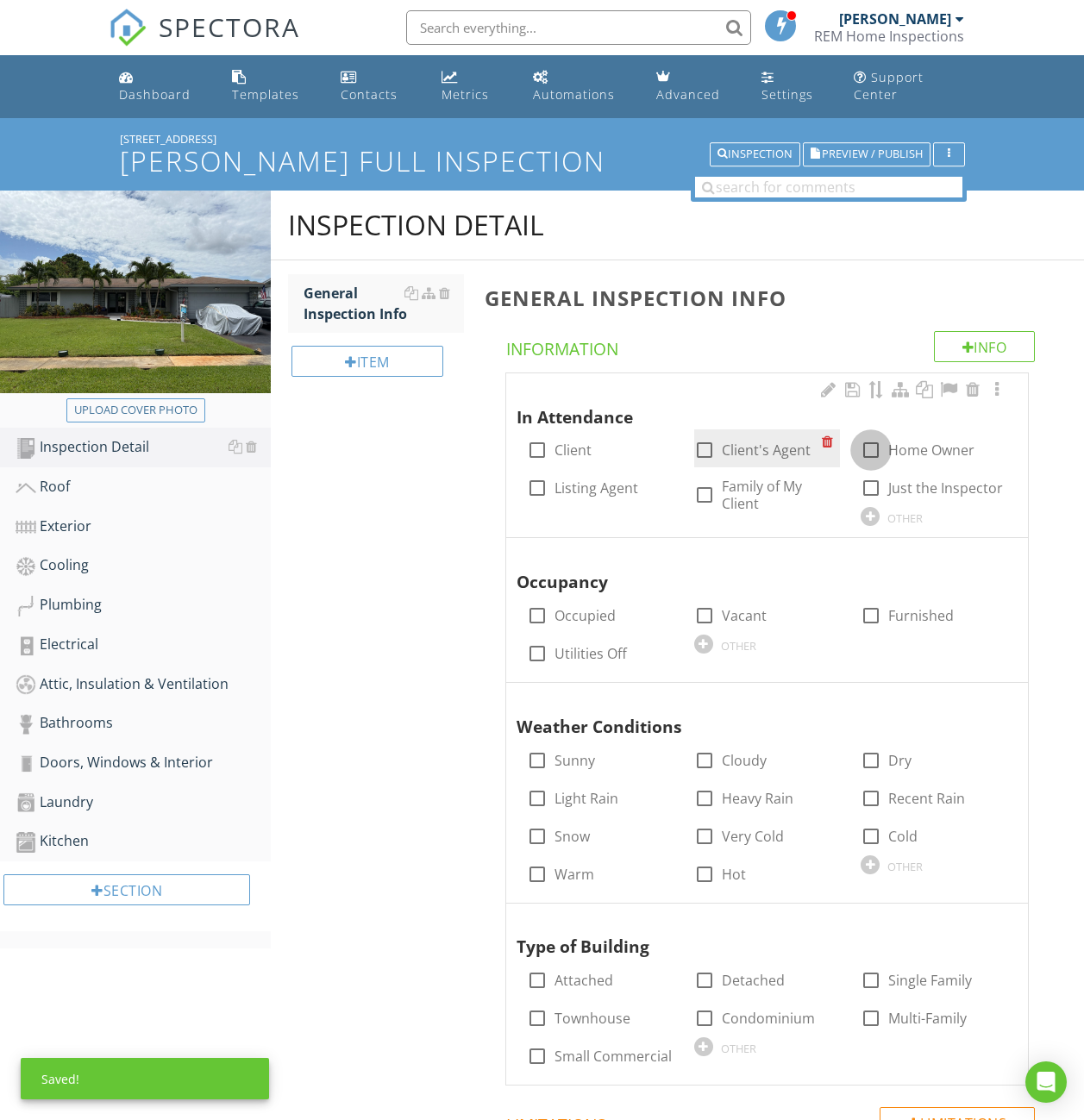
drag, startPoint x: 871, startPoint y: 450, endPoint x: 830, endPoint y: 456, distance: 41.4
click at [870, 450] on div at bounding box center [871, 450] width 30 height 30
checkbox input "true"
click at [697, 452] on div at bounding box center [704, 450] width 30 height 30
checkbox input "true"
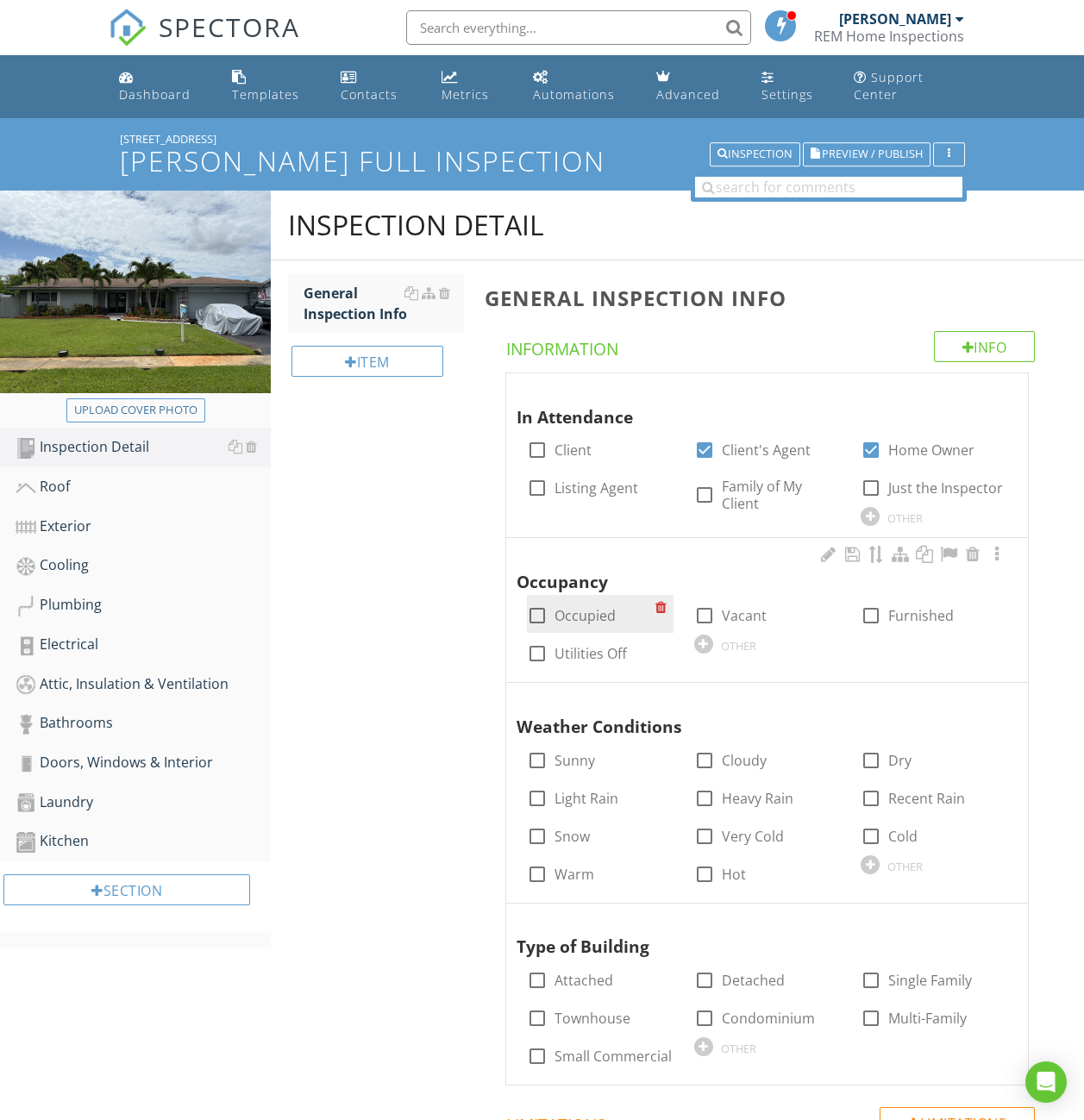
click at [578, 612] on label "Occupied" at bounding box center [586, 616] width 61 height 17
checkbox input "true"
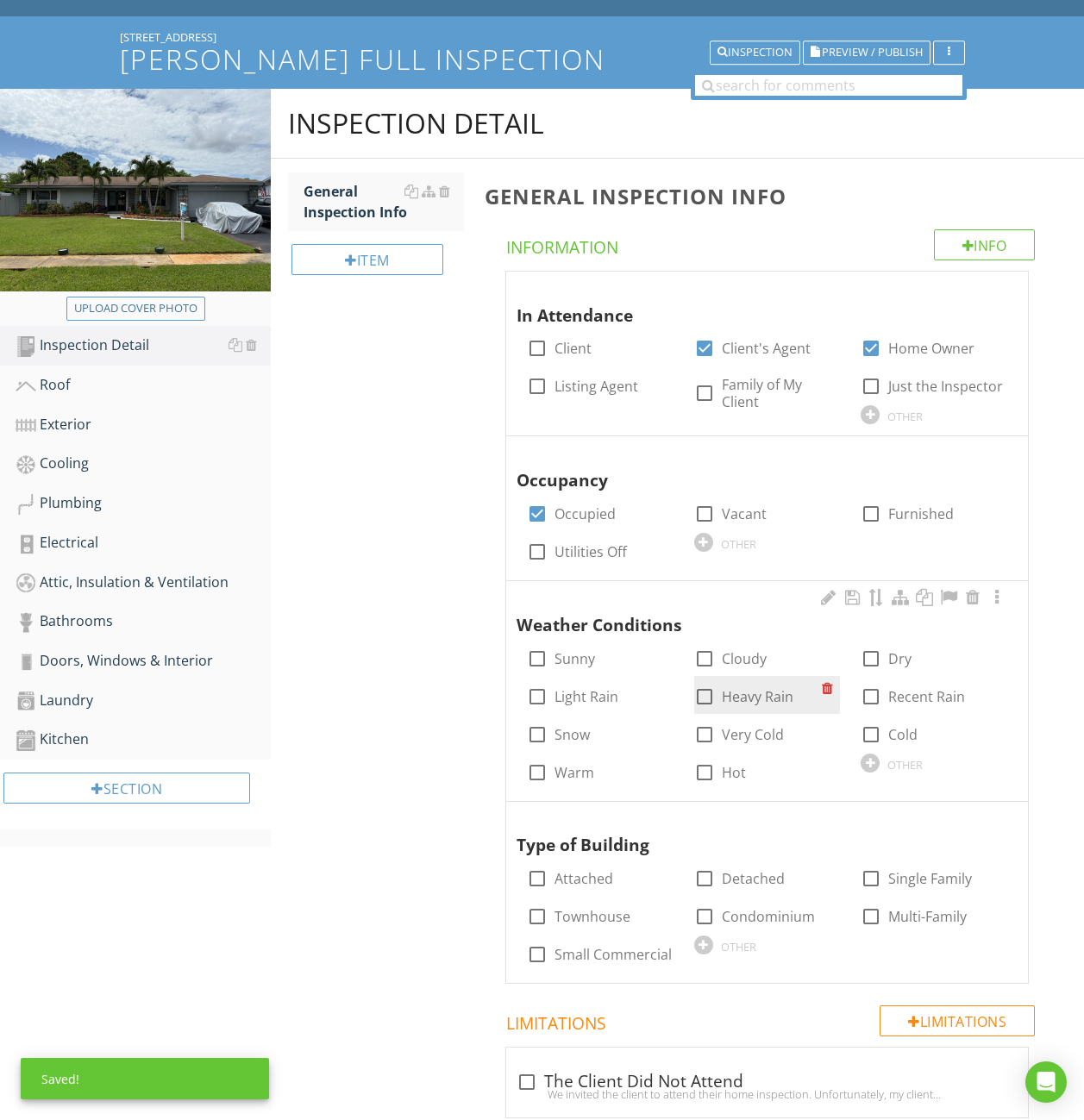
scroll to position [115, 0]
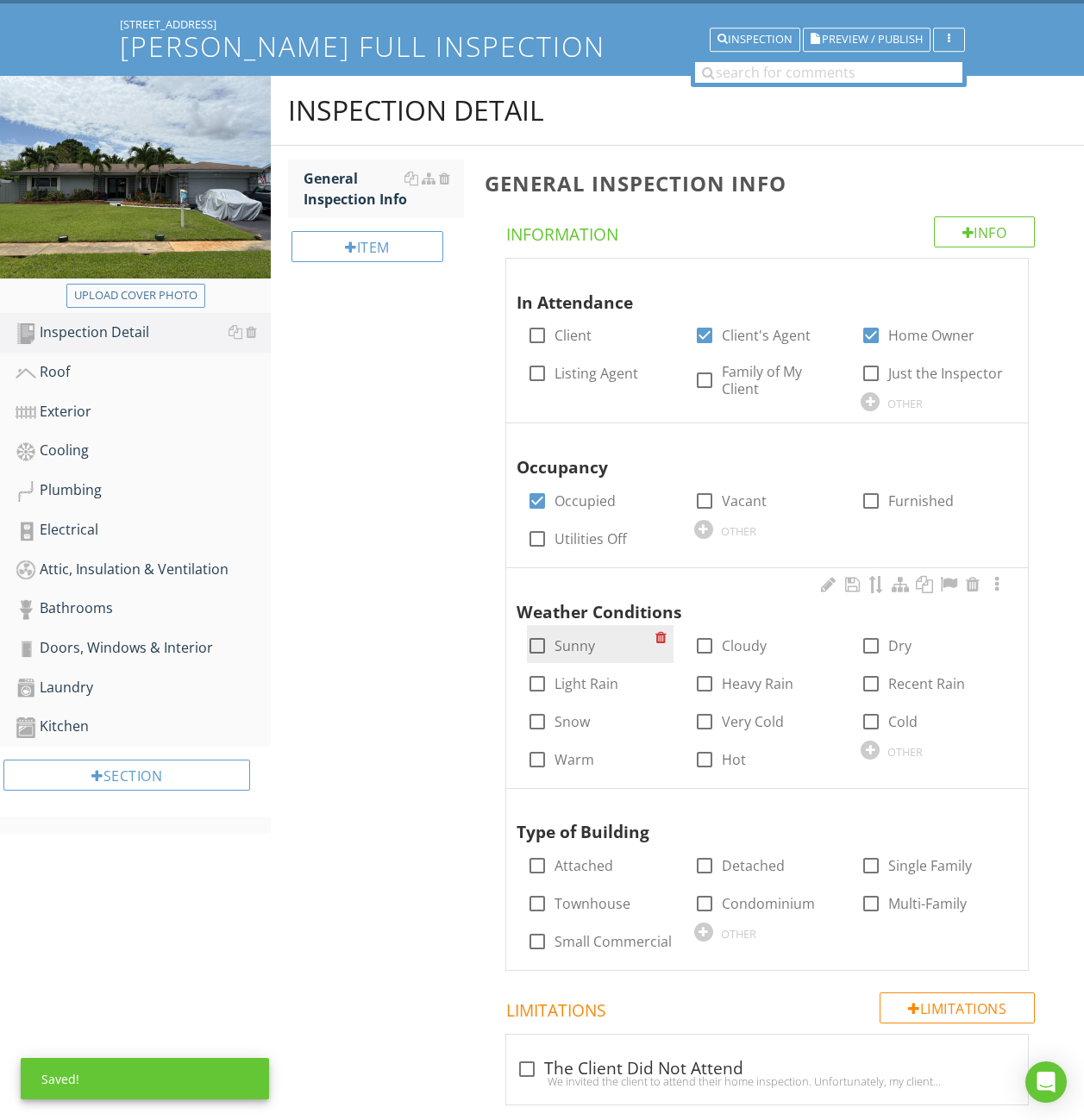
click at [542, 643] on div at bounding box center [537, 646] width 30 height 30
checkbox input "true"
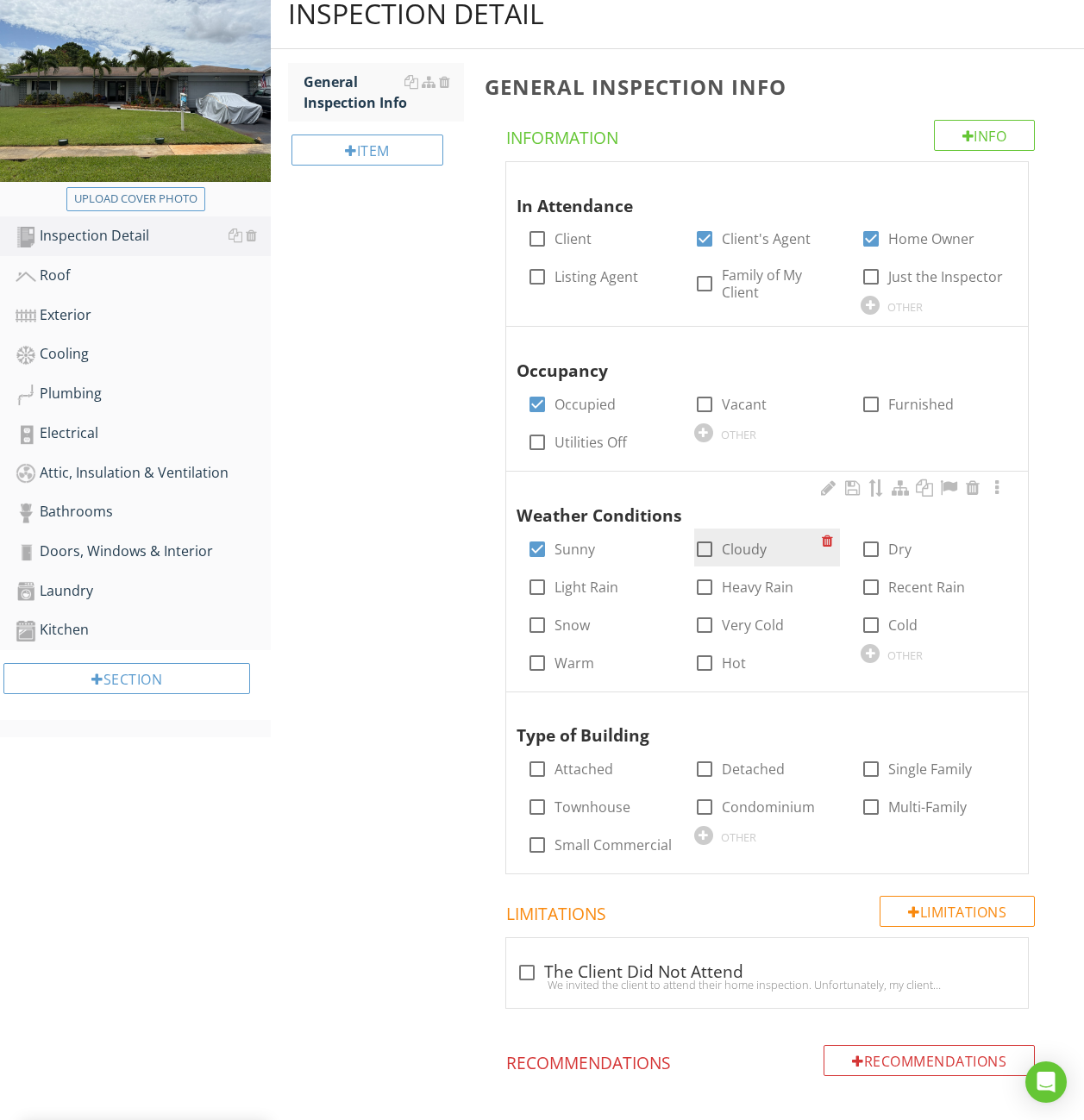
scroll to position [287, 0]
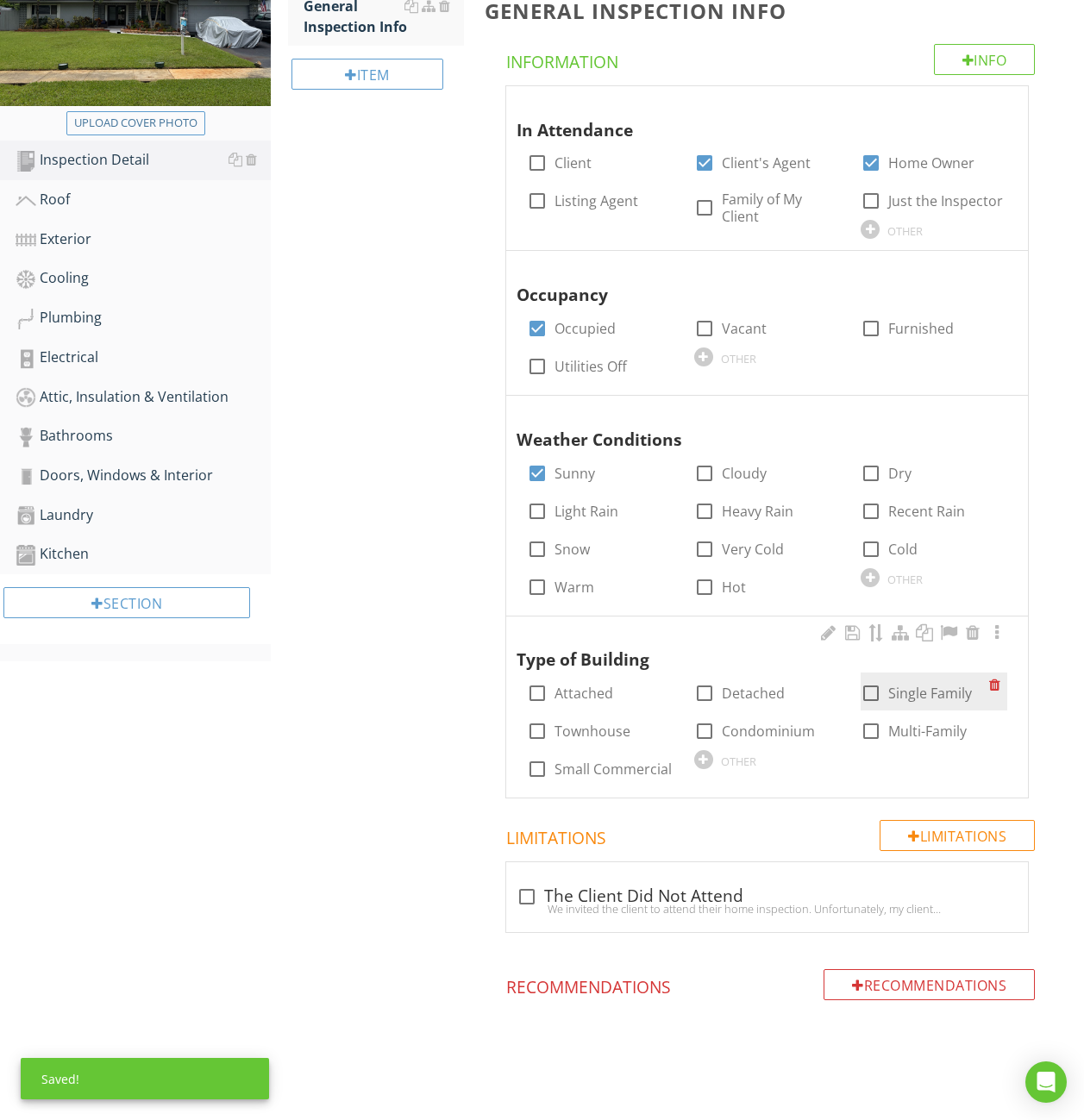
click at [900, 696] on label "Single Family" at bounding box center [929, 693] width 83 height 17
checkbox input "true"
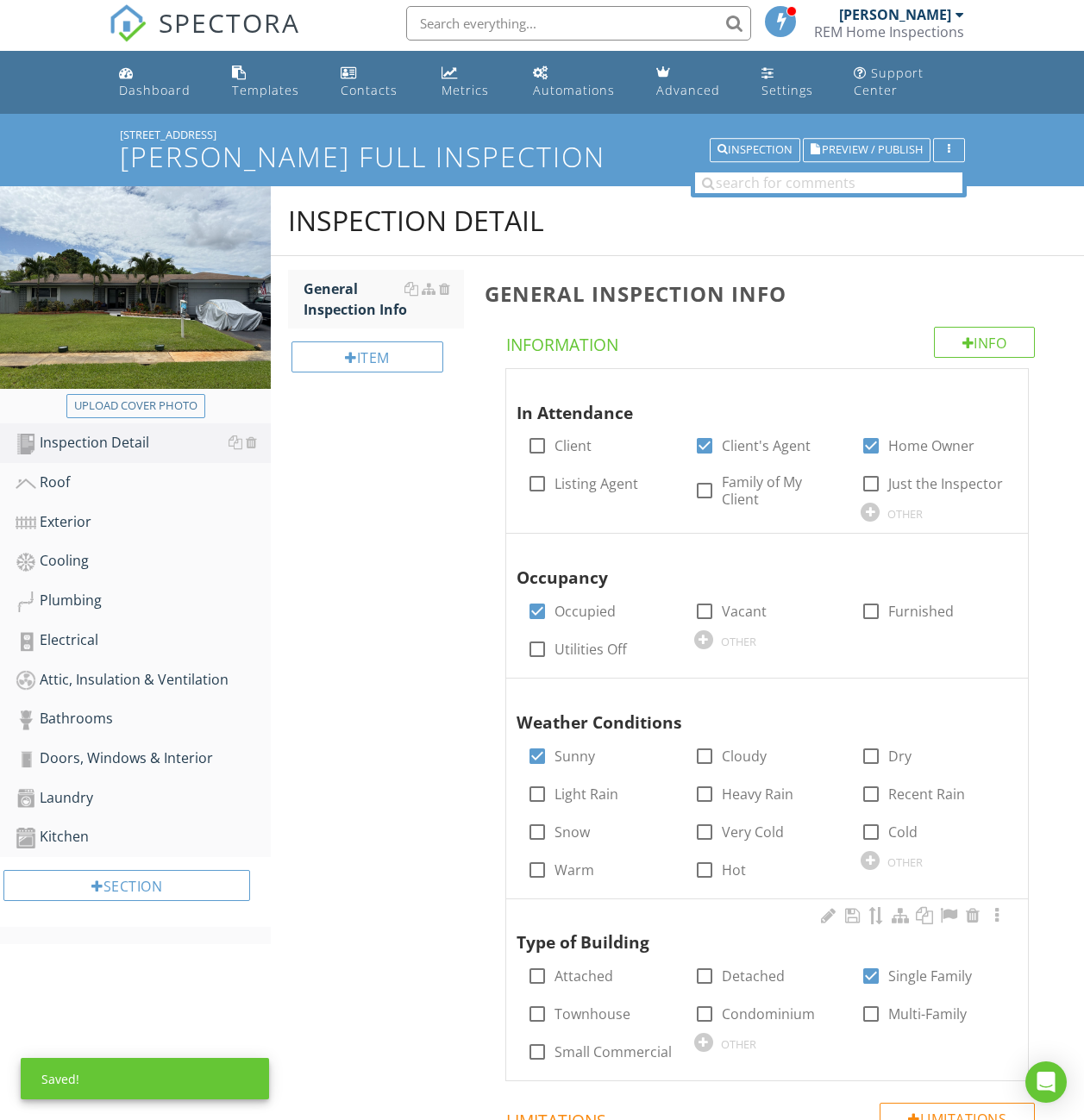
scroll to position [0, 0]
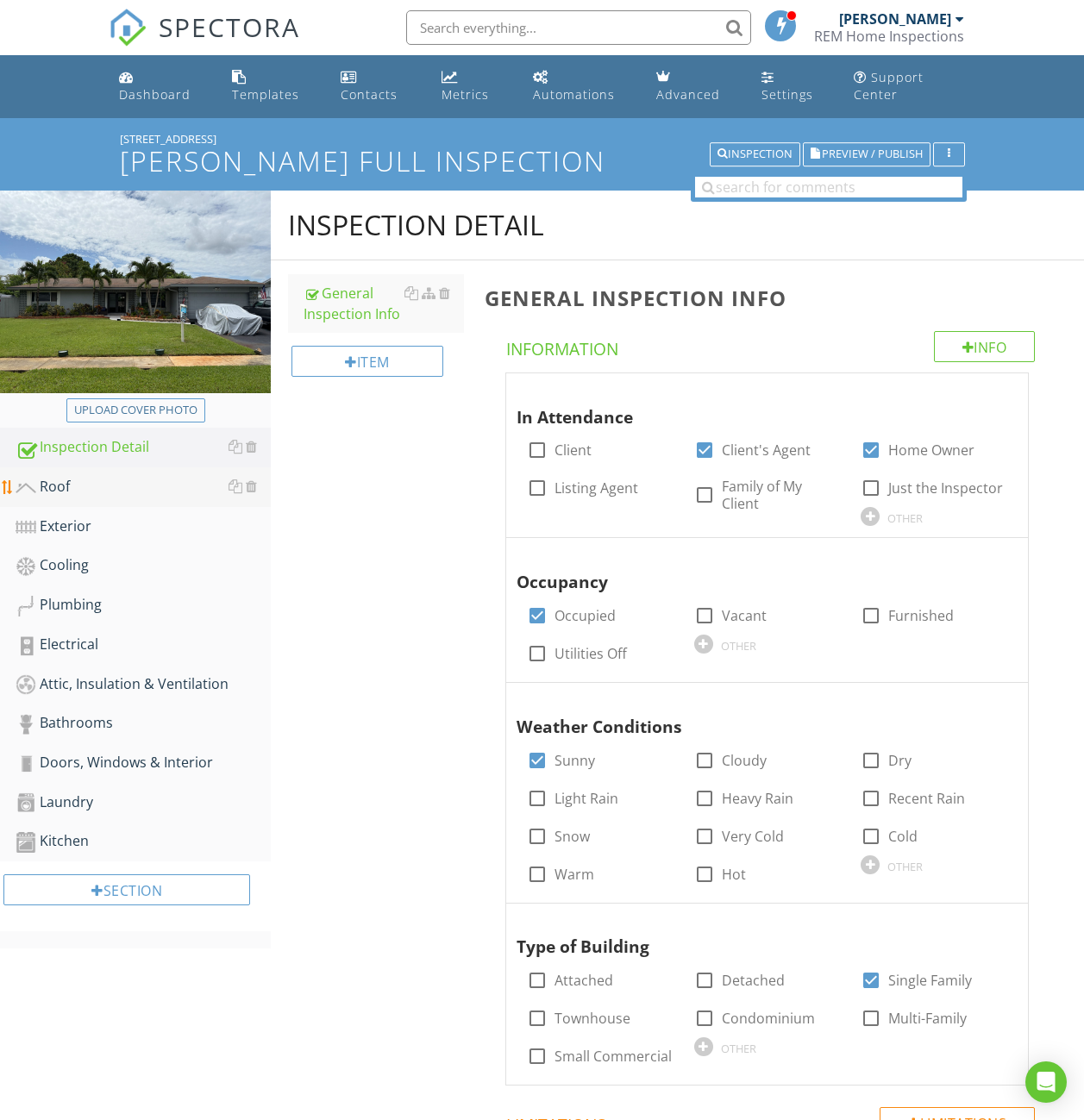
click at [130, 473] on link "Roof" at bounding box center [143, 487] width 255 height 39
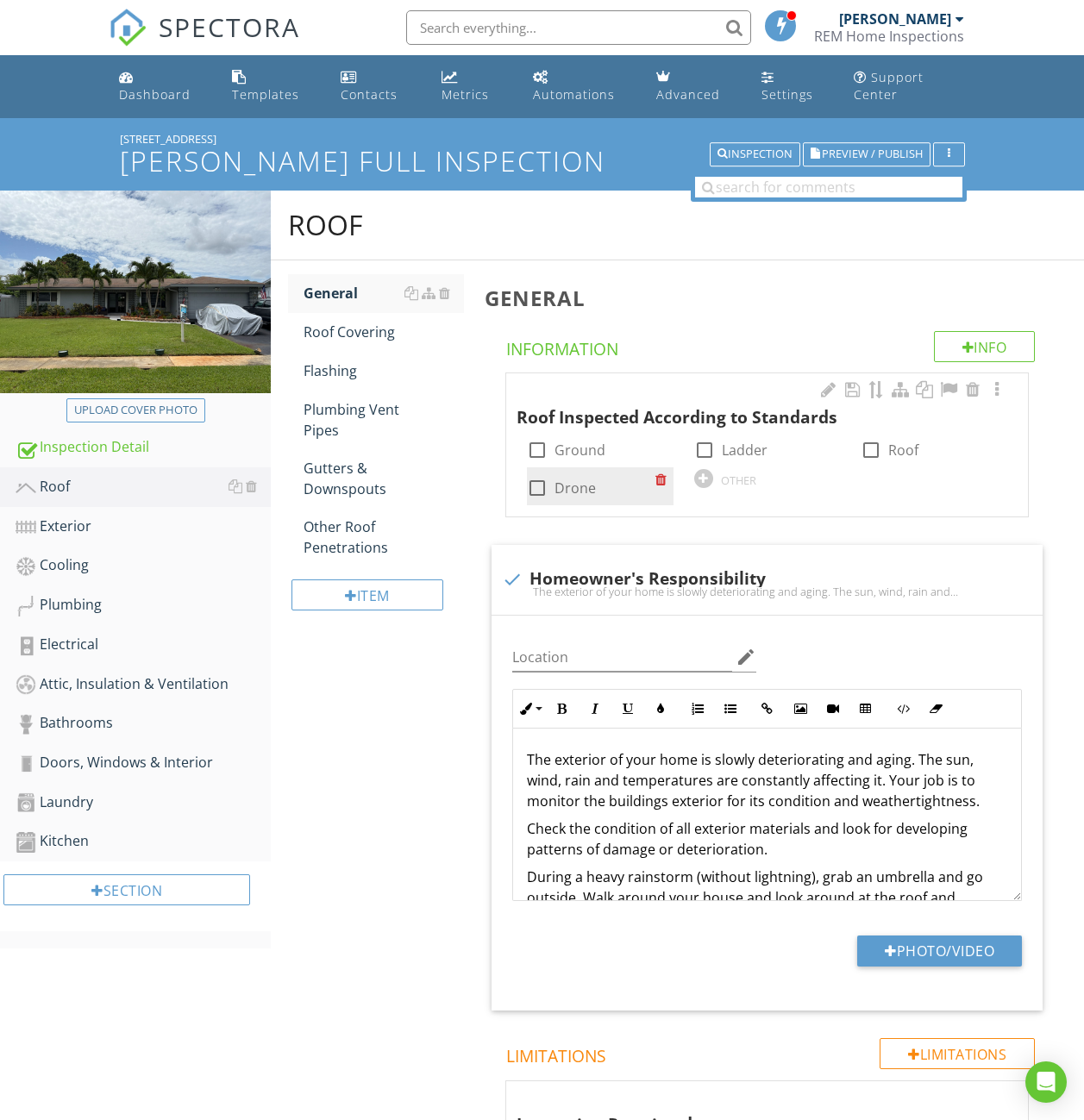
click at [546, 491] on div at bounding box center [537, 488] width 30 height 30
checkbox input "true"
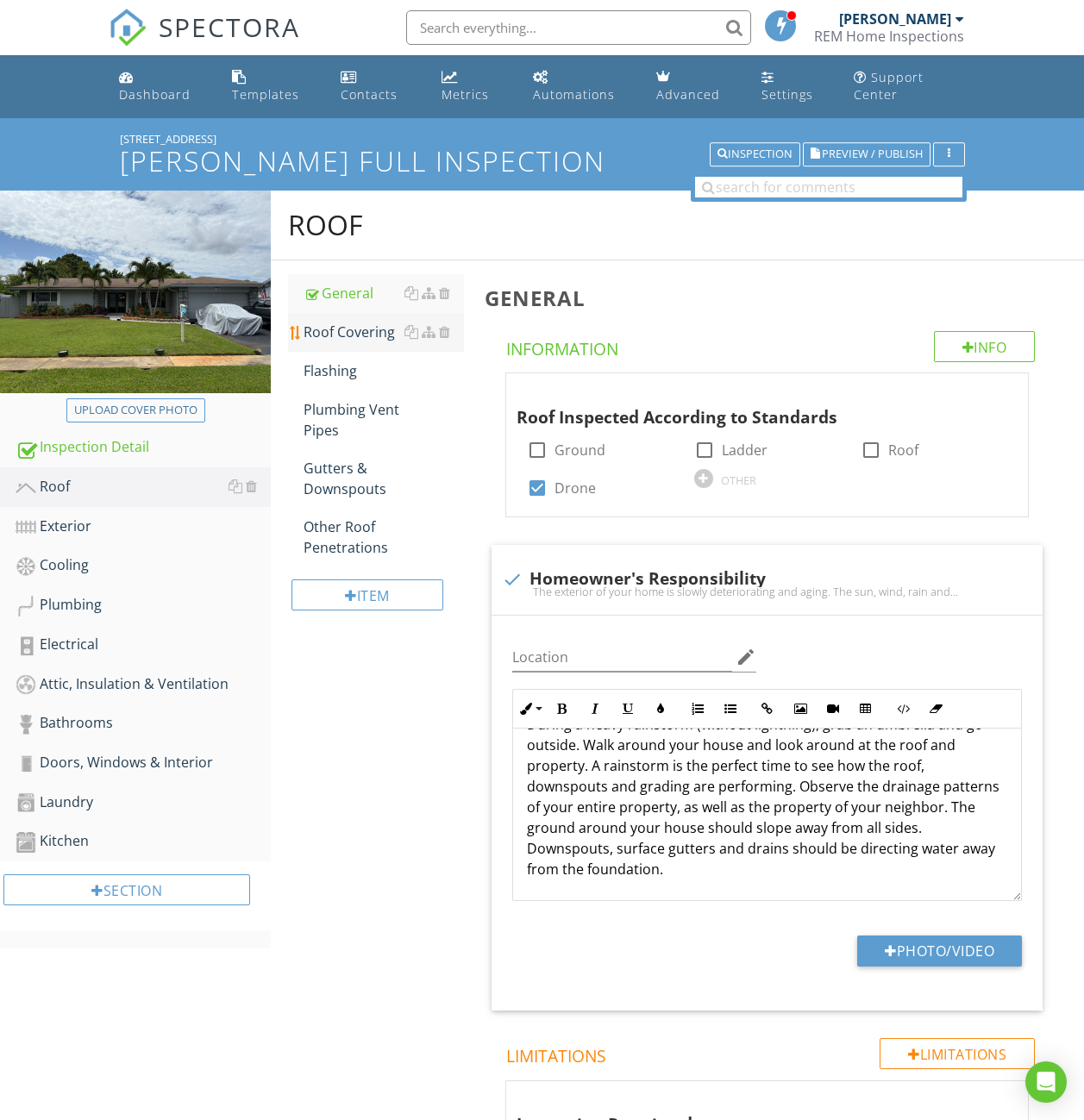
click at [338, 321] on div "Roof Covering" at bounding box center [384, 332] width 161 height 21
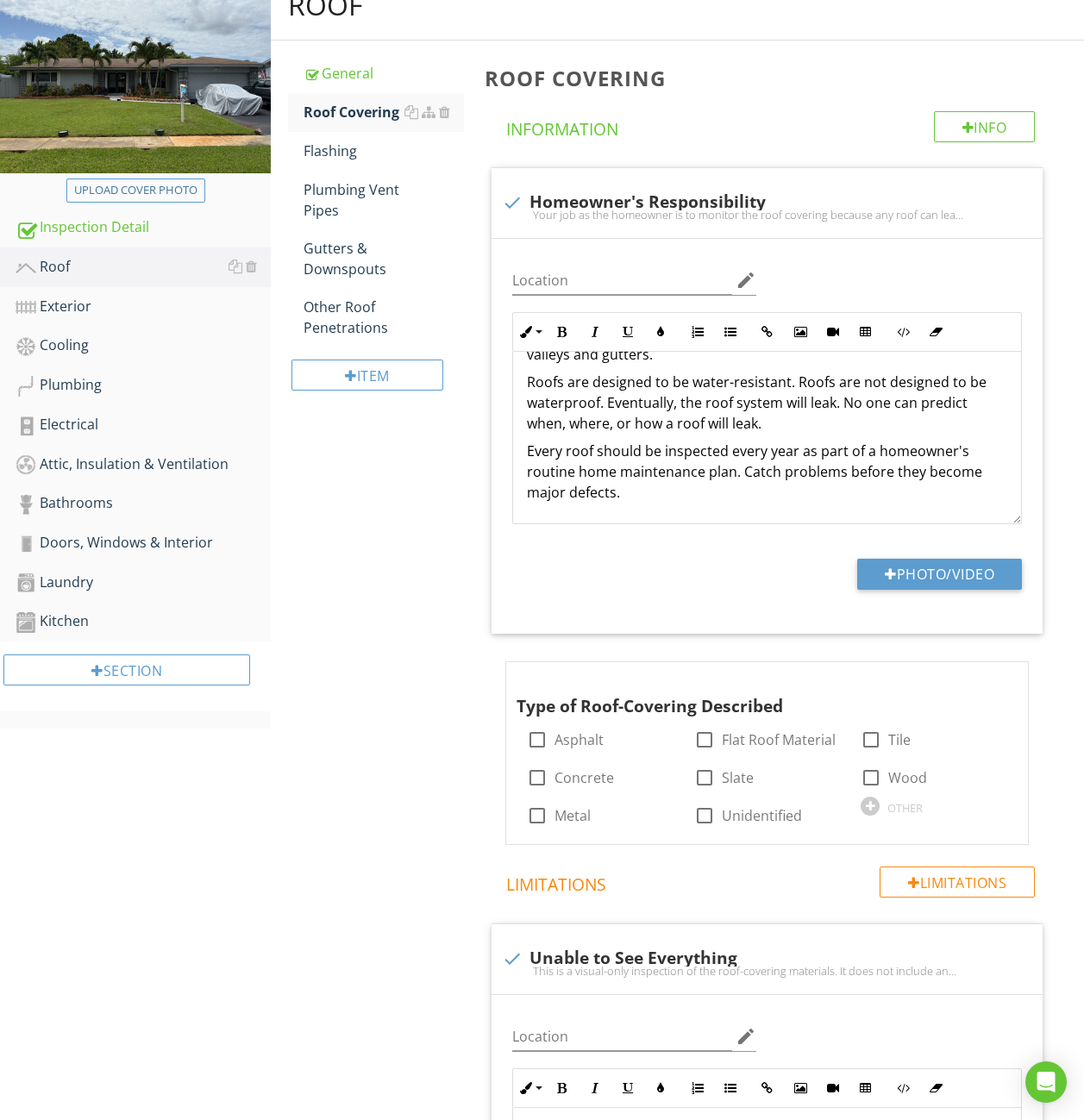
scroll to position [231, 0]
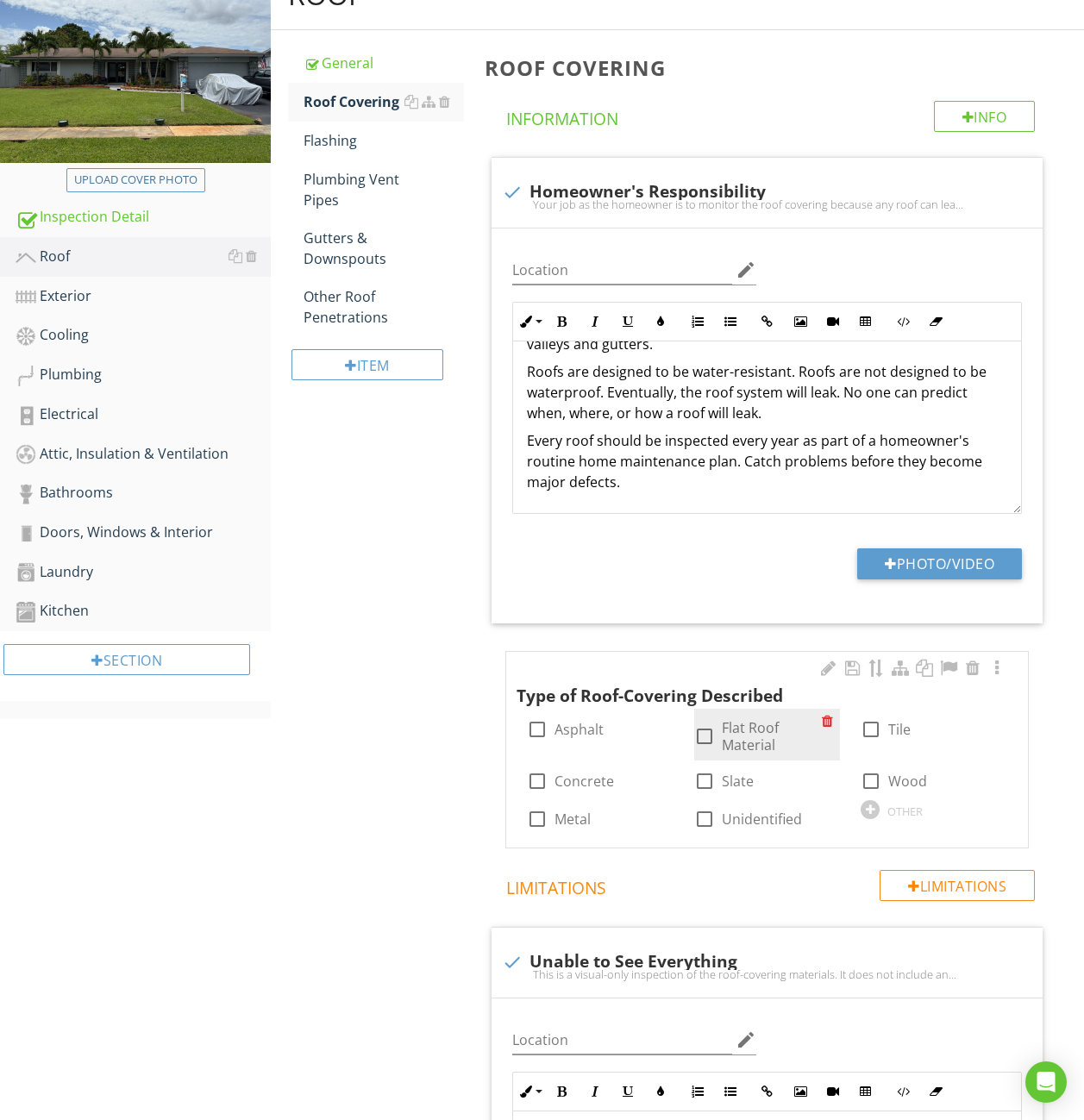
click at [710, 734] on div at bounding box center [704, 736] width 30 height 30
checkbox input "true"
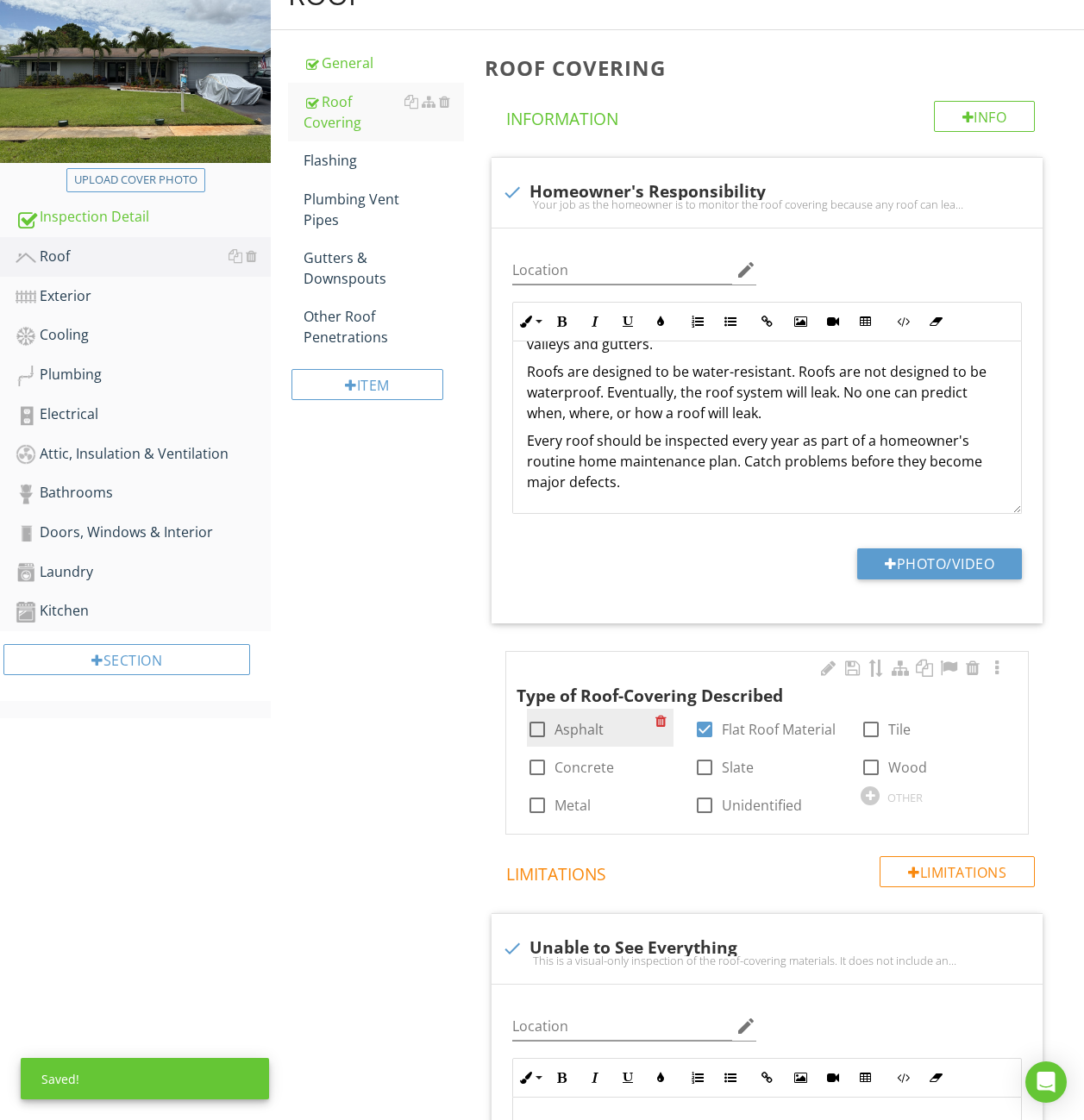
click at [568, 735] on label "Asphalt" at bounding box center [579, 730] width 49 height 17
checkbox input "true"
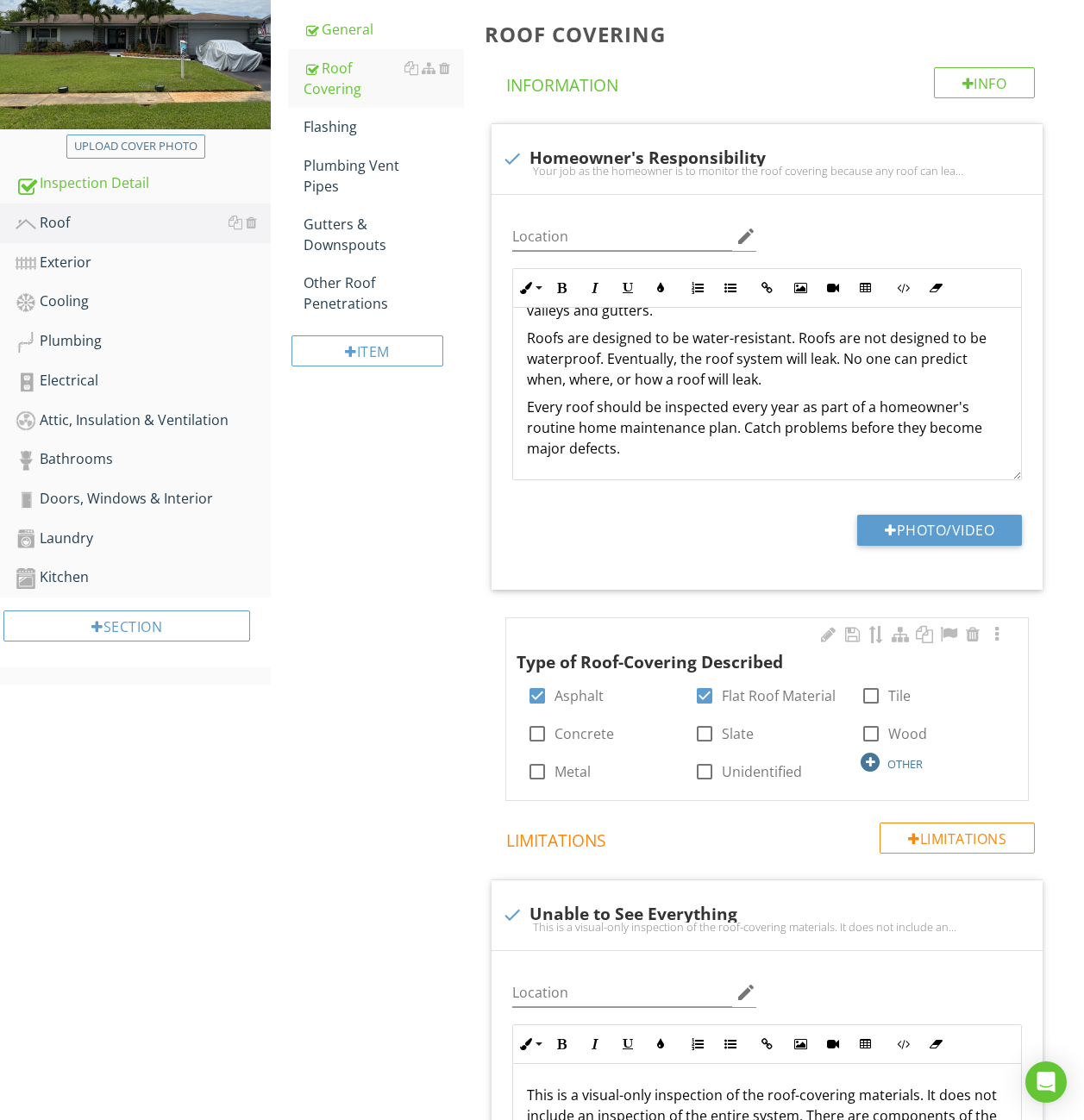
scroll to position [287, 0]
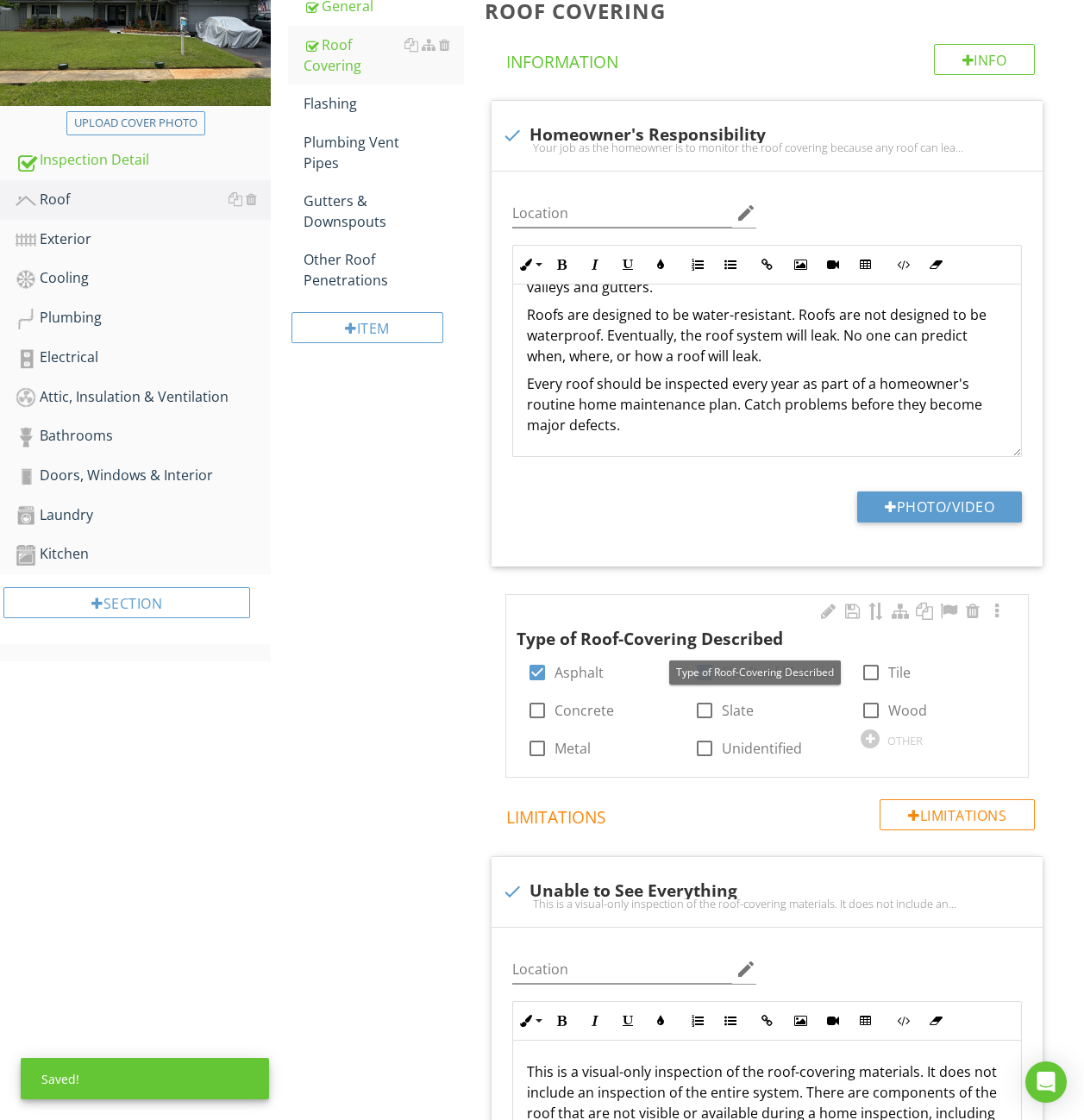
click at [1007, 609] on span "Type of Roof-Covering Described" at bounding box center [767, 626] width 501 height 52
click at [1004, 609] on div at bounding box center [997, 611] width 21 height 17
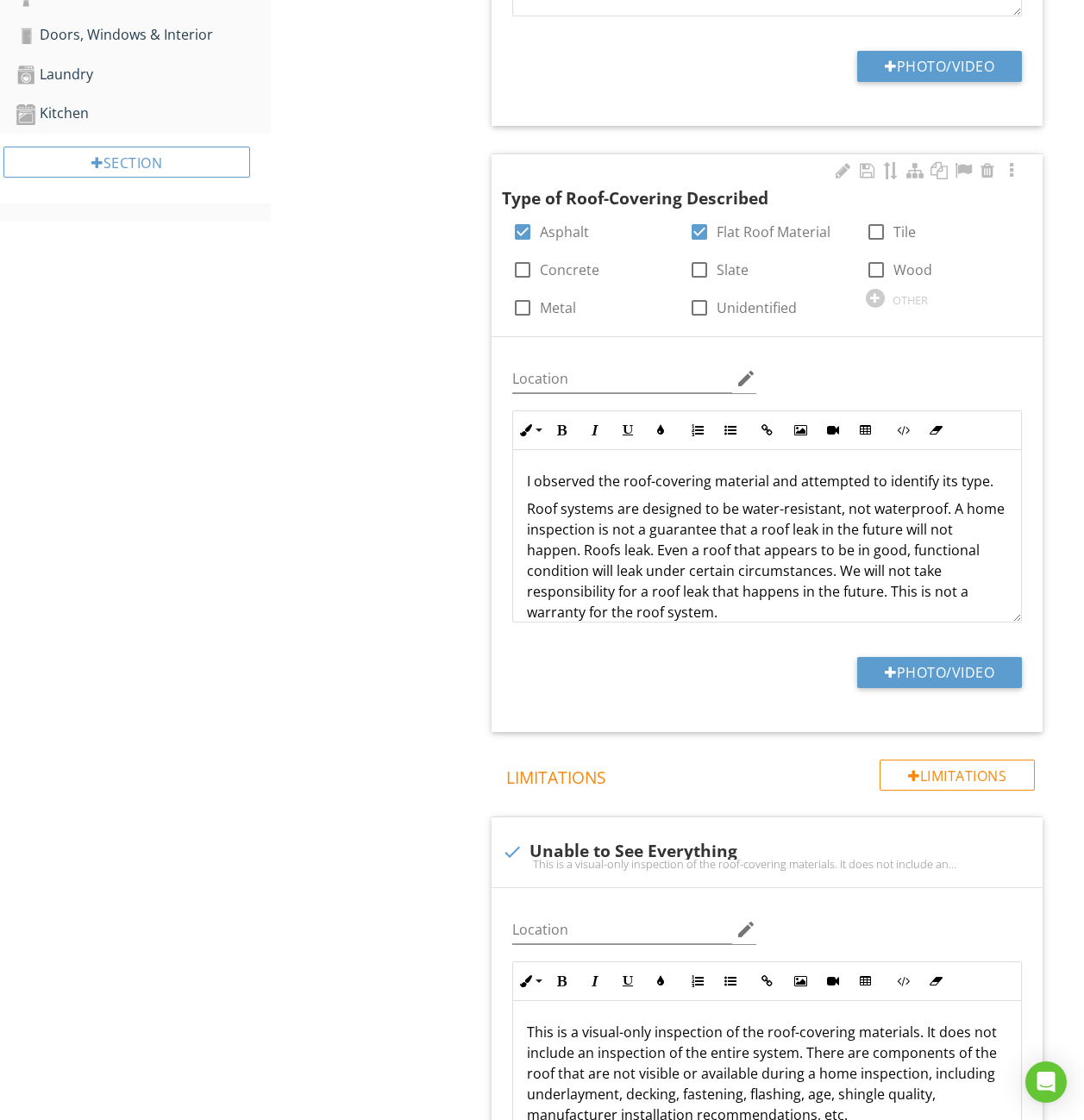
scroll to position [748, 0]
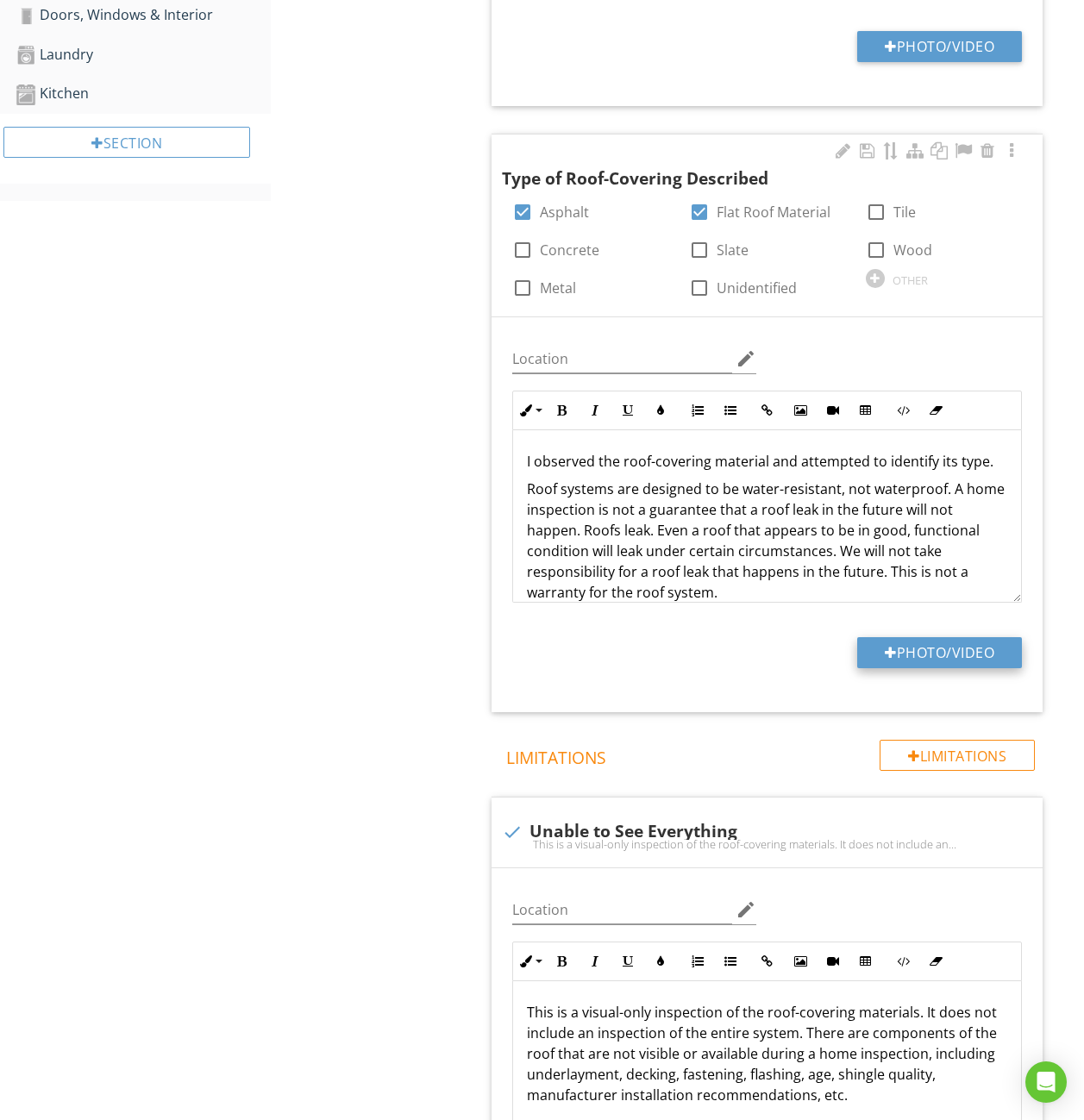
click at [942, 662] on button "Photo/Video" at bounding box center [940, 652] width 165 height 31
type input "C:\fakepath\2025-08-28 00.01.38.jpg"
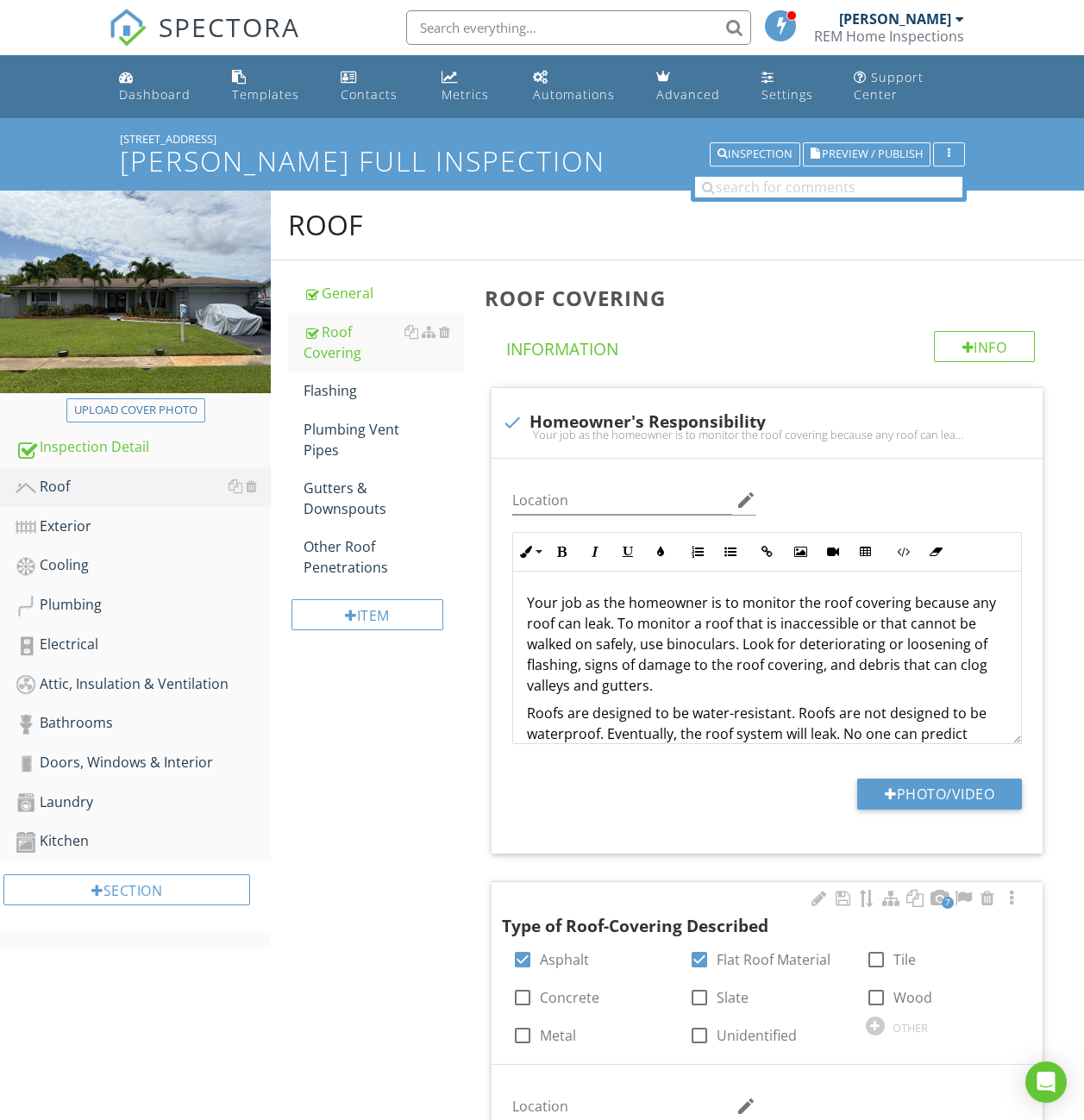
scroll to position [748, 0]
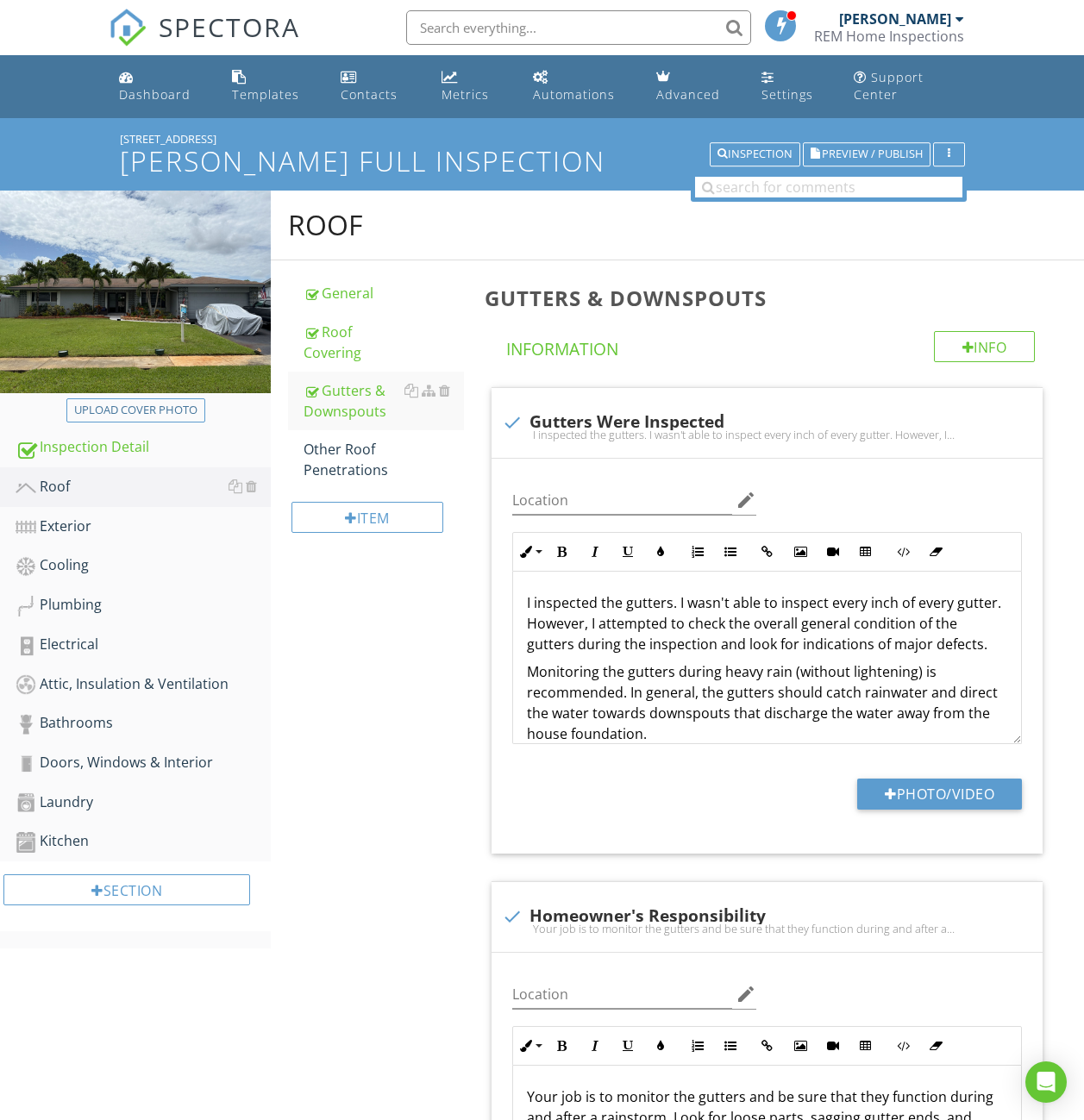
scroll to position [57, 0]
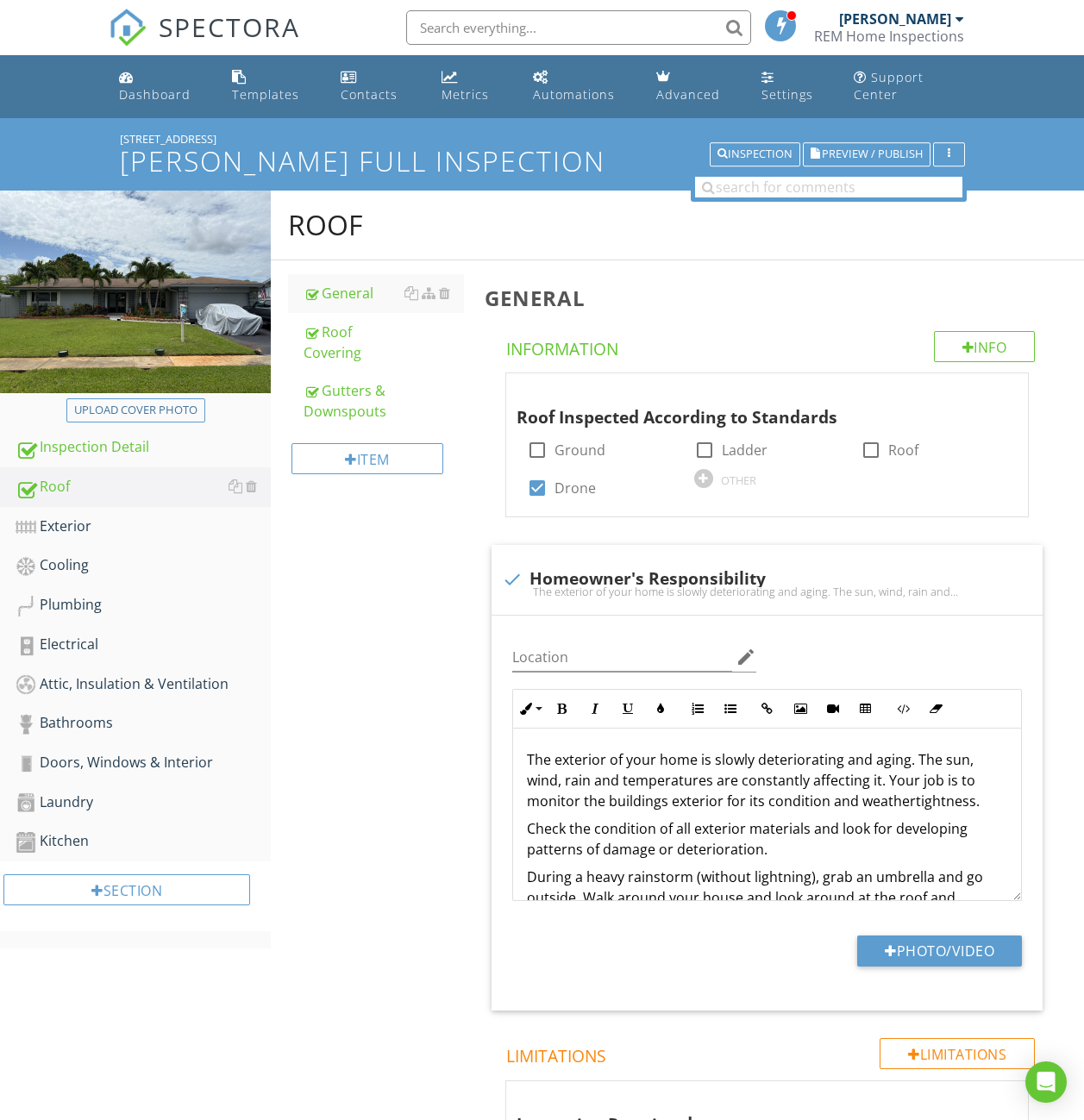
scroll to position [60, 0]
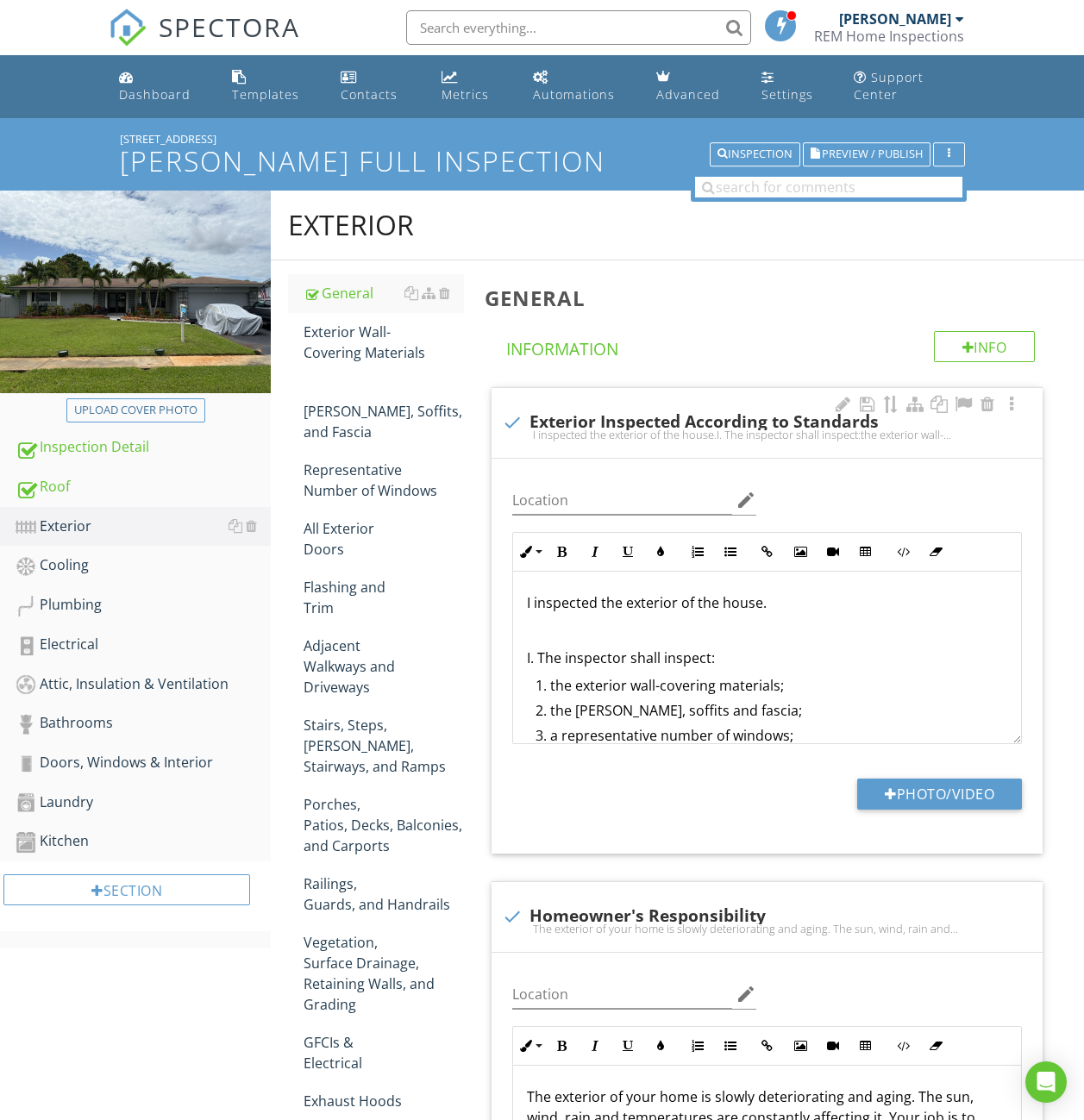
scroll to position [60, 0]
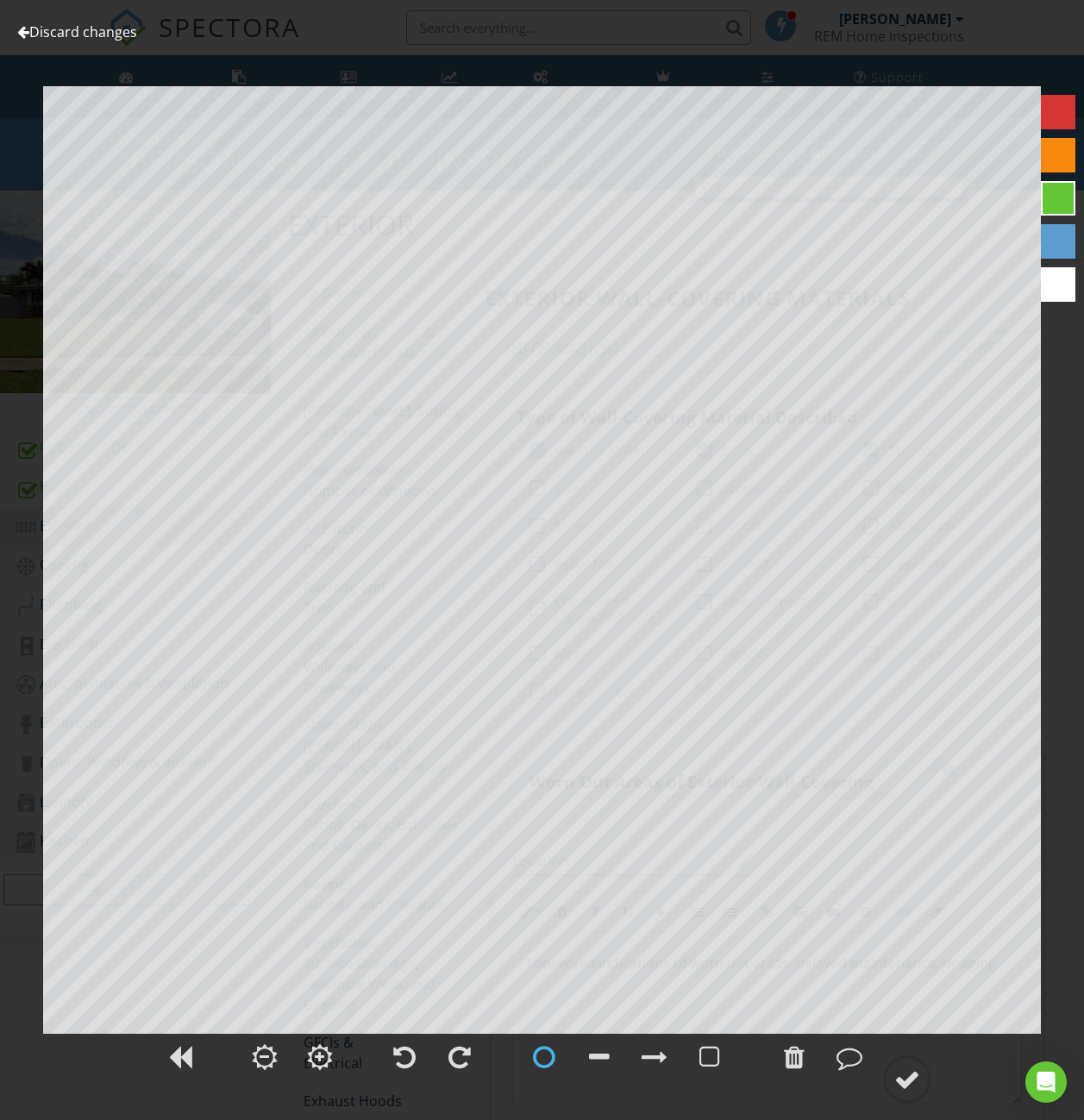
scroll to position [346, 0]
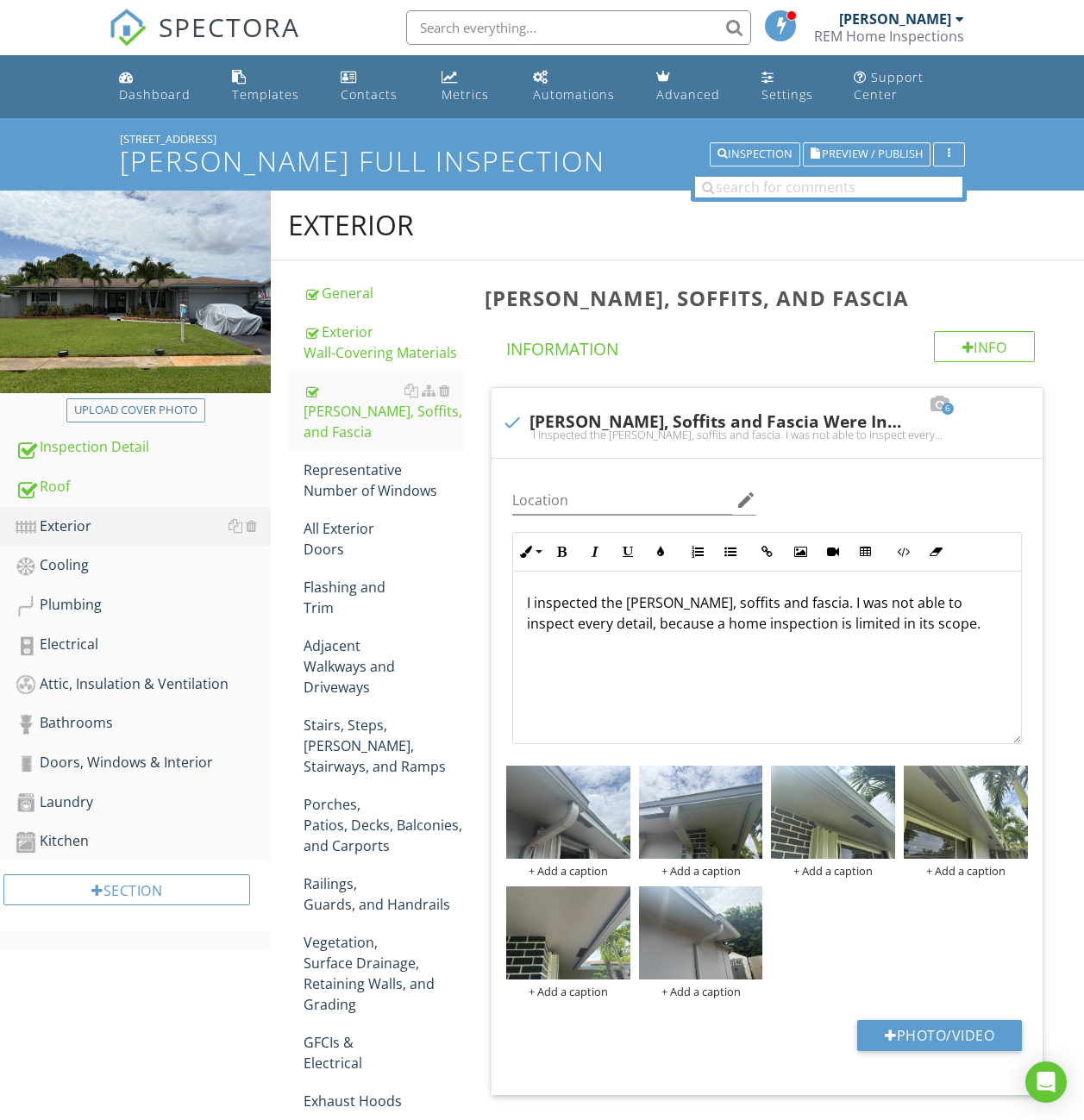
scroll to position [290, 0]
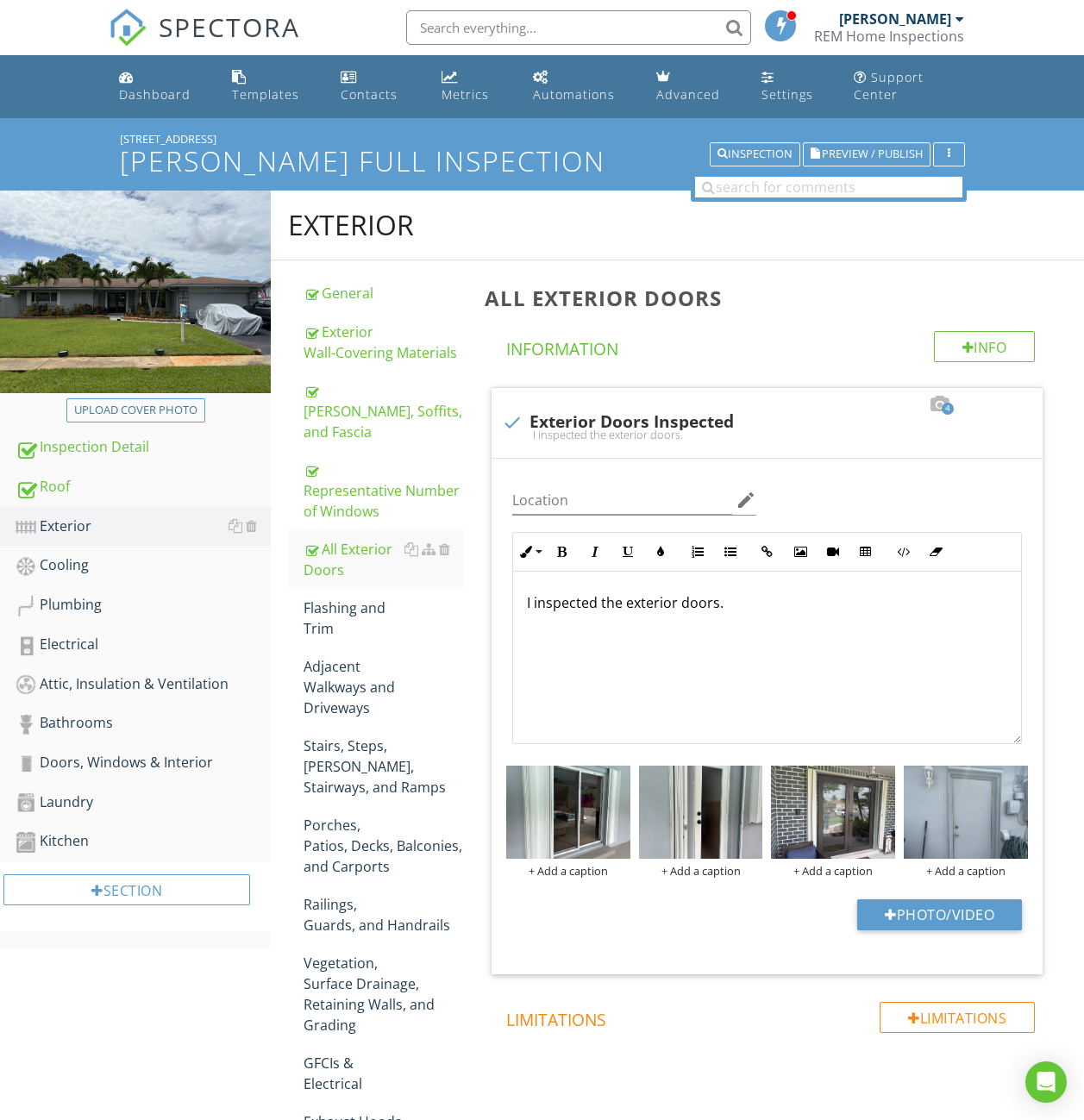
scroll to position [245, 0]
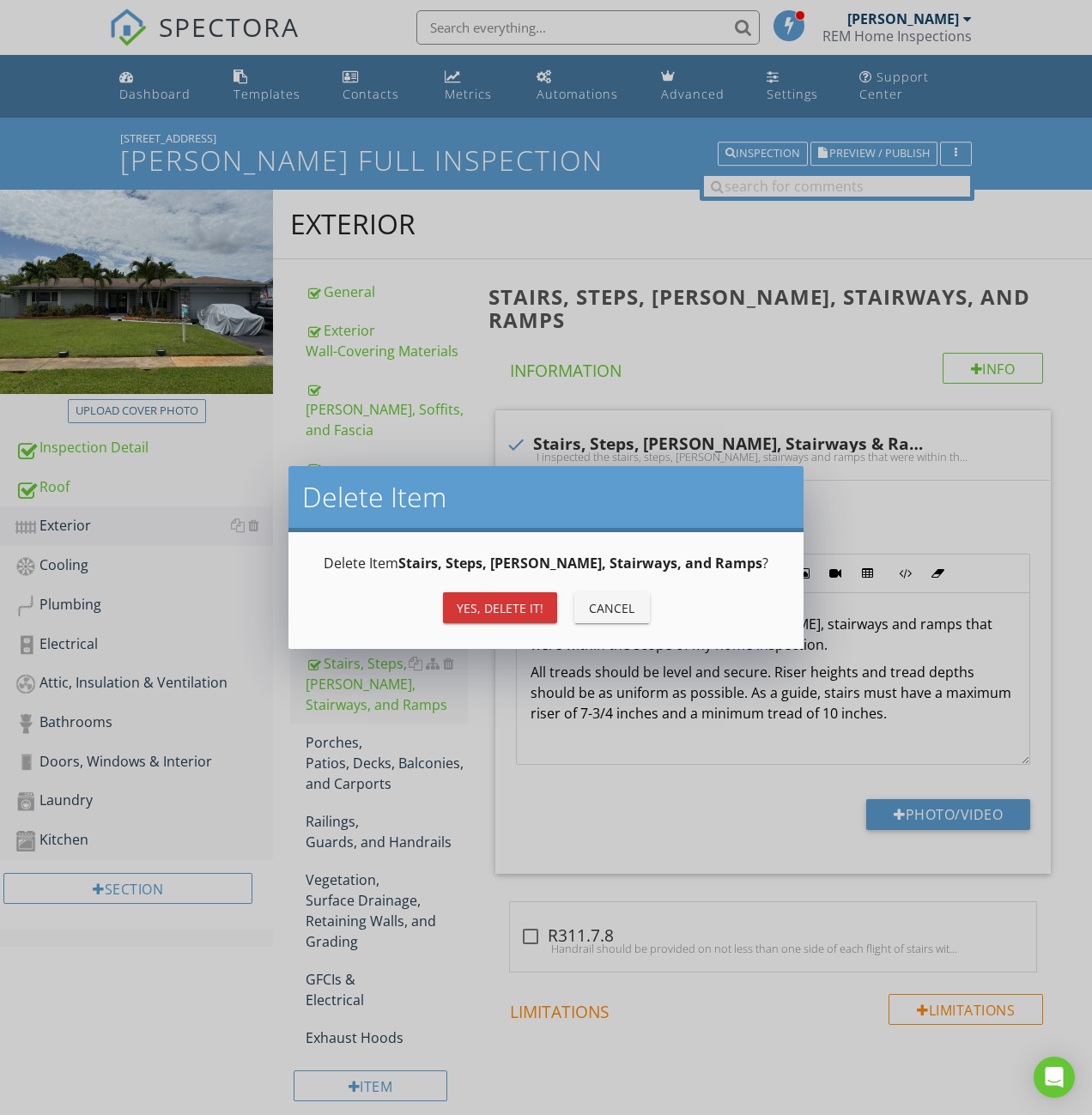
scroll to position [171, 0]
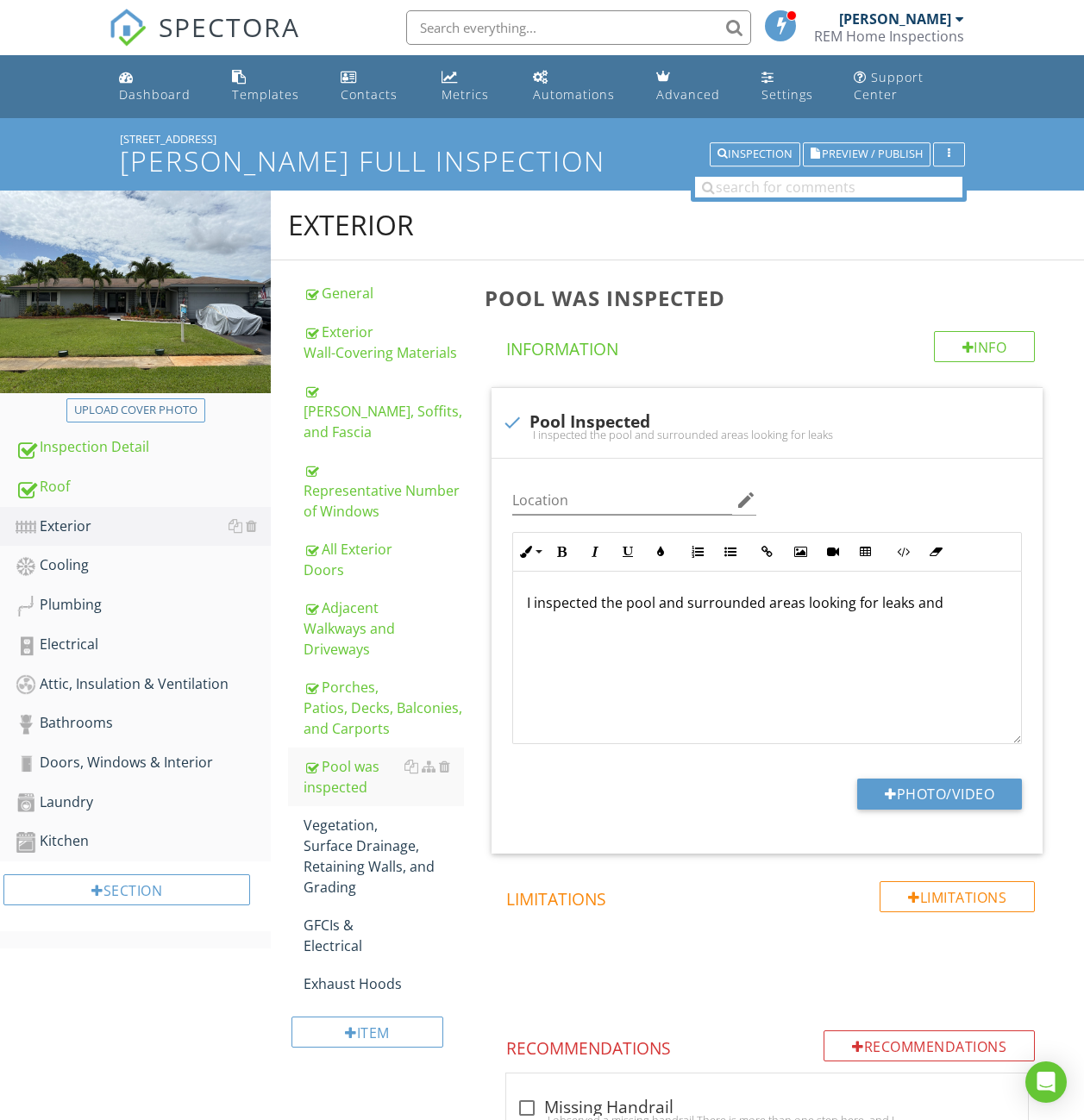
scroll to position [61, 0]
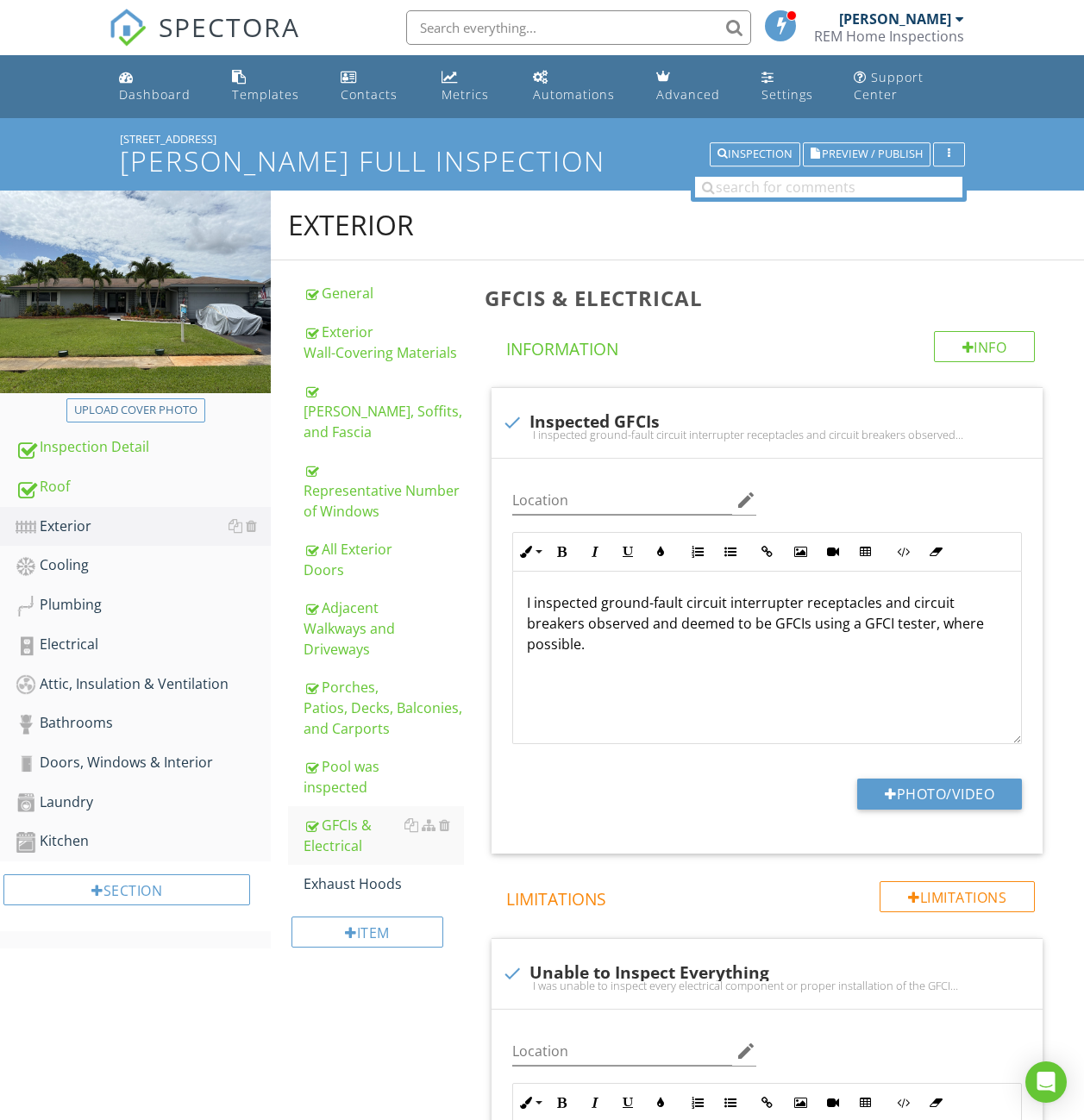
scroll to position [1516, 0]
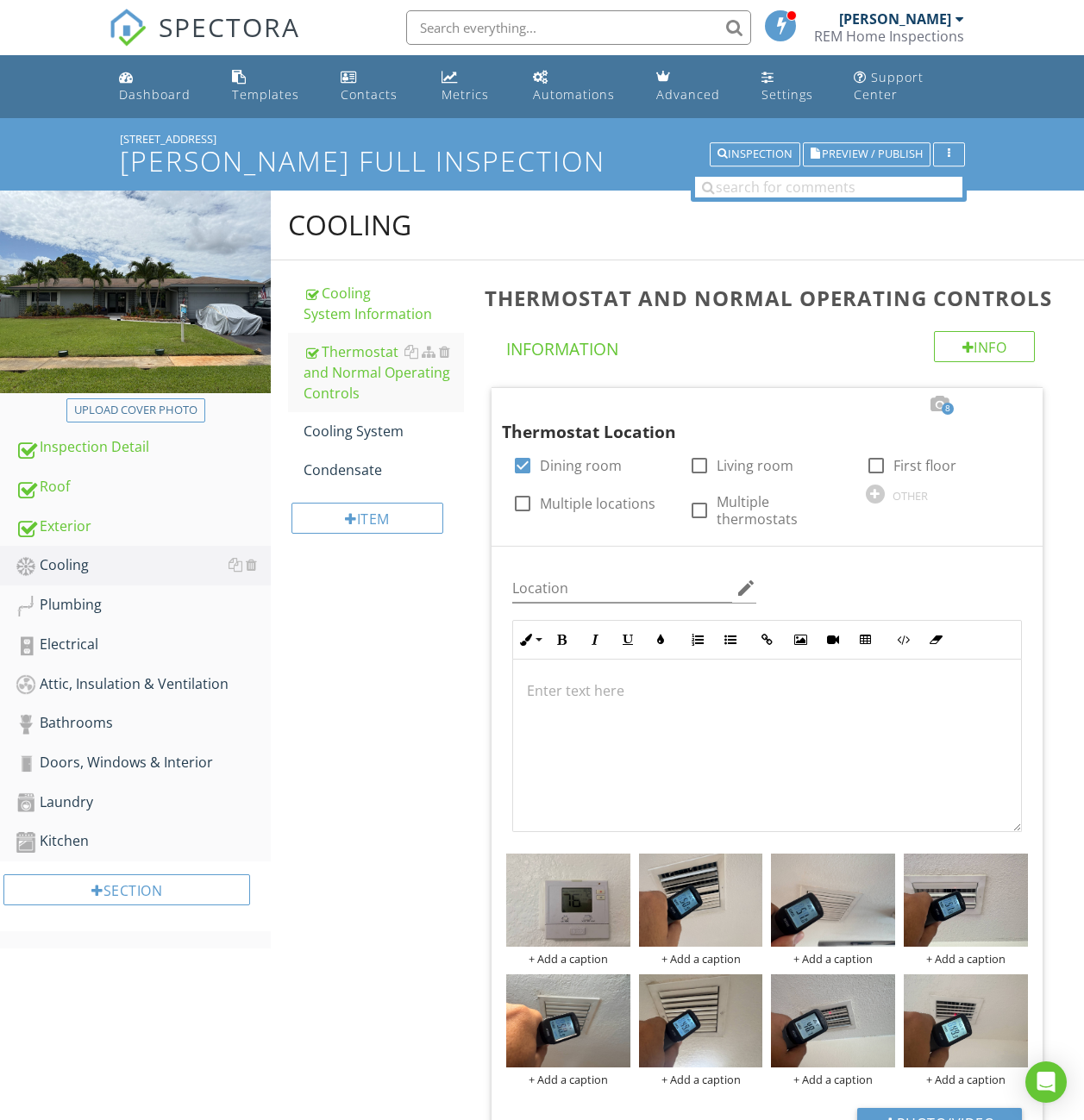
scroll to position [231, 0]
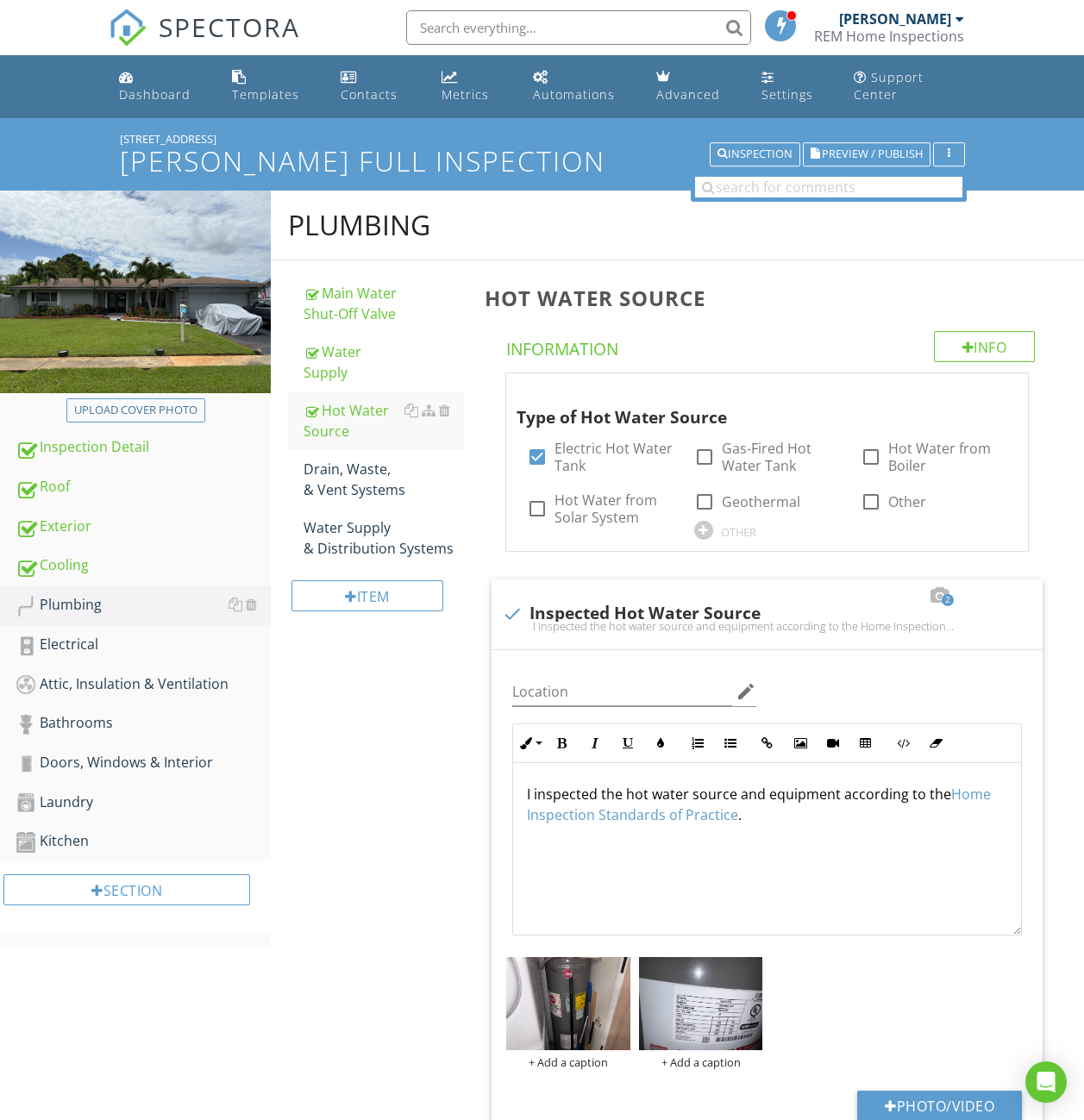
scroll to position [231, 0]
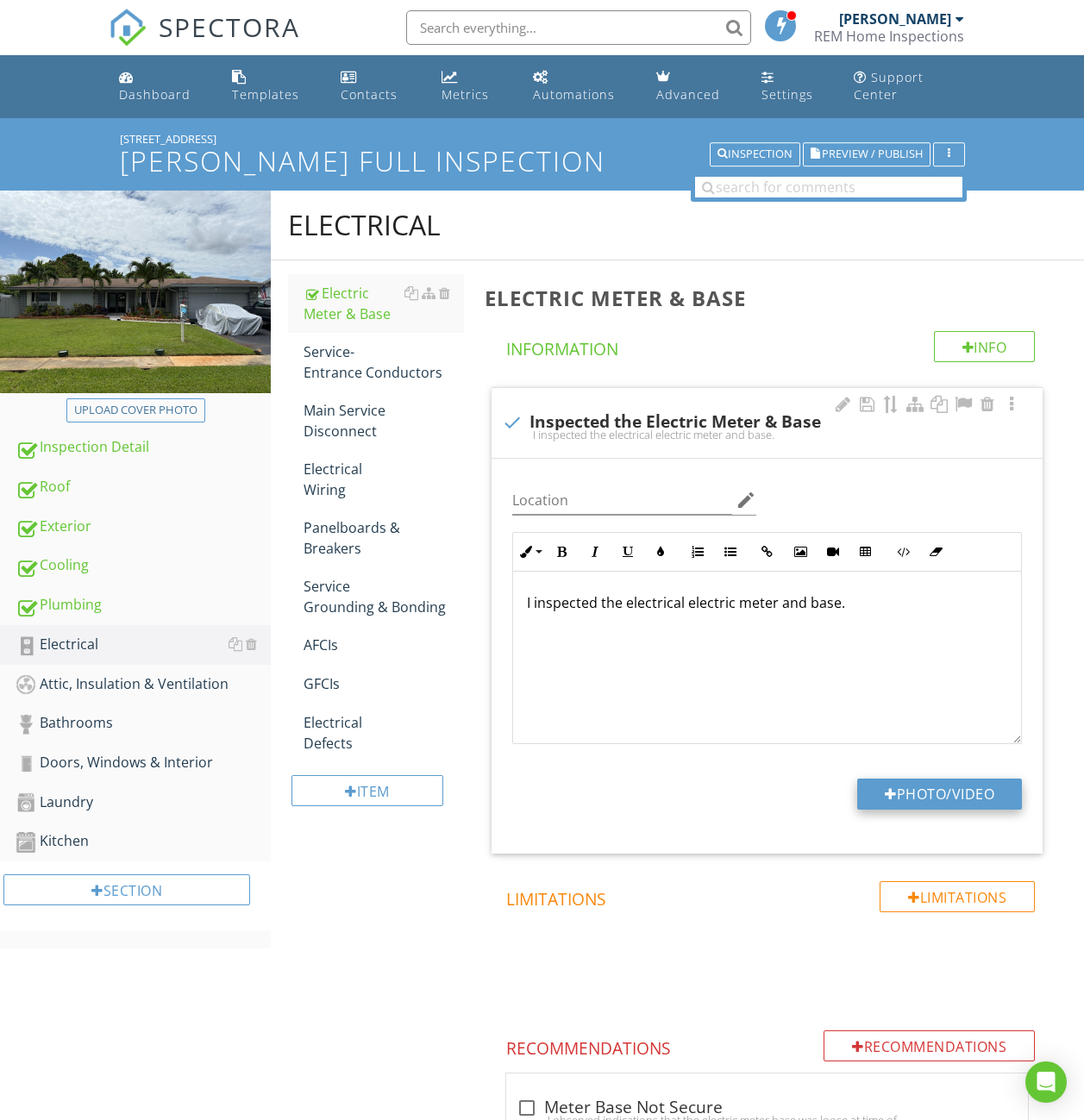
click at [896, 779] on button "Photo/Video" at bounding box center [940, 794] width 165 height 31
type input "C:\fakepath\IMG_5544.JPG"
